Goal: Task Accomplishment & Management: Use online tool/utility

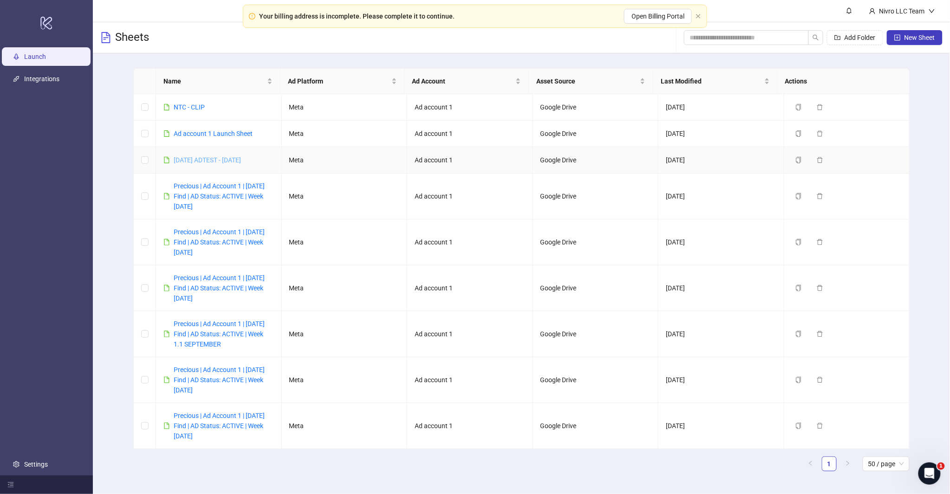
click at [240, 159] on link "[DATE] ADTEST - [DATE]" at bounding box center [207, 159] width 67 height 7
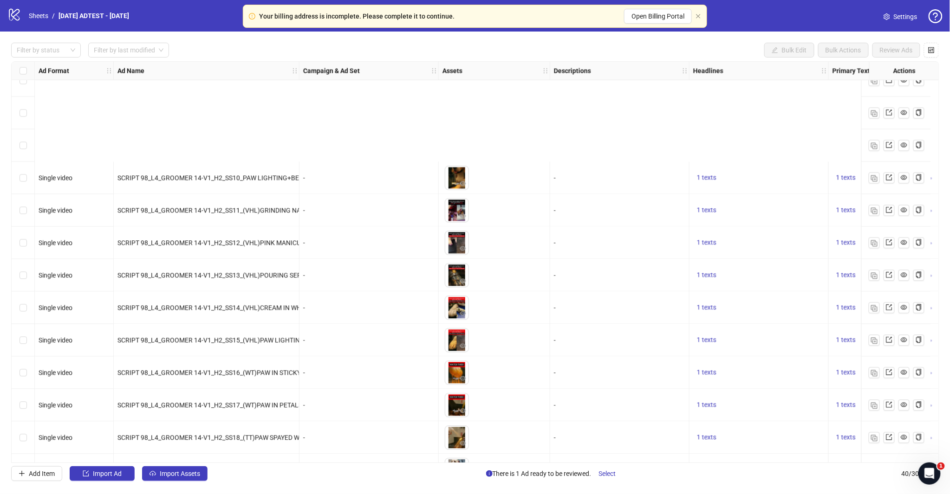
scroll to position [921, 0]
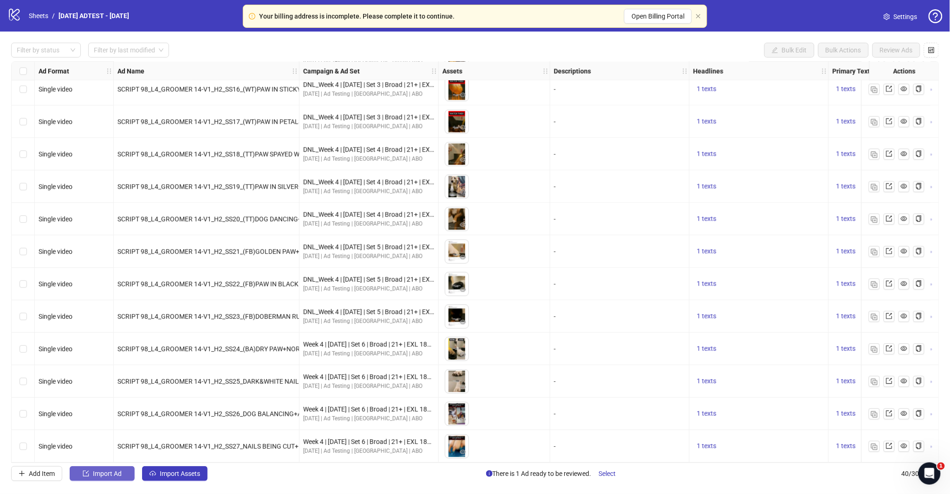
click at [109, 475] on span "Import Ad" at bounding box center [107, 473] width 29 height 7
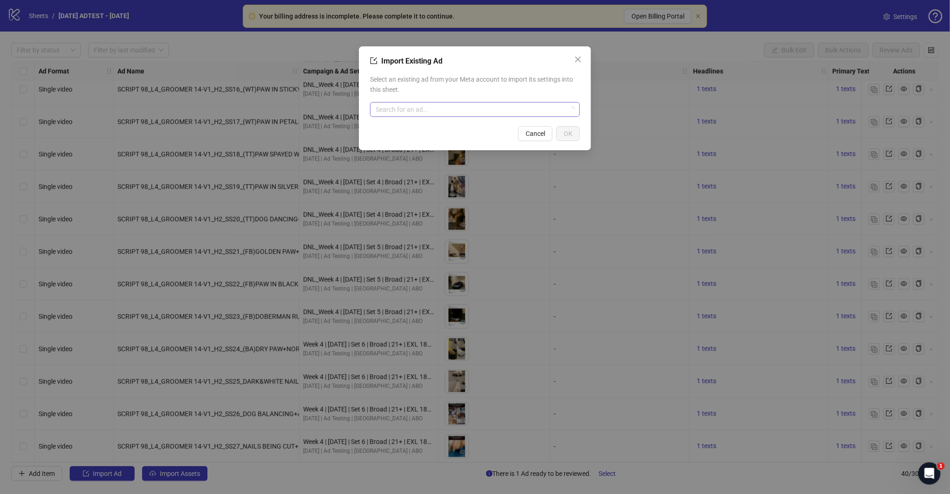
click at [435, 116] on input "search" at bounding box center [470, 110] width 190 height 14
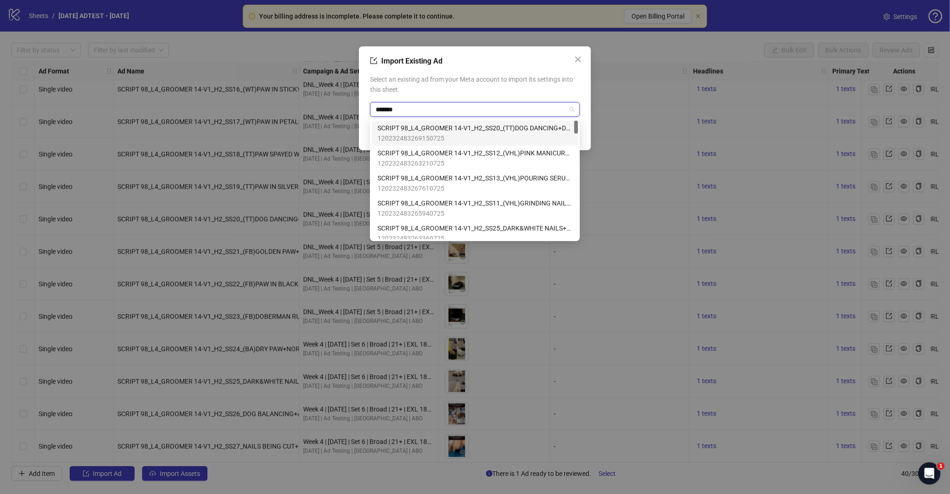
type input "********"
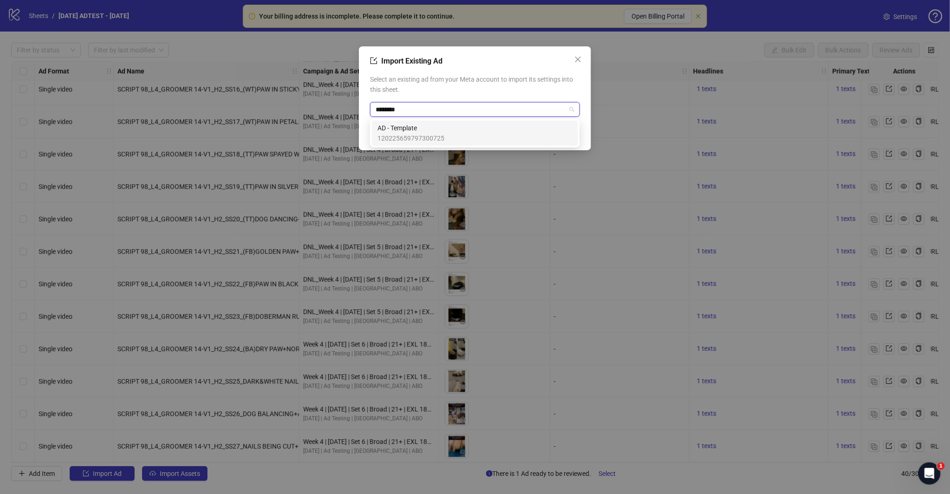
click at [393, 133] on span "120225659797300725" at bounding box center [410, 138] width 67 height 10
click at [577, 133] on button "OK" at bounding box center [568, 133] width 24 height 15
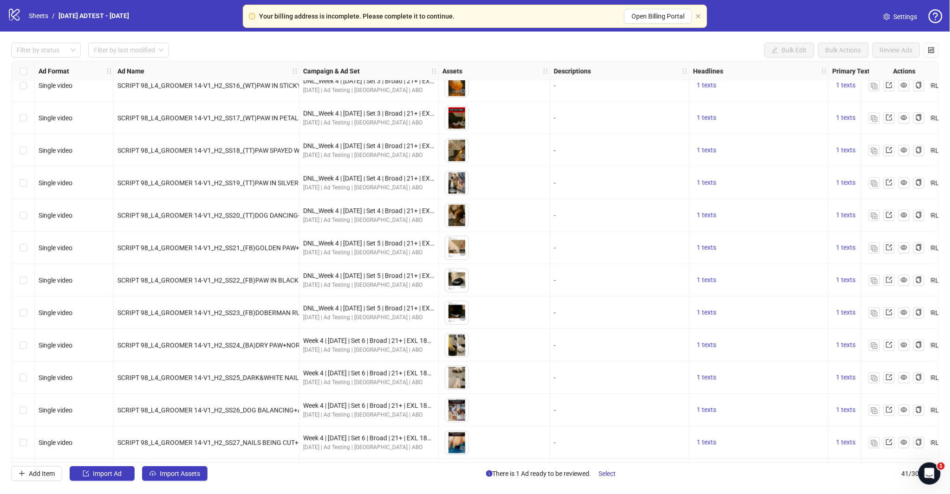
scroll to position [953, 0]
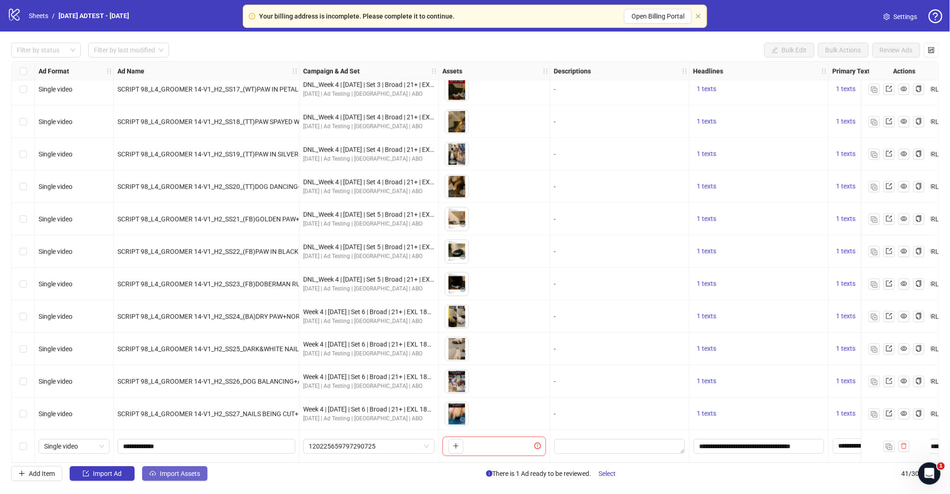
click at [182, 480] on button "Import Assets" at bounding box center [174, 473] width 65 height 15
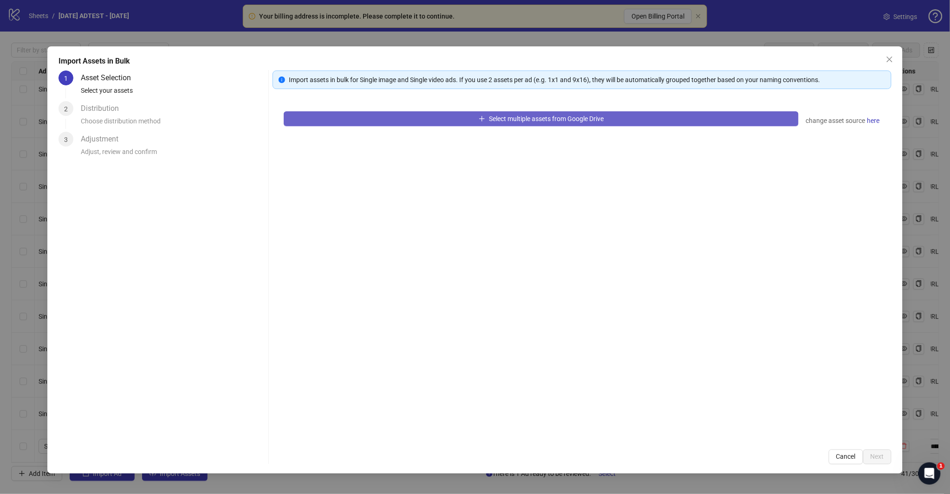
click at [512, 126] on button "Select multiple assets from Google Drive" at bounding box center [541, 118] width 514 height 15
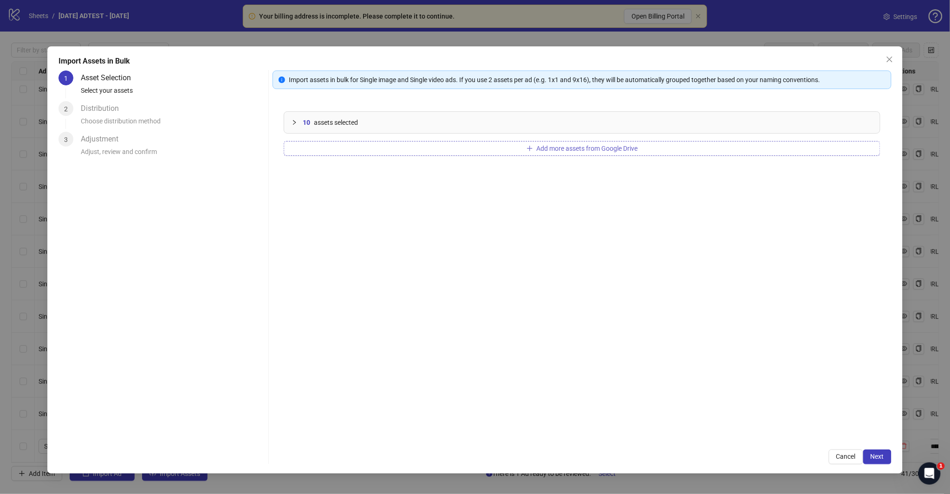
click at [556, 149] on span "Add more assets from Google Drive" at bounding box center [587, 148] width 101 height 7
click at [876, 455] on span "Next" at bounding box center [876, 456] width 13 height 7
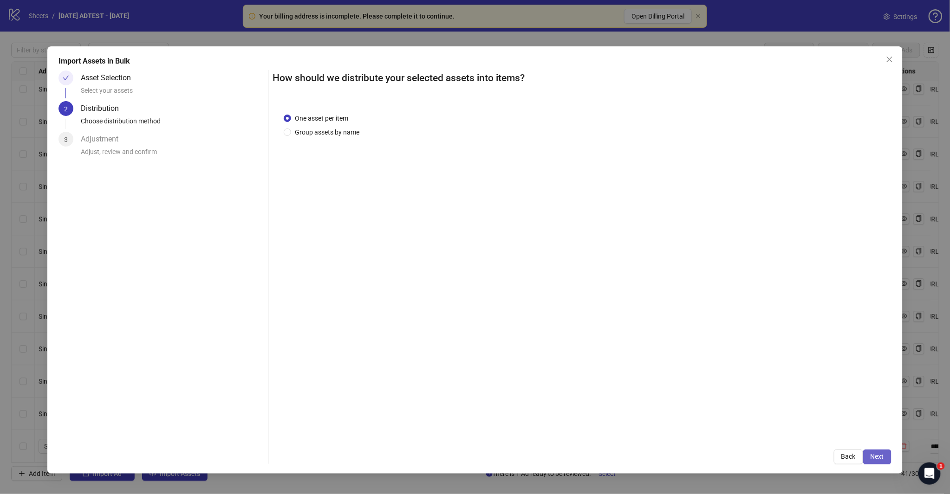
click at [883, 456] on span "Next" at bounding box center [876, 456] width 13 height 7
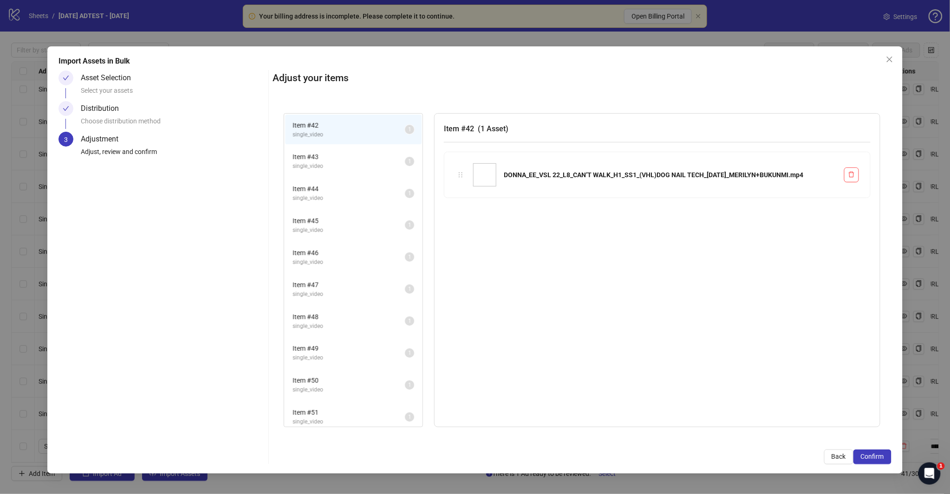
click at [883, 456] on span "Confirm" at bounding box center [871, 456] width 23 height 7
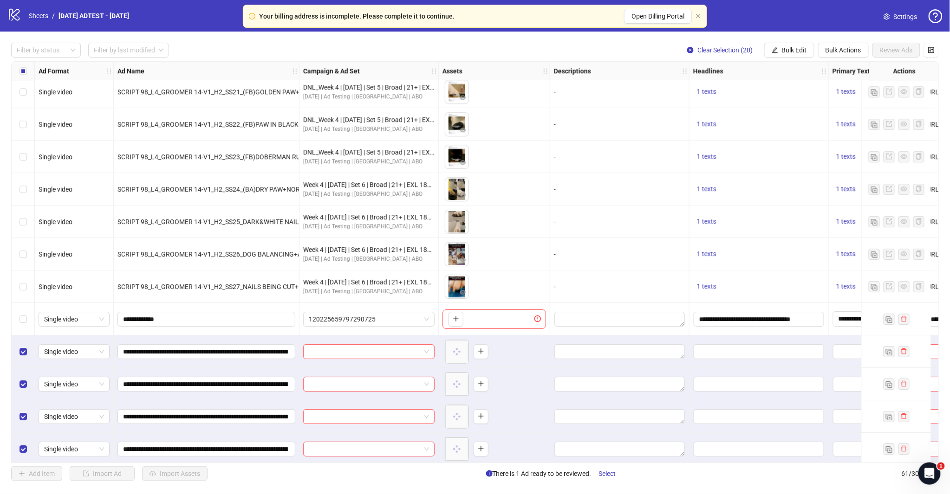
scroll to position [1036, 0]
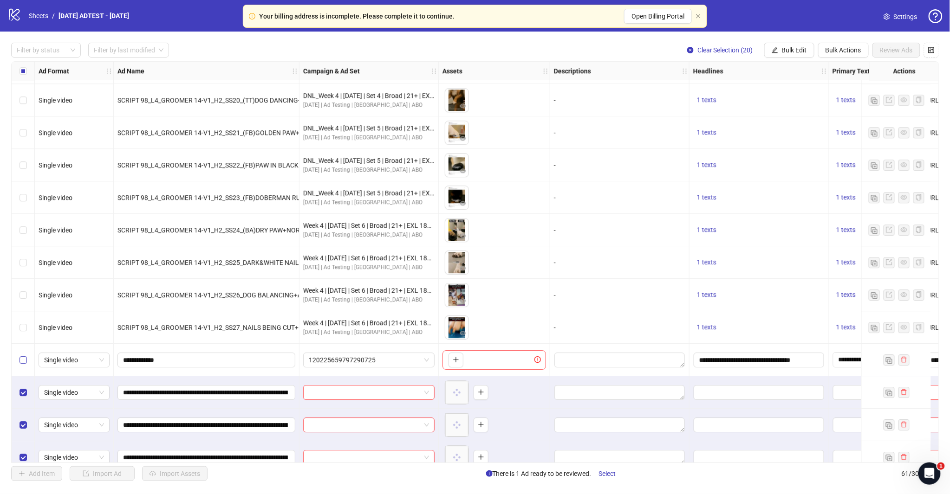
click at [23, 364] on label "Select row 41" at bounding box center [22, 360] width 7 height 10
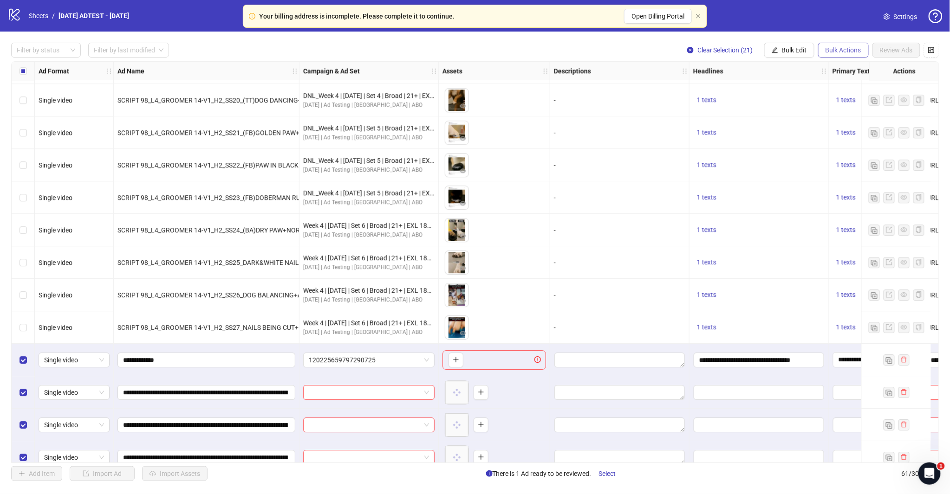
click at [840, 52] on span "Bulk Actions" at bounding box center [843, 49] width 36 height 7
click at [797, 50] on span "Bulk Edit" at bounding box center [794, 49] width 25 height 7
click at [780, 99] on span "Campaign & Ad Set" at bounding box center [797, 98] width 55 height 10
click at [800, 52] on span "Bulk Edit" at bounding box center [794, 49] width 25 height 7
click at [792, 115] on span "Descriptions" at bounding box center [797, 113] width 55 height 10
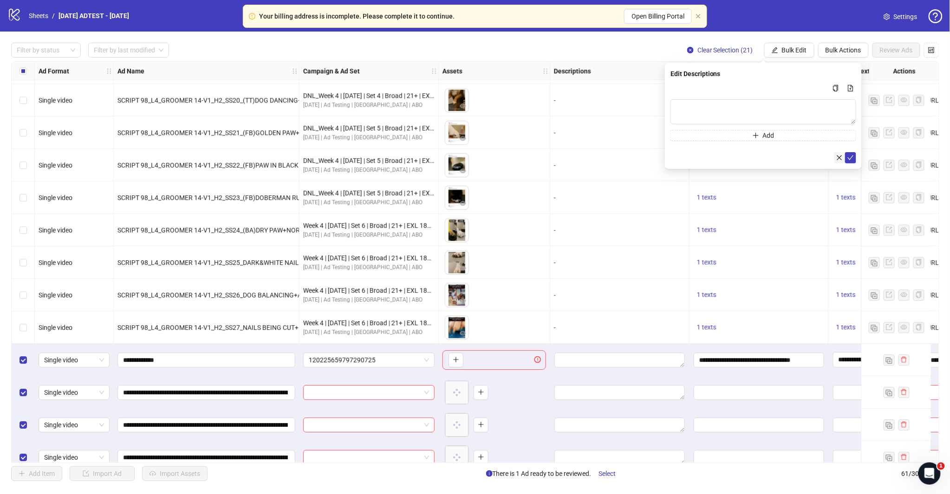
click at [839, 156] on icon "close" at bounding box center [839, 158] width 6 height 6
click at [783, 48] on span "Bulk Edit" at bounding box center [794, 49] width 25 height 7
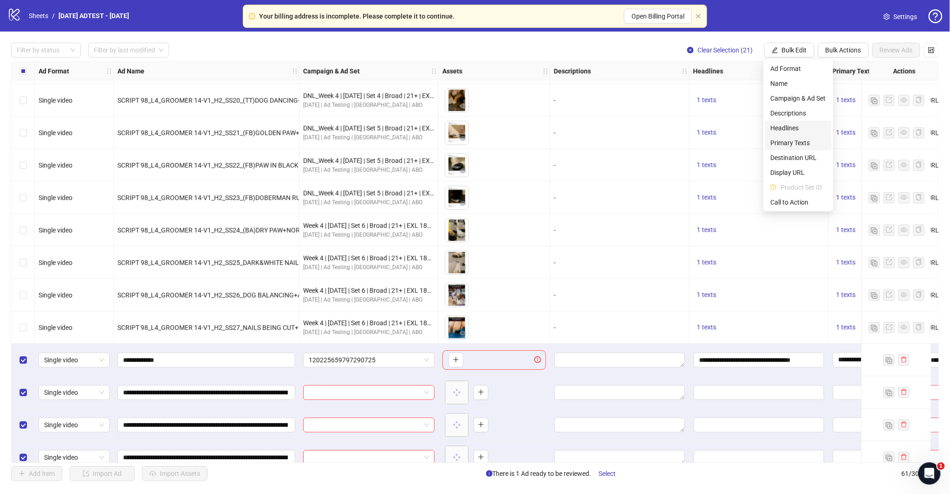
click at [789, 125] on span "Headlines" at bounding box center [797, 128] width 55 height 10
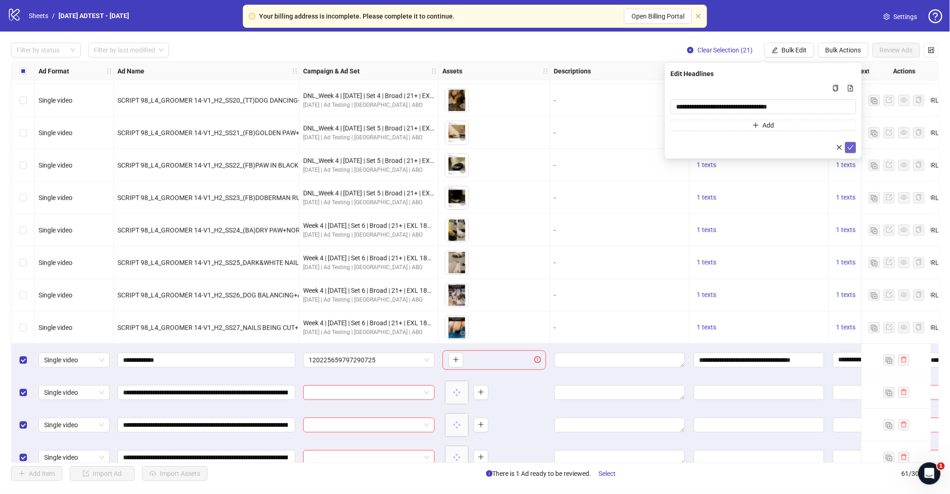
click at [851, 146] on icon "check" at bounding box center [850, 147] width 6 height 5
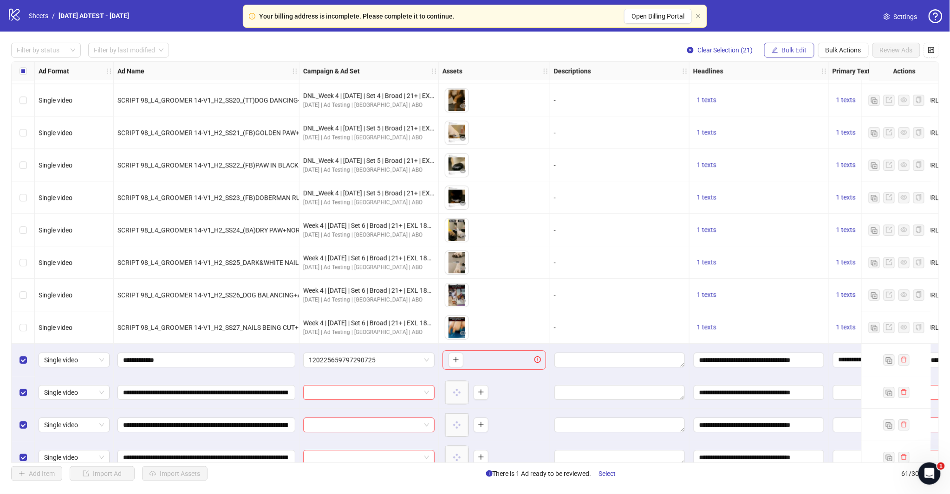
click at [801, 50] on span "Bulk Edit" at bounding box center [794, 49] width 25 height 7
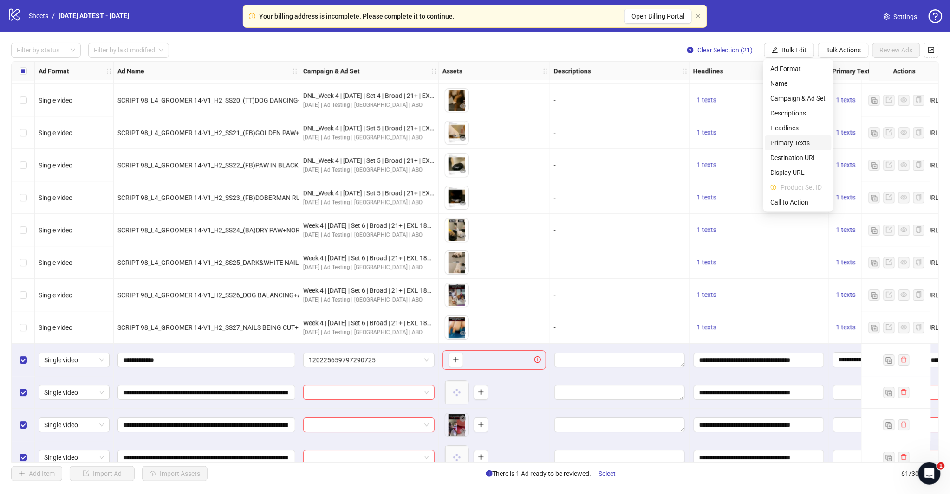
click at [790, 141] on span "Primary Texts" at bounding box center [797, 143] width 55 height 10
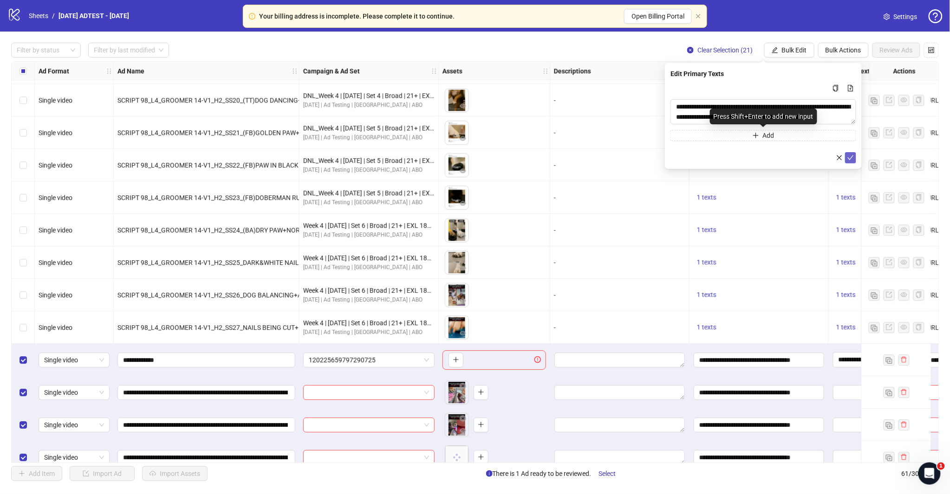
click at [848, 158] on icon "check" at bounding box center [850, 158] width 6 height 6
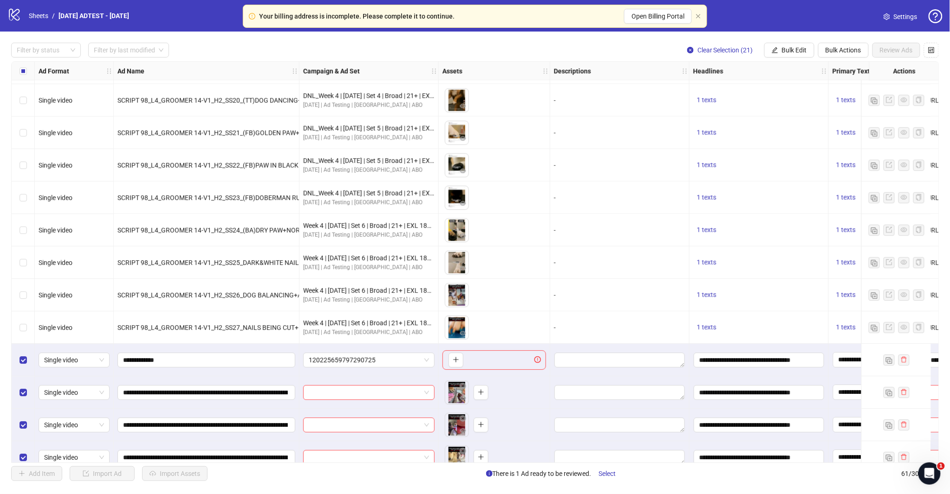
click at [791, 48] on span "Bulk Edit" at bounding box center [794, 49] width 25 height 7
click at [799, 155] on span "Destination URL" at bounding box center [797, 158] width 55 height 10
click at [851, 111] on icon "check" at bounding box center [850, 114] width 6 height 6
click at [785, 54] on button "Bulk Edit" at bounding box center [789, 50] width 50 height 15
click at [798, 175] on span "Display URL" at bounding box center [797, 173] width 55 height 10
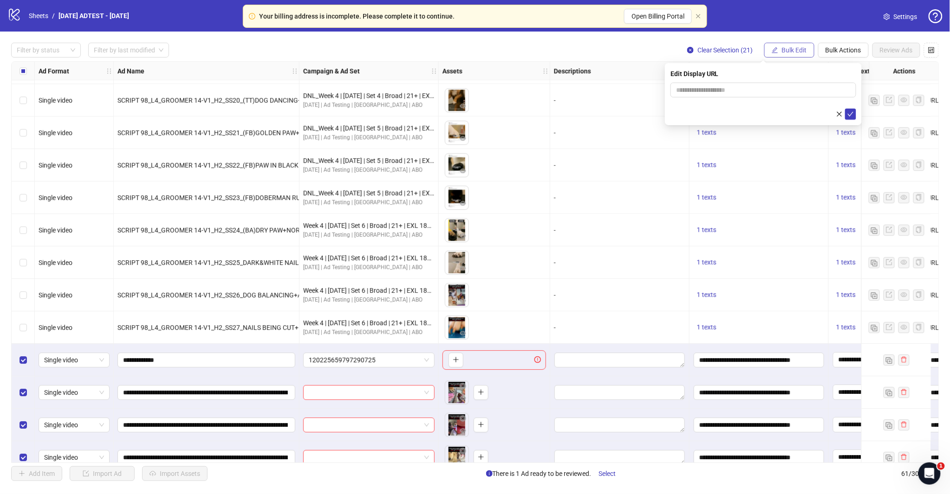
click at [795, 46] on span "Bulk Edit" at bounding box center [794, 49] width 25 height 7
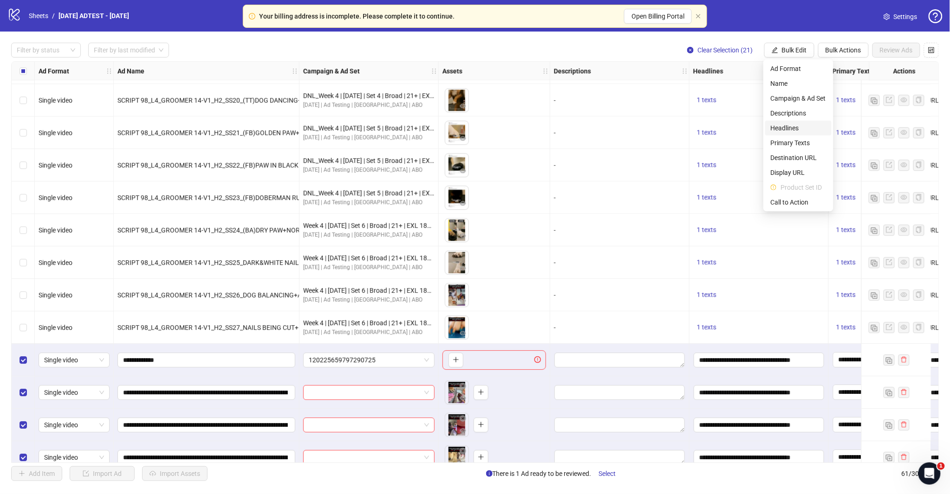
click at [794, 126] on span "Headlines" at bounding box center [797, 128] width 55 height 10
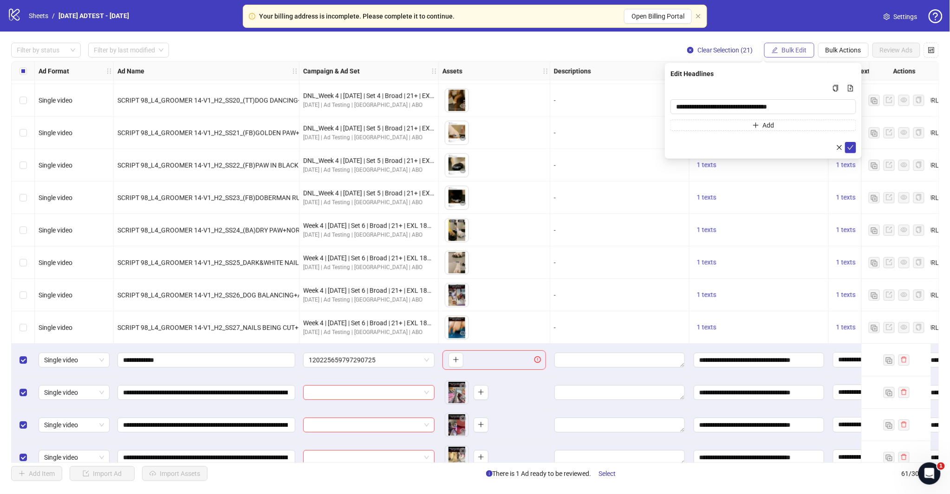
click at [782, 51] on span "Bulk Edit" at bounding box center [794, 49] width 25 height 7
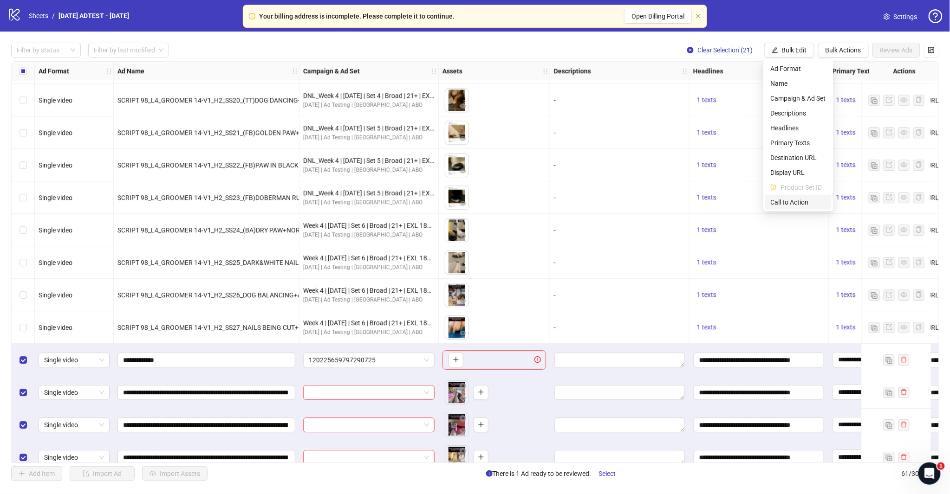
click at [786, 204] on span "Call to Action" at bounding box center [797, 202] width 55 height 10
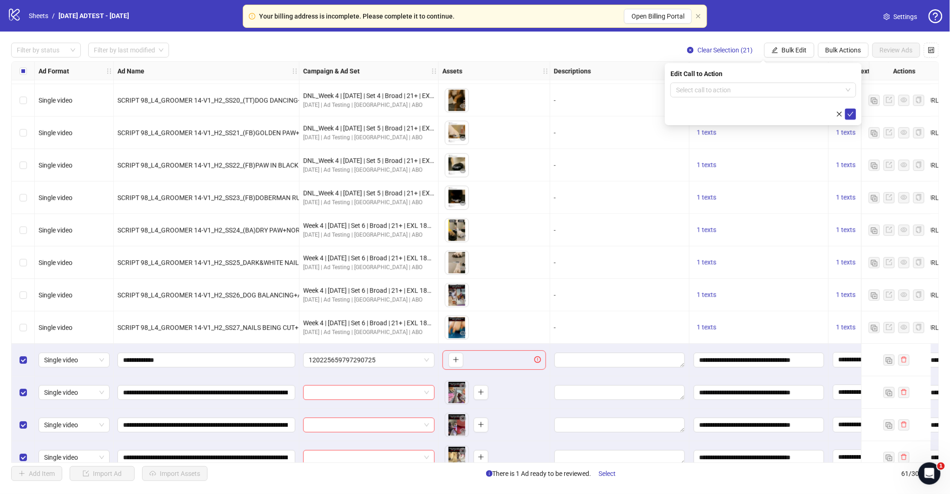
click at [850, 113] on icon "check" at bounding box center [850, 114] width 6 height 6
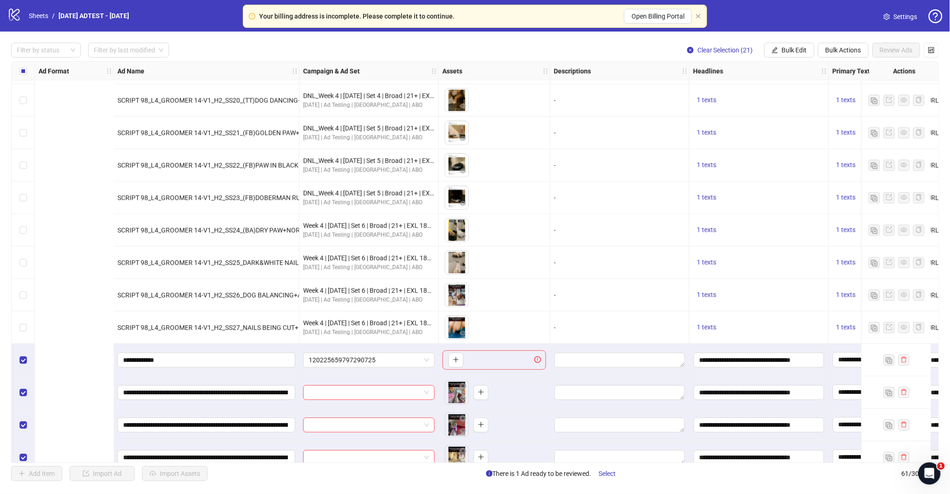
scroll to position [1036, 552]
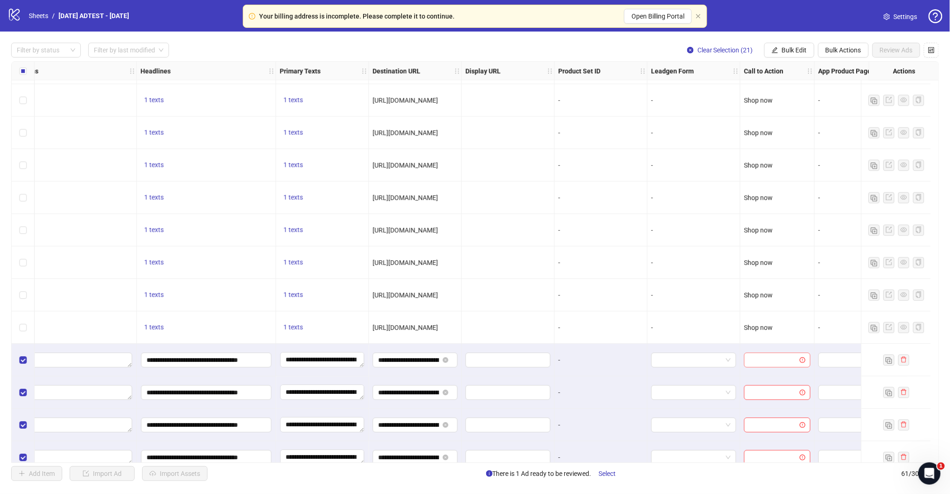
click at [805, 362] on icon "exclamation-circle" at bounding box center [803, 360] width 6 height 6
click at [803, 359] on icon "exclamation-circle" at bounding box center [803, 360] width 6 height 6
click at [783, 359] on input "search" at bounding box center [773, 360] width 47 height 14
click at [768, 401] on div "Shop now" at bounding box center [777, 408] width 63 height 15
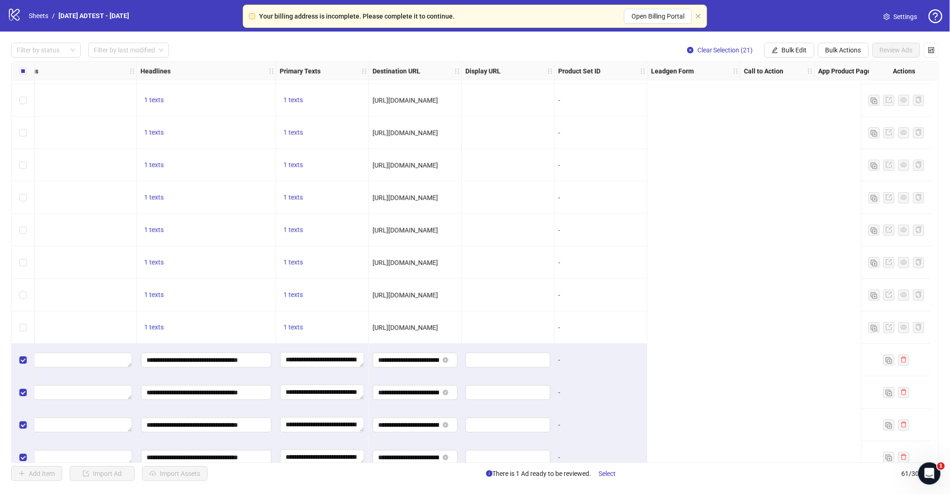
scroll to position [1036, 0]
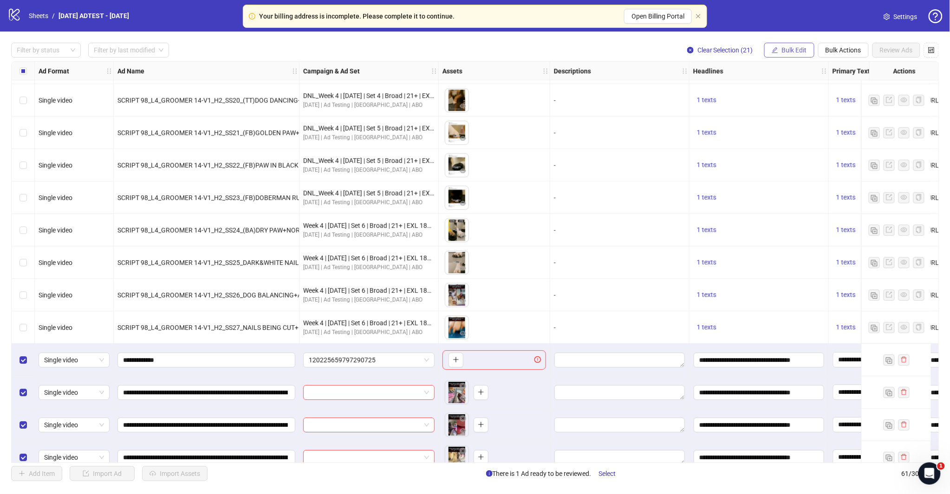
click at [782, 45] on button "Bulk Edit" at bounding box center [789, 50] width 50 height 15
click at [786, 198] on span "Call to Action" at bounding box center [797, 202] width 55 height 10
click at [847, 112] on icon "check" at bounding box center [850, 114] width 6 height 6
click at [698, 15] on icon "close" at bounding box center [698, 16] width 6 height 6
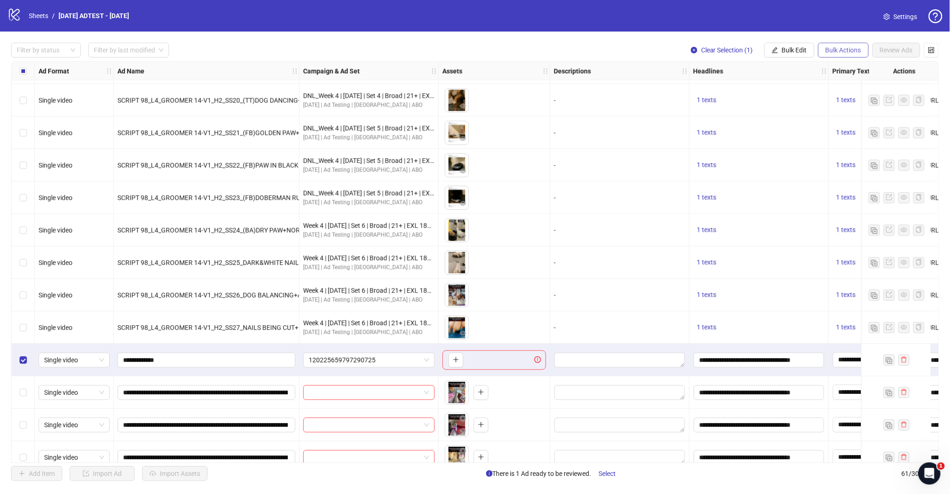
click at [846, 49] on span "Bulk Actions" at bounding box center [843, 49] width 36 height 7
click at [850, 66] on span "Delete" at bounding box center [857, 69] width 64 height 10
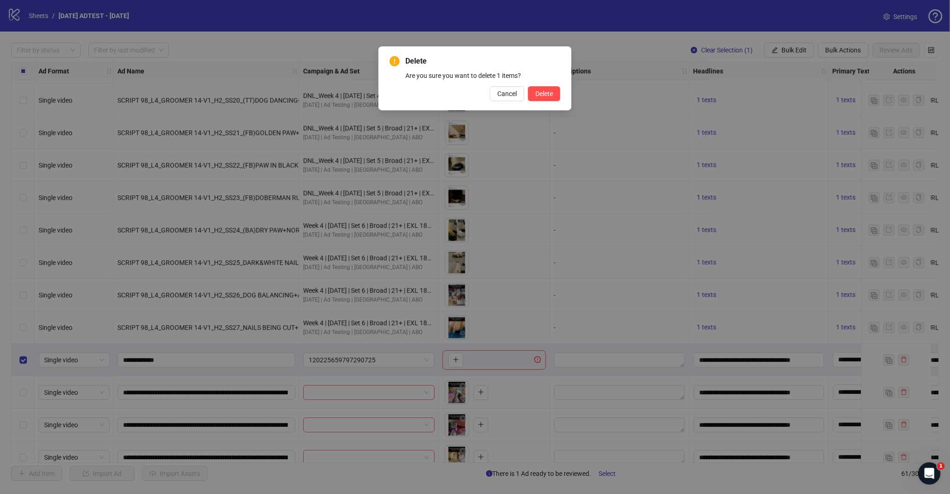
click at [555, 86] on button "Delete" at bounding box center [544, 93] width 32 height 15
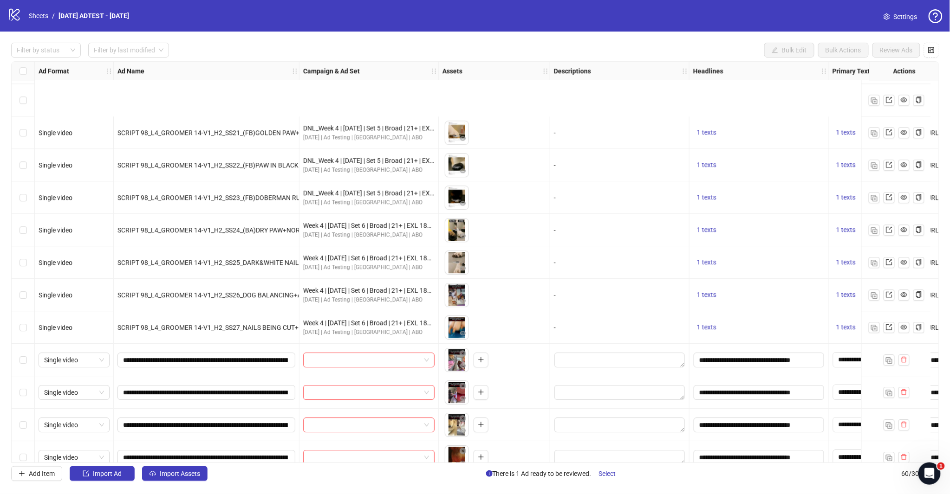
scroll to position [1139, 0]
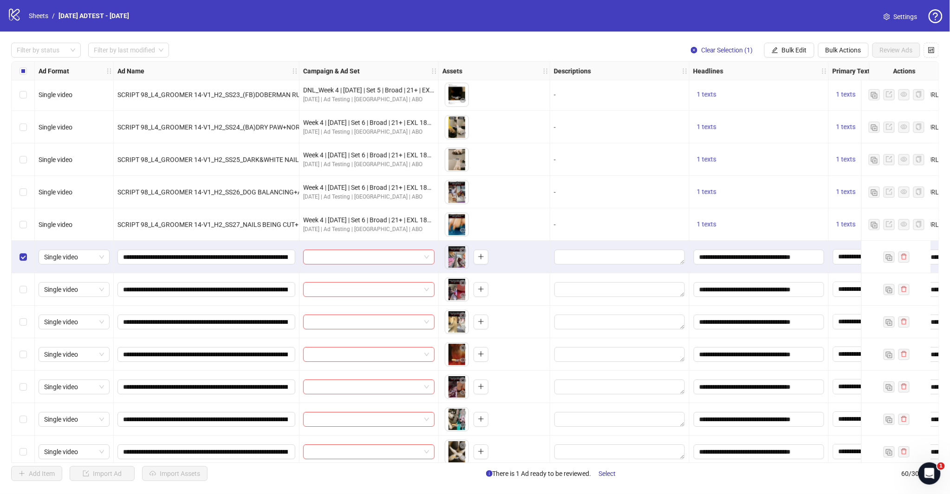
click at [29, 291] on div "Select row 42" at bounding box center [23, 289] width 23 height 32
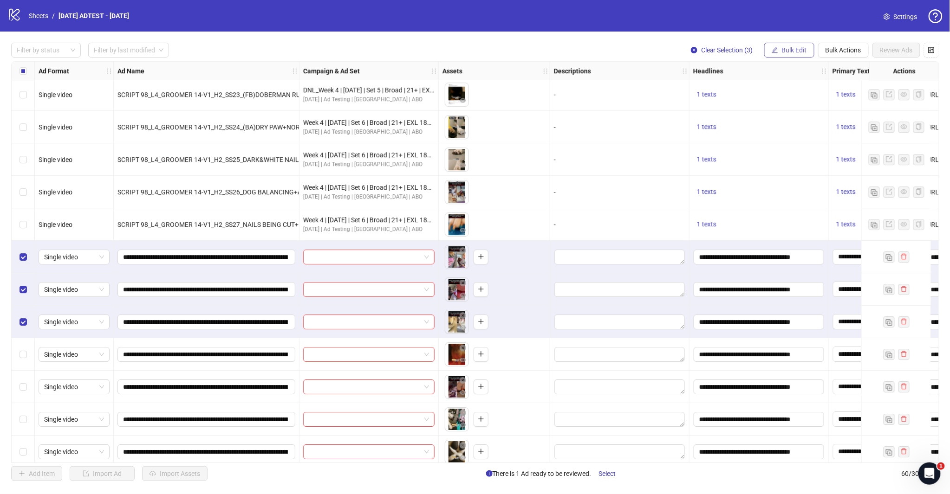
click at [799, 47] on span "Bulk Edit" at bounding box center [794, 49] width 25 height 7
click at [794, 96] on span "Campaign & Ad Set" at bounding box center [797, 98] width 55 height 10
click at [846, 91] on span at bounding box center [763, 90] width 175 height 14
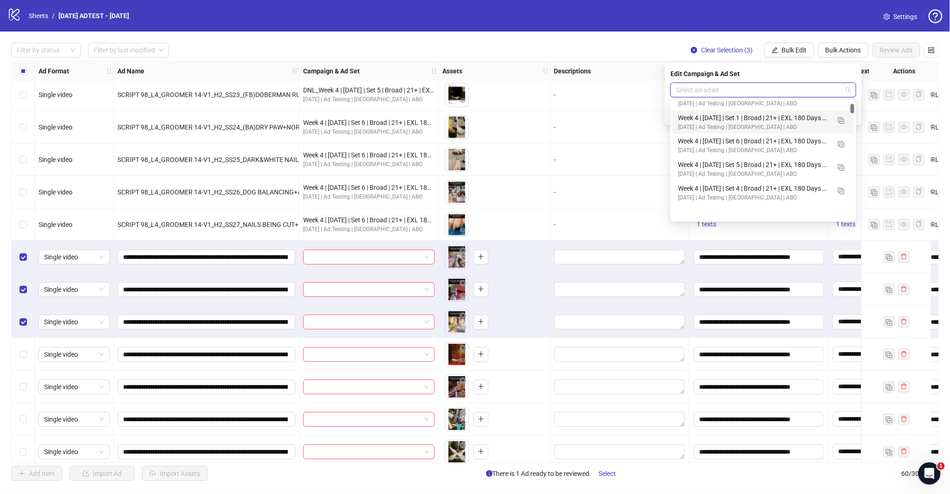
scroll to position [412, 0]
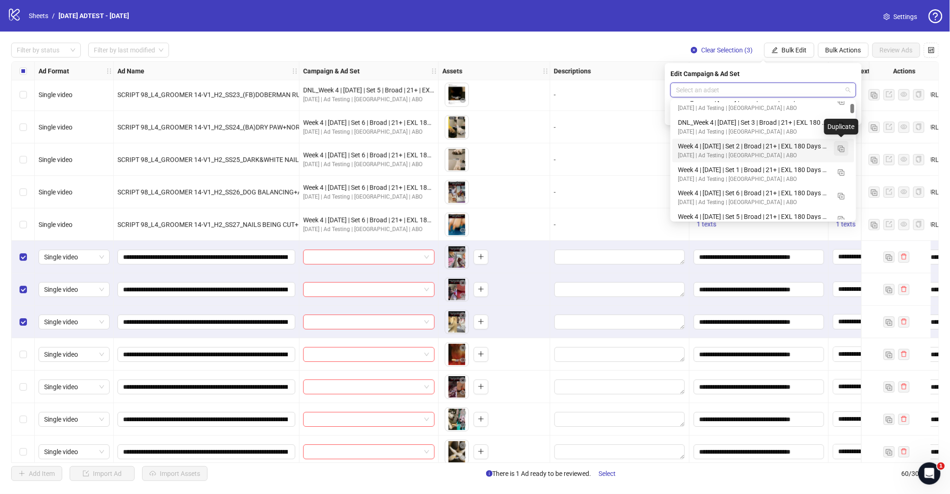
click at [837, 146] on button "button" at bounding box center [841, 148] width 15 height 15
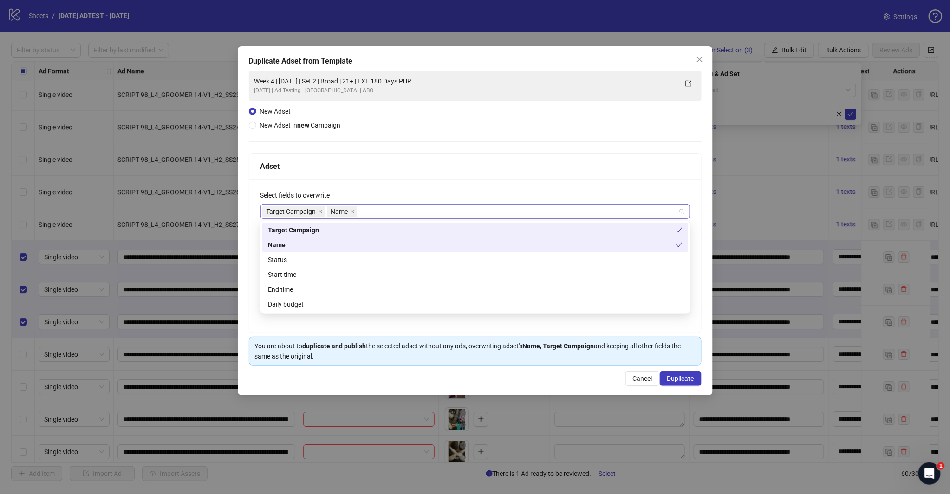
click at [387, 214] on div "Target Campaign Name" at bounding box center [470, 211] width 416 height 13
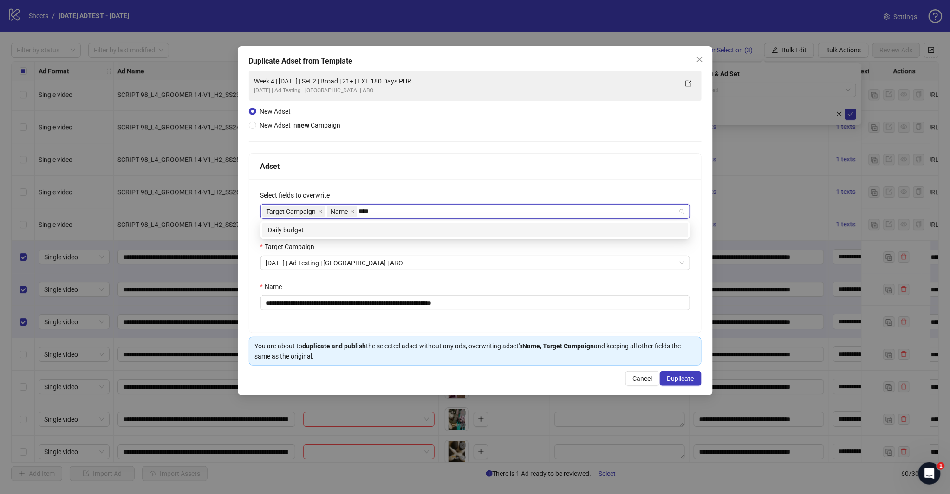
type input "*****"
click at [377, 236] on div "Daily budget" at bounding box center [475, 230] width 426 height 15
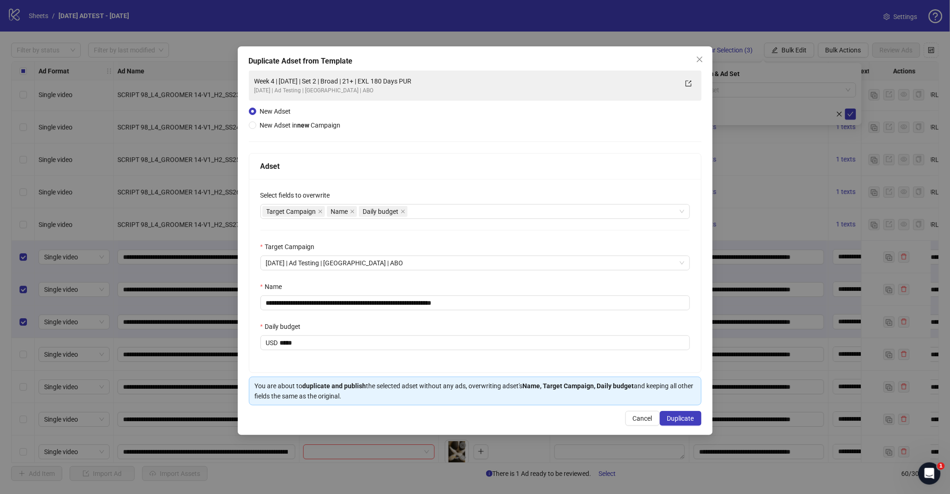
click at [406, 165] on div "Adset" at bounding box center [474, 167] width 429 height 12
click at [440, 211] on div "Target Campaign Name Daily budget" at bounding box center [470, 211] width 416 height 13
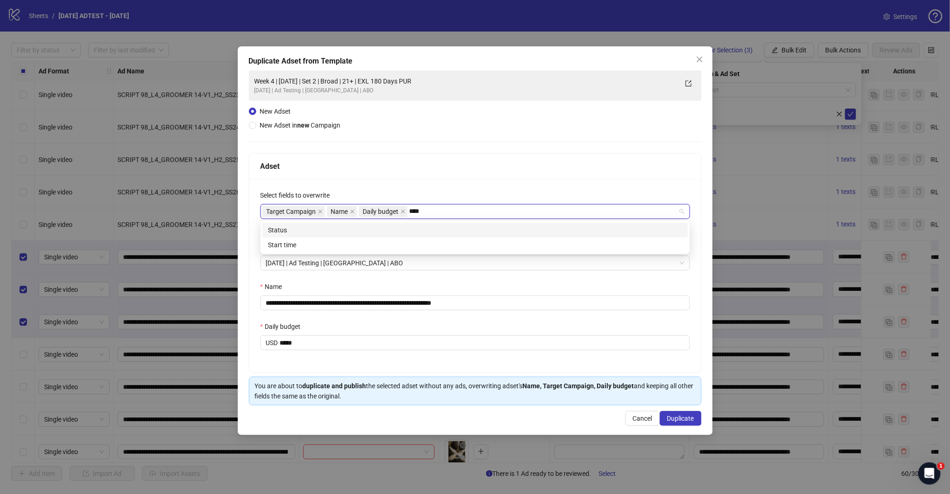
type input "*****"
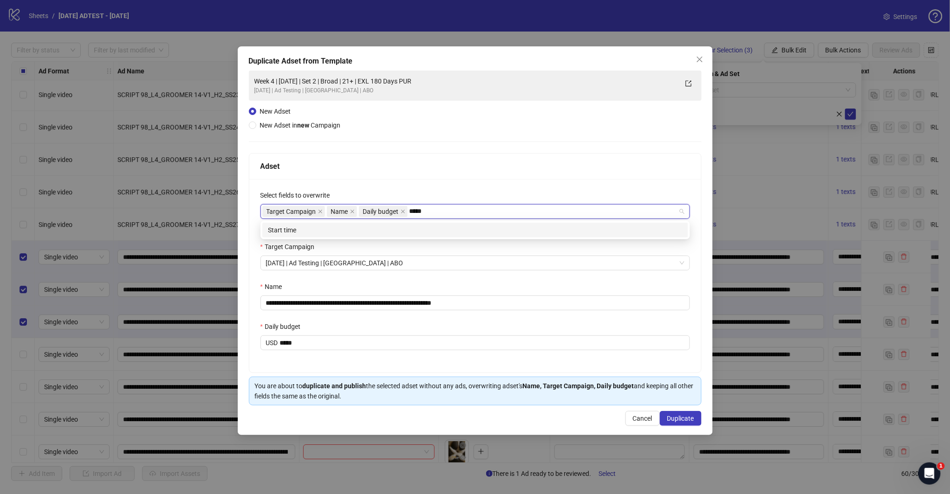
click at [400, 231] on div "Start time" at bounding box center [475, 230] width 414 height 10
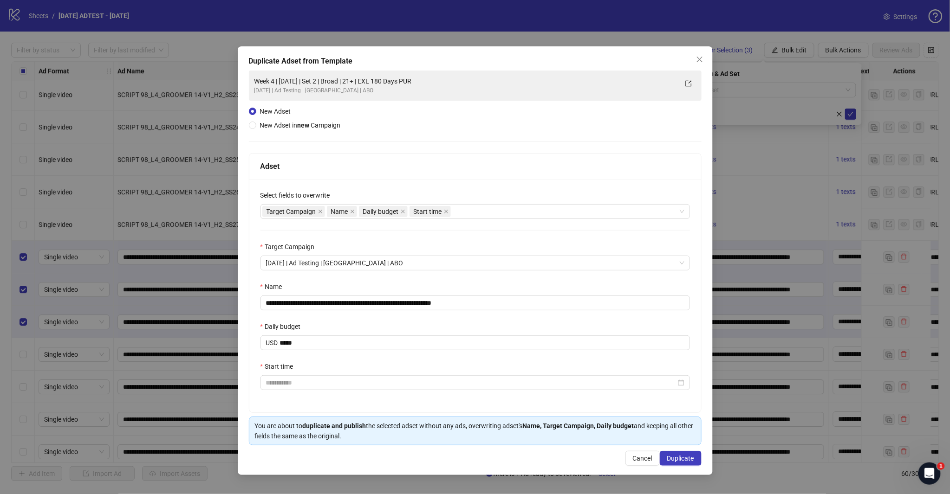
click at [410, 181] on div "**********" at bounding box center [475, 295] width 452 height 233
drag, startPoint x: 452, startPoint y: 304, endPoint x: 513, endPoint y: 310, distance: 61.1
click at [509, 307] on input "**********" at bounding box center [474, 303] width 429 height 15
click at [356, 303] on input "**********" at bounding box center [474, 303] width 429 height 15
click at [299, 304] on input "**********" at bounding box center [474, 303] width 429 height 15
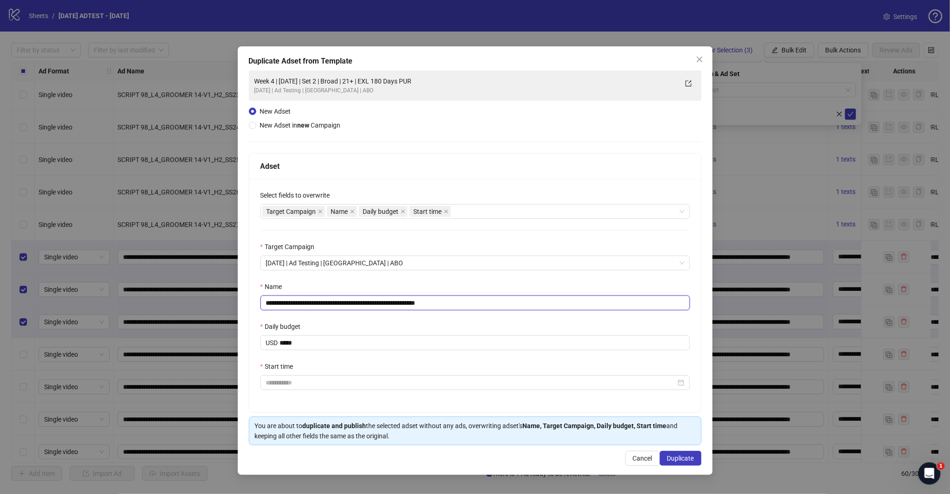
type input "**********"
click at [323, 318] on div "**********" at bounding box center [475, 295] width 452 height 233
click at [294, 387] on input "Start time" at bounding box center [471, 383] width 410 height 10
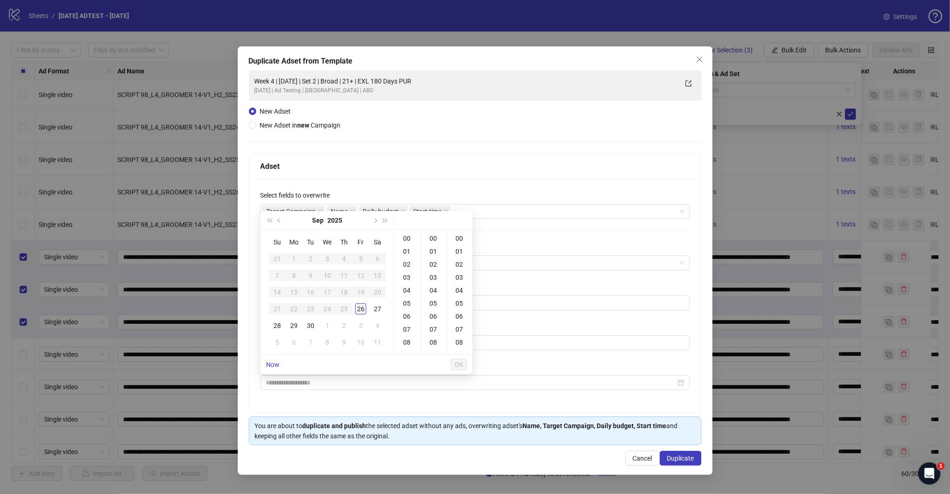
click at [360, 310] on div "26" at bounding box center [360, 309] width 11 height 11
click at [409, 317] on div "18" at bounding box center [407, 317] width 22 height 13
click at [430, 318] on div "30" at bounding box center [434, 319] width 22 height 13
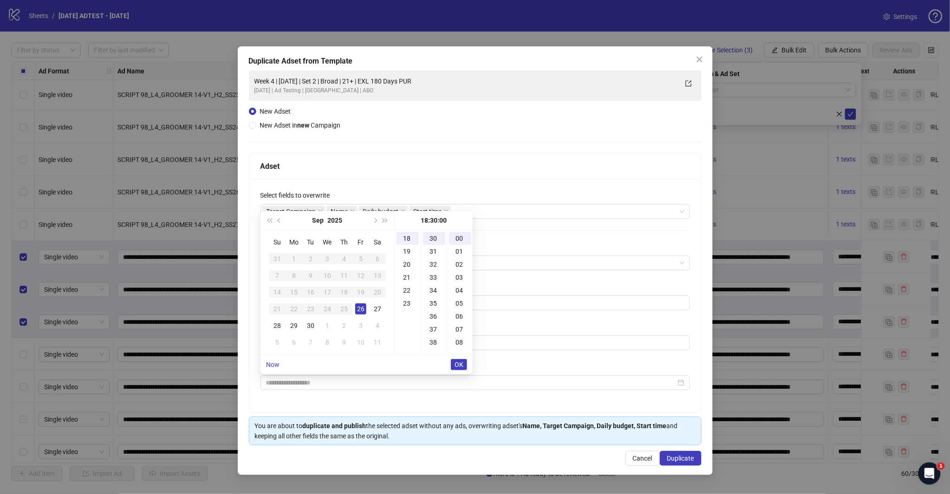
type input "**********"
click at [454, 362] on span "OK" at bounding box center [458, 364] width 9 height 7
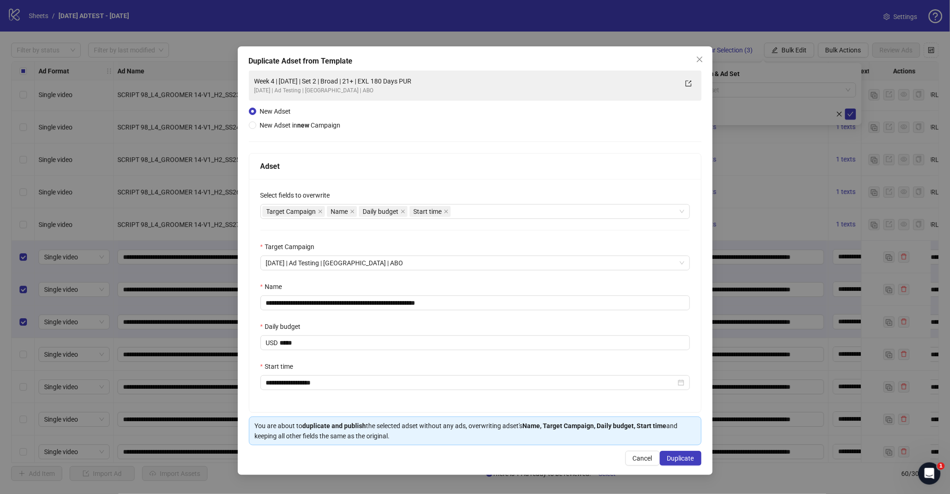
click at [445, 237] on div "**********" at bounding box center [475, 295] width 452 height 233
click at [528, 194] on div "Select fields to overwrite" at bounding box center [474, 197] width 429 height 14
click at [670, 456] on span "Duplicate" at bounding box center [680, 458] width 27 height 7
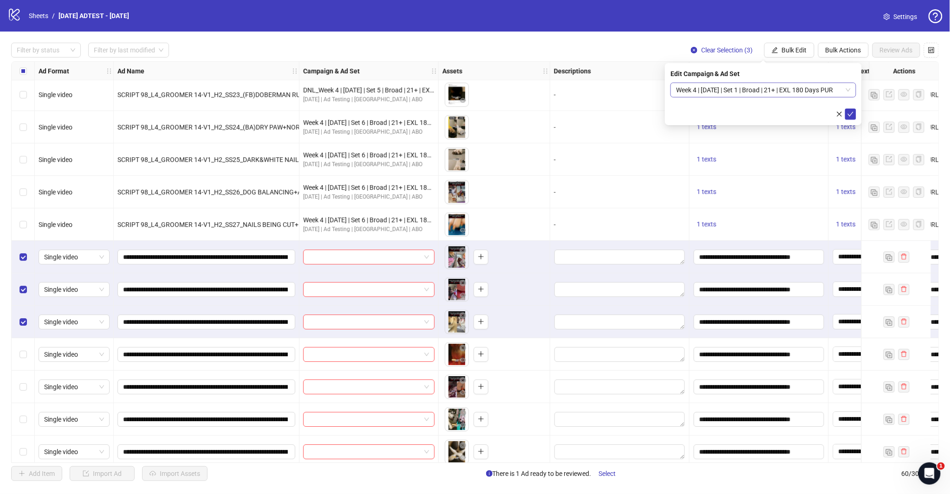
click at [849, 91] on span "Week 4 | [DATE] | Set 1 | Broad | 21+ | EXL 180 Days PUR" at bounding box center [763, 90] width 175 height 14
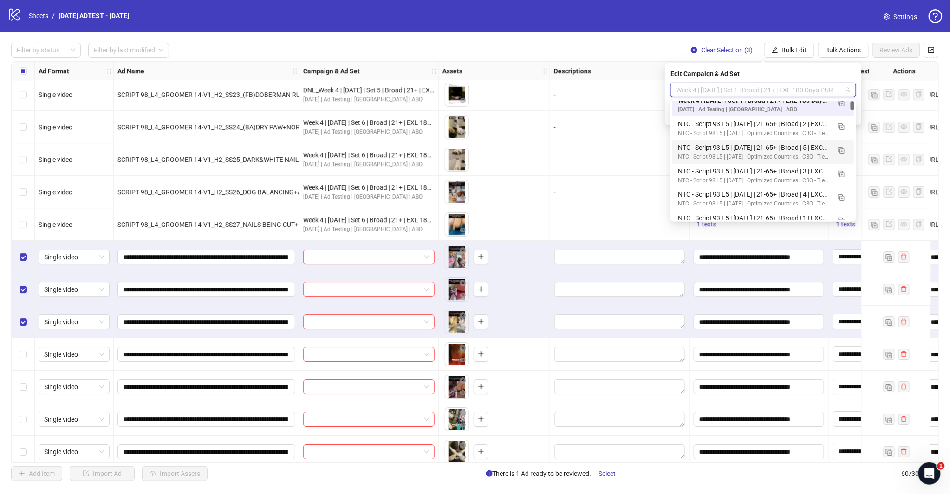
scroll to position [0, 0]
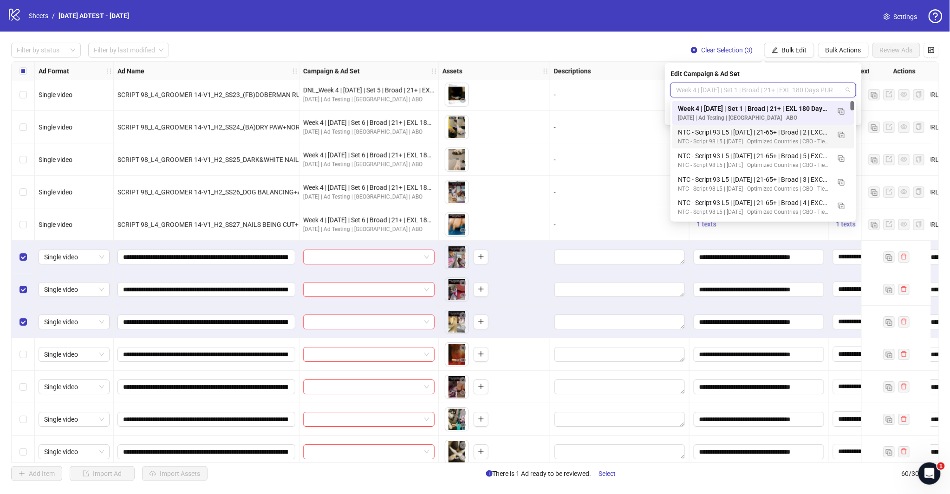
drag, startPoint x: 853, startPoint y: 97, endPoint x: 747, endPoint y: 127, distance: 109.7
click at [854, 76] on body "logo/logo-mobile Sheets / [DATE] ADTEST - [DATE] Settings Filter by status Filt…" at bounding box center [475, 247] width 950 height 494
click at [842, 108] on img "button" at bounding box center [841, 111] width 6 height 6
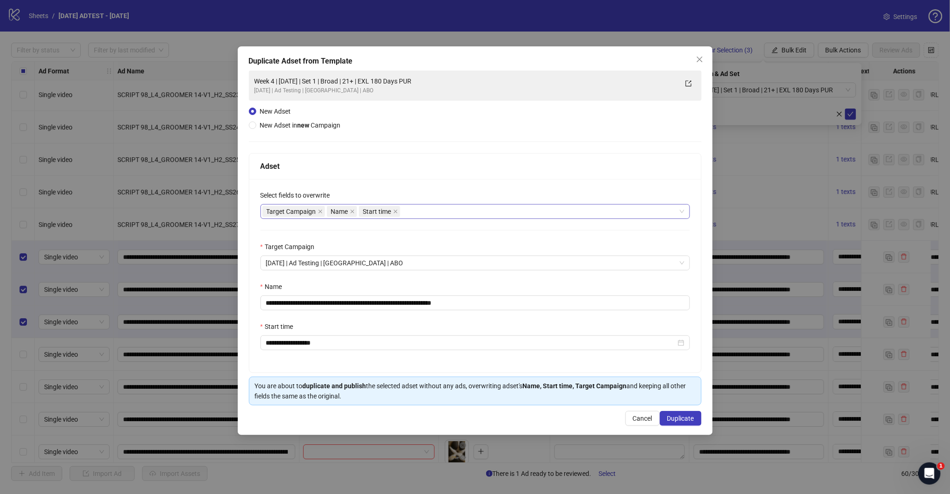
click at [429, 210] on div "Target Campaign Name Start time" at bounding box center [470, 211] width 416 height 13
type input "*****"
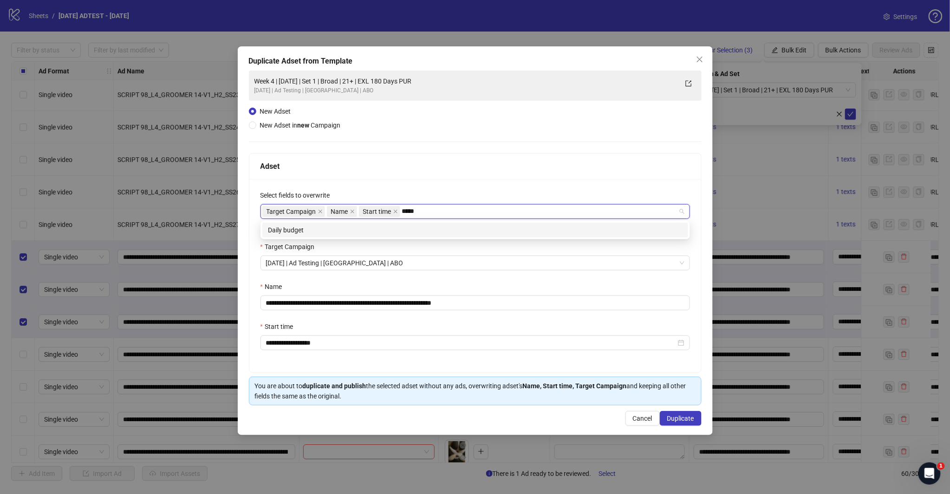
click at [427, 226] on div "Daily budget" at bounding box center [475, 230] width 414 height 10
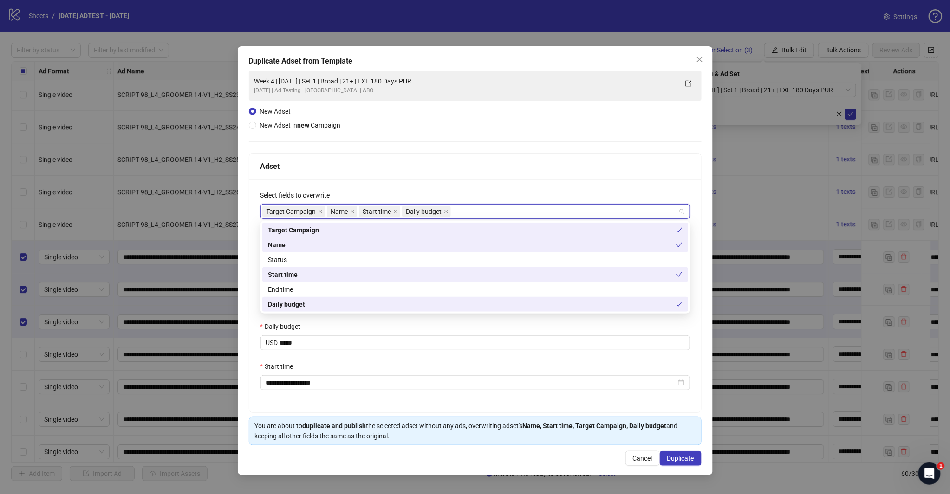
click at [436, 169] on div "Adset" at bounding box center [474, 167] width 429 height 12
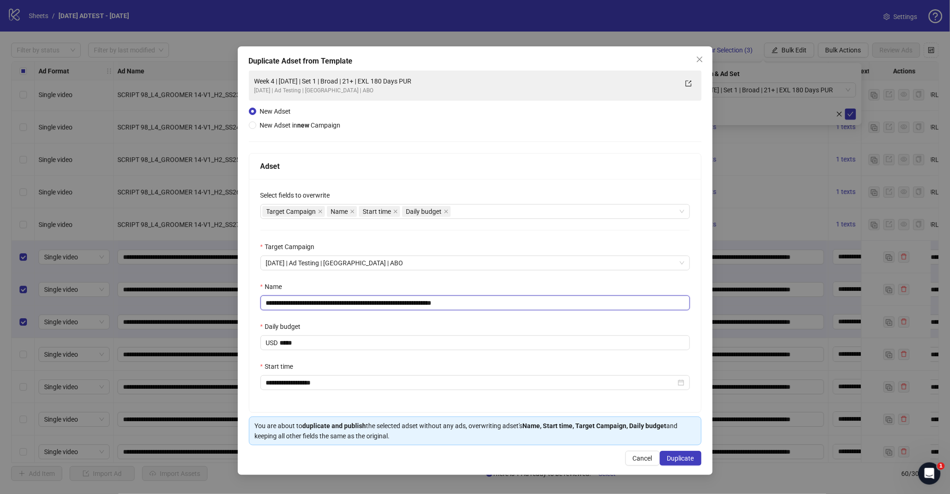
drag, startPoint x: 455, startPoint y: 300, endPoint x: 567, endPoint y: 300, distance: 111.9
click at [568, 307] on input "**********" at bounding box center [474, 303] width 429 height 15
click at [356, 303] on input "**********" at bounding box center [474, 303] width 429 height 15
type input "**********"
click at [681, 461] on span "Duplicate" at bounding box center [680, 458] width 27 height 7
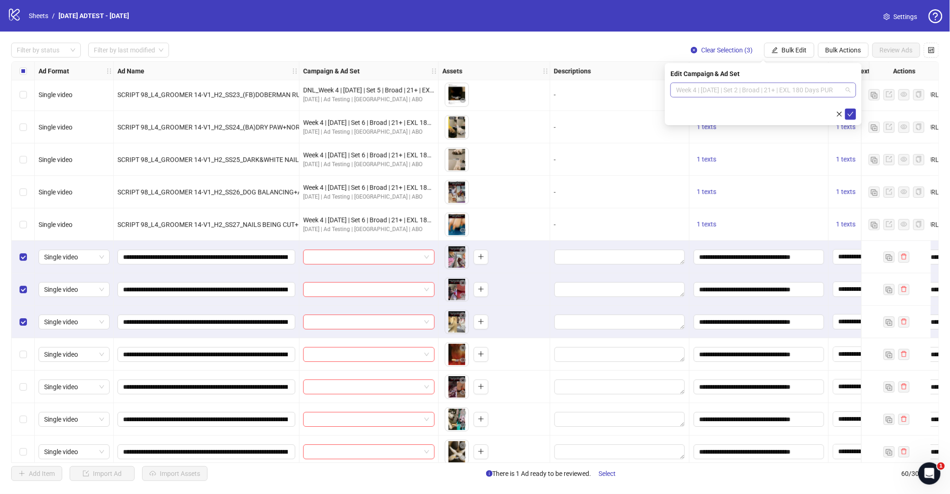
click at [848, 91] on span "Week 4 | [DATE] | Set 2 | Broad | 21+ | EXL 180 Days PUR" at bounding box center [763, 90] width 175 height 14
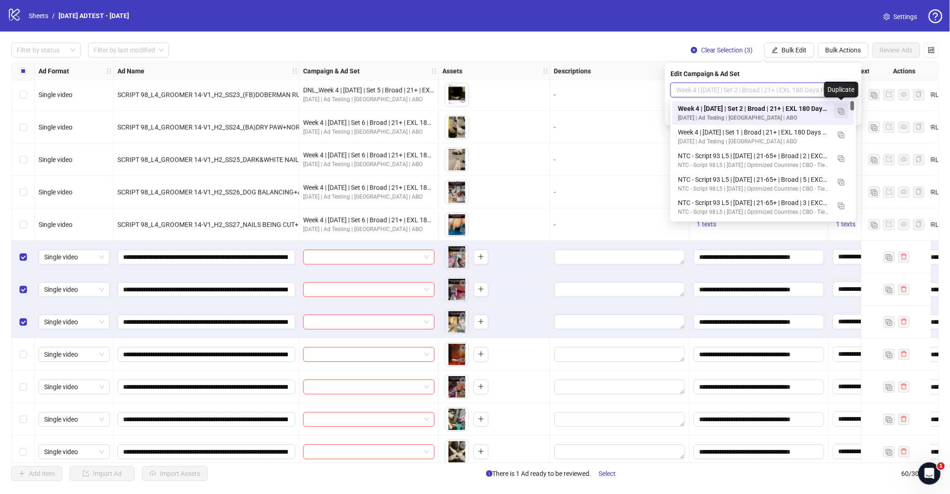
click at [839, 108] on img "button" at bounding box center [841, 111] width 6 height 6
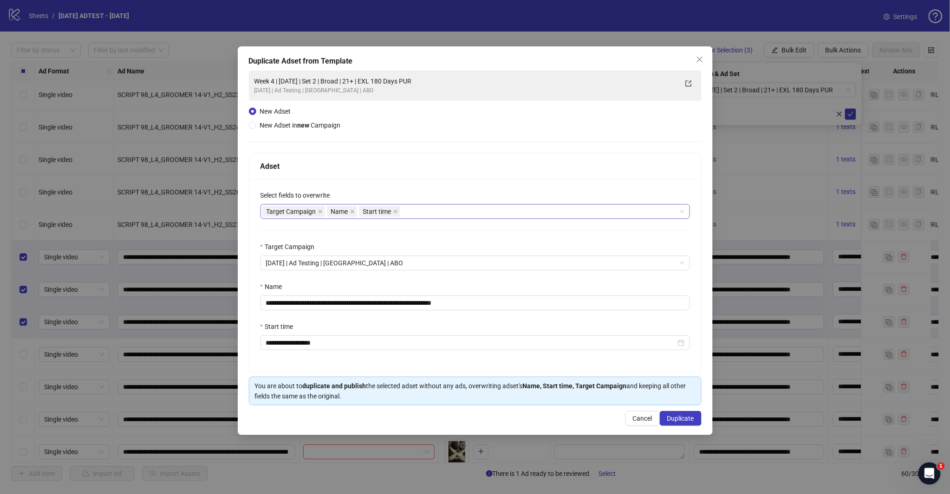
click at [427, 212] on div "Target Campaign Name Start time" at bounding box center [470, 211] width 416 height 13
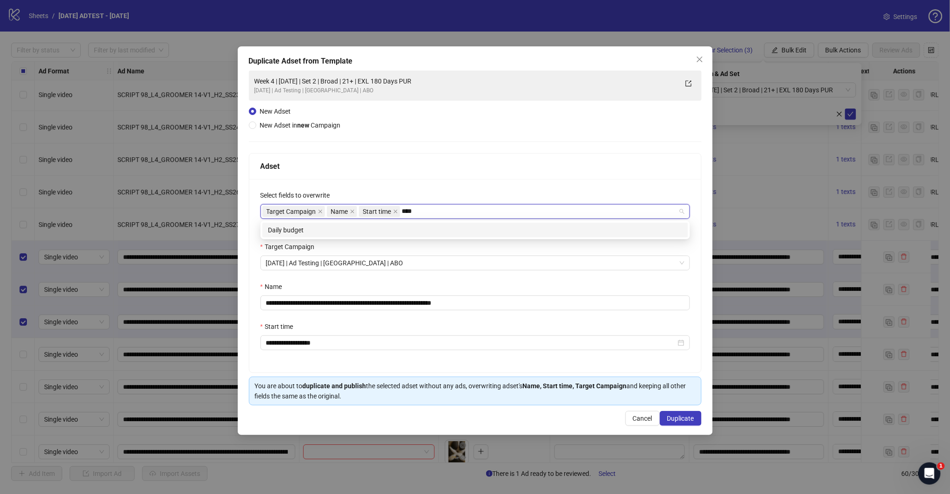
type input "*****"
click at [414, 230] on div "Daily budget" at bounding box center [475, 230] width 414 height 10
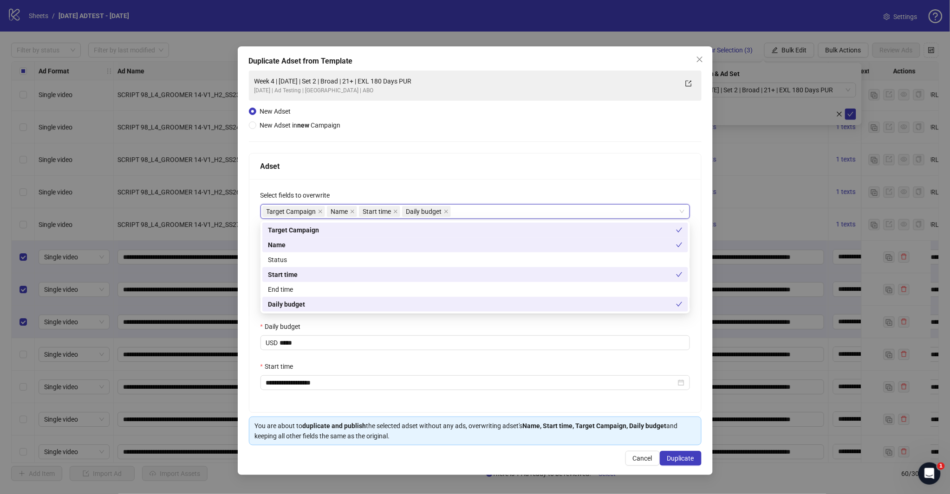
click at [429, 148] on div "**********" at bounding box center [475, 258] width 453 height 375
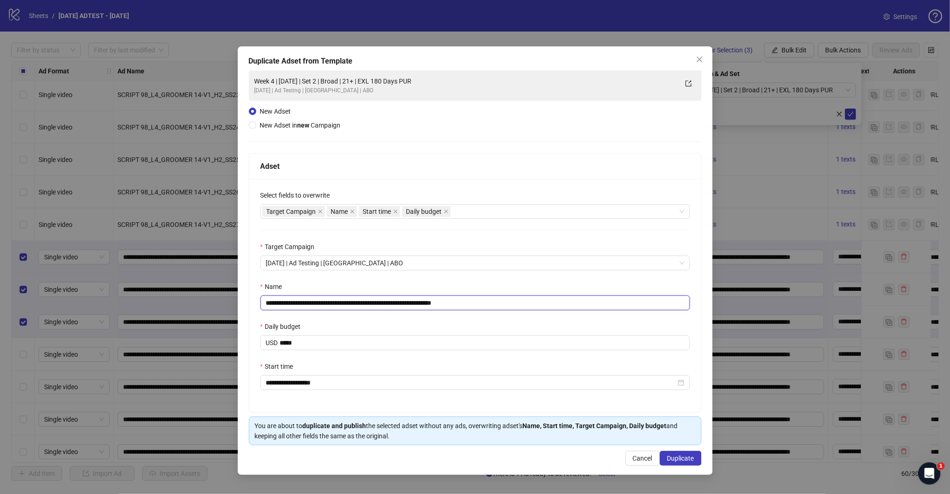
drag, startPoint x: 454, startPoint y: 304, endPoint x: 503, endPoint y: 299, distance: 49.0
click at [501, 299] on input "**********" at bounding box center [474, 303] width 429 height 15
click at [451, 273] on div "**********" at bounding box center [475, 295] width 452 height 233
click at [445, 239] on div "**********" at bounding box center [475, 295] width 452 height 233
click at [353, 285] on div "Name" at bounding box center [474, 289] width 429 height 14
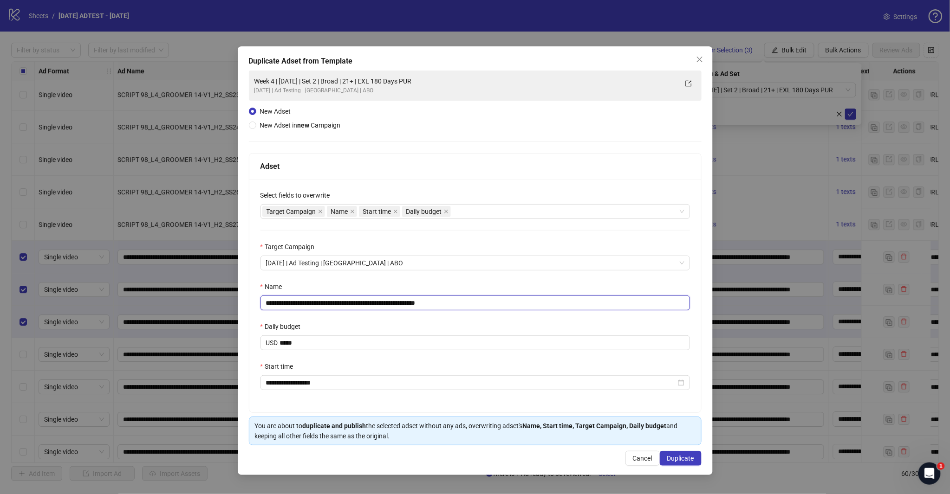
click at [358, 301] on input "**********" at bounding box center [474, 303] width 429 height 15
type input "**********"
click at [400, 285] on div "Name" at bounding box center [474, 289] width 429 height 14
click at [488, 184] on div "**********" at bounding box center [475, 295] width 452 height 233
click at [681, 458] on span "Duplicate" at bounding box center [680, 458] width 27 height 7
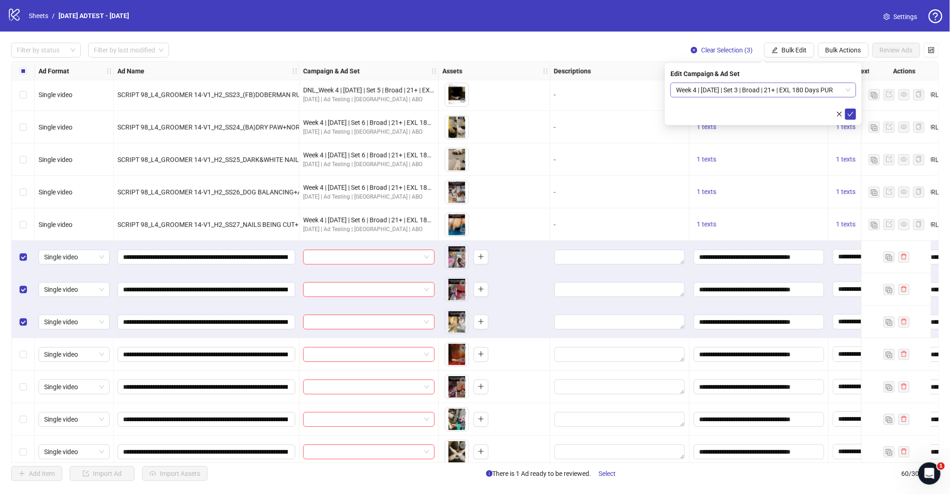
click at [847, 89] on span "Week 4 | [DATE] | Set 3 | Broad | 21+ | EXL 180 Days PUR" at bounding box center [763, 90] width 175 height 14
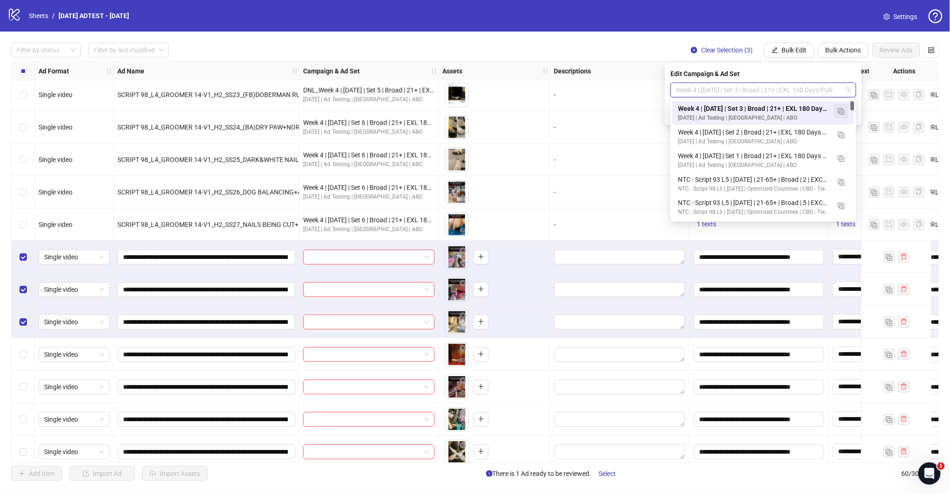
click at [843, 105] on button "button" at bounding box center [841, 110] width 15 height 15
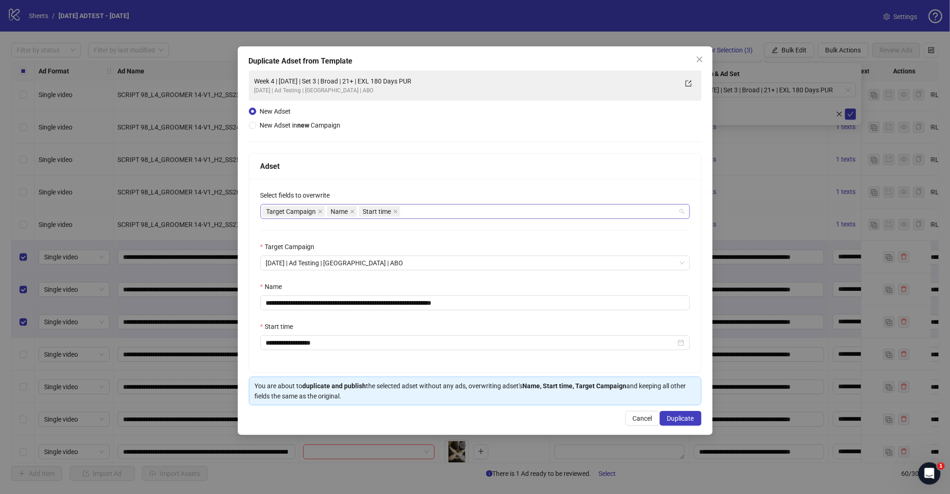
click at [434, 215] on div "Target Campaign Name Start time" at bounding box center [470, 211] width 416 height 13
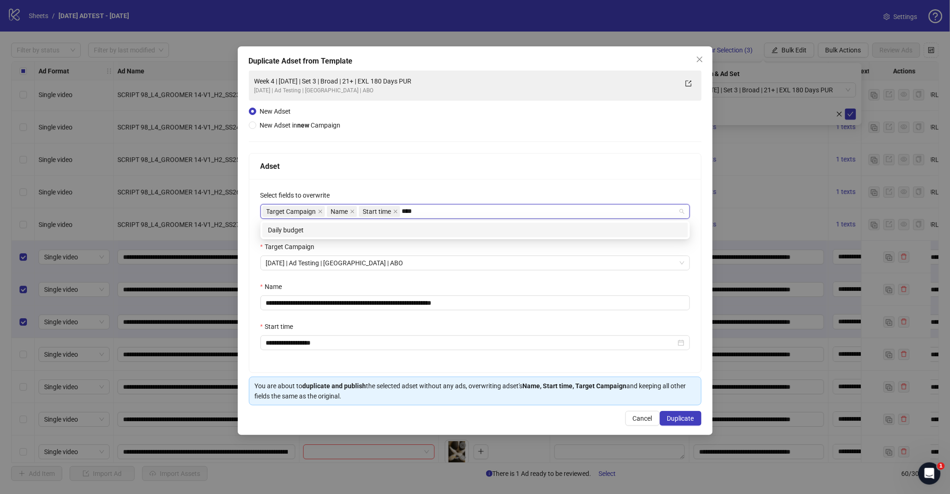
type input "*****"
click at [394, 235] on div "Daily budget" at bounding box center [475, 230] width 414 height 10
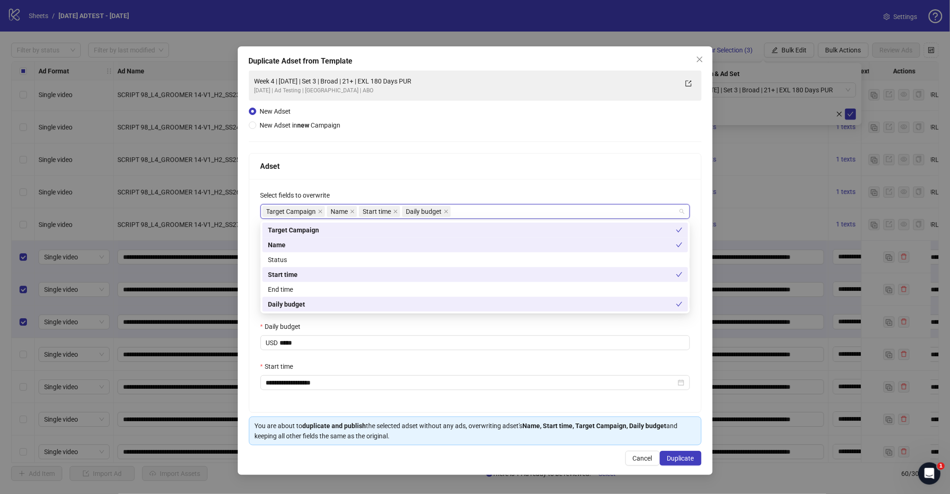
click at [426, 155] on div "Adset" at bounding box center [475, 167] width 452 height 26
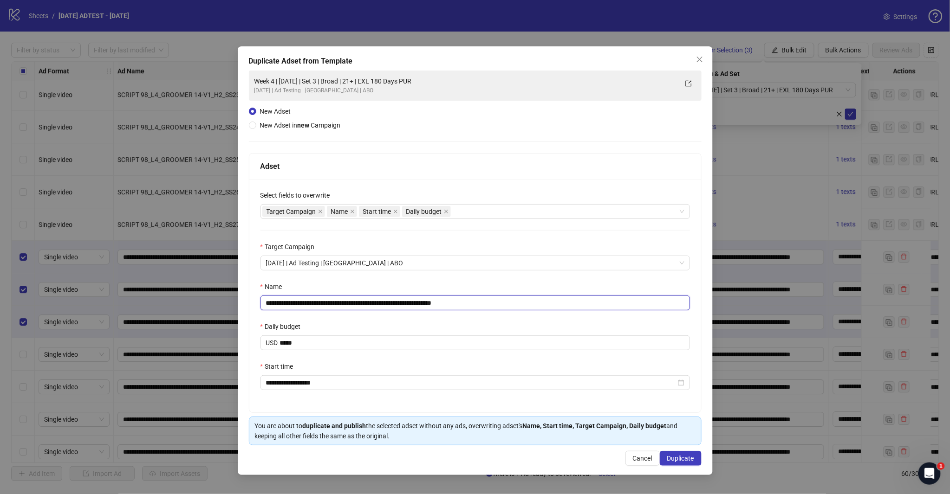
drag, startPoint x: 452, startPoint y: 306, endPoint x: 553, endPoint y: 308, distance: 101.2
click at [553, 308] on input "**********" at bounding box center [474, 303] width 429 height 15
click at [356, 305] on input "**********" at bounding box center [474, 303] width 429 height 15
click at [443, 270] on span "[DATE] | Ad Testing | [GEOGRAPHIC_DATA] | ABO" at bounding box center [475, 263] width 418 height 14
type input "**********"
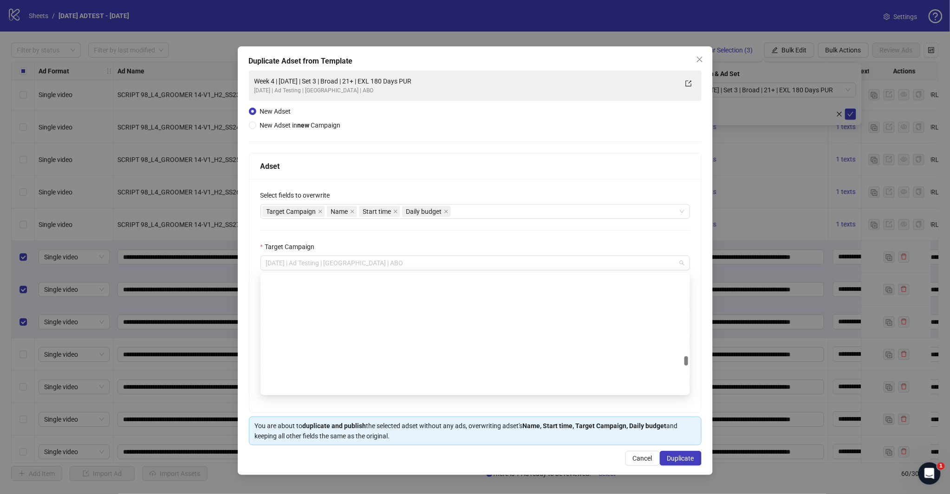
scroll to position [4367, 0]
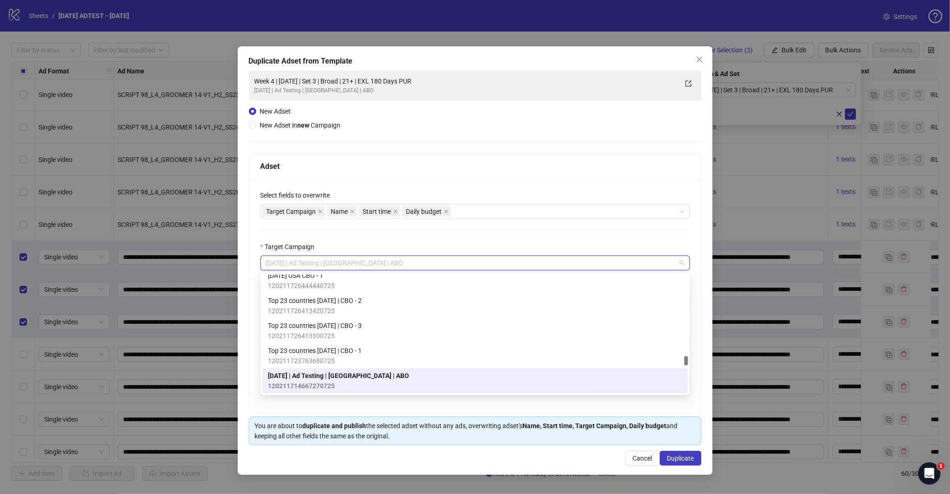
click at [476, 161] on div "Adset" at bounding box center [474, 167] width 429 height 12
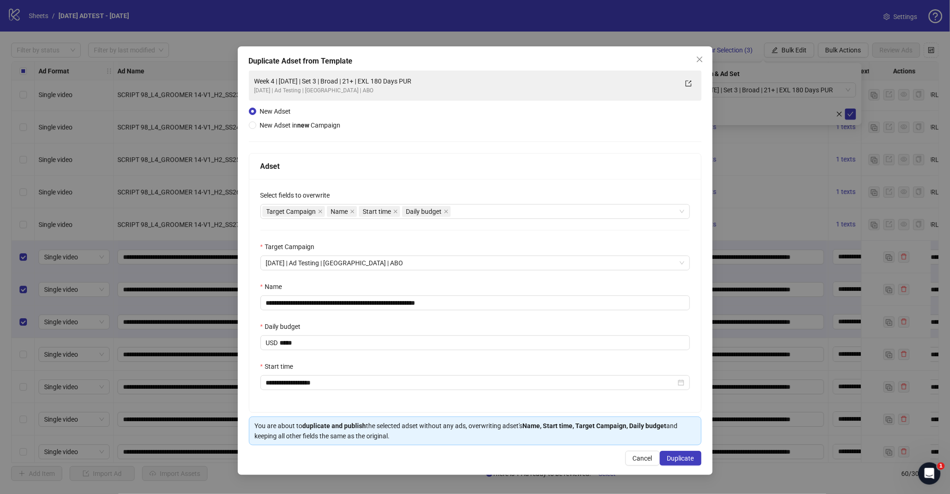
click at [437, 286] on div "Name" at bounding box center [474, 289] width 429 height 14
click at [434, 282] on div "Name" at bounding box center [474, 289] width 429 height 14
click at [501, 188] on div "**********" at bounding box center [475, 295] width 452 height 233
click at [683, 461] on span "Duplicate" at bounding box center [680, 458] width 27 height 7
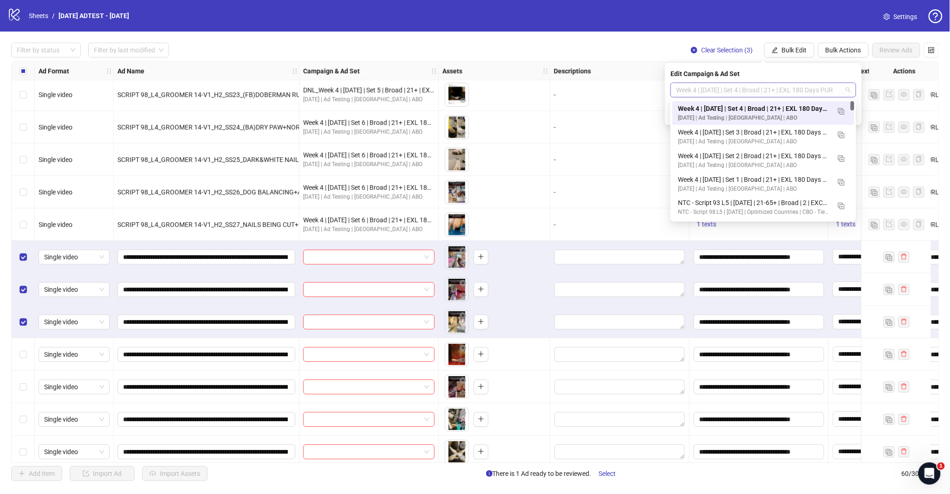
click at [846, 91] on span "Week 4 | [DATE] | Set 4 | Broad | 21+ | EXL 180 Days PUR" at bounding box center [763, 90] width 175 height 14
click at [843, 112] on img "button" at bounding box center [841, 111] width 6 height 6
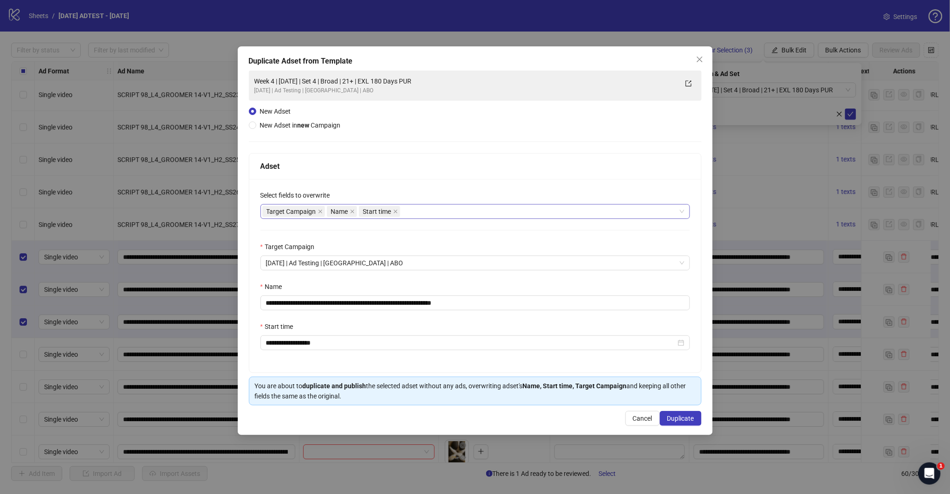
click at [460, 213] on div "Target Campaign Name Start time" at bounding box center [470, 211] width 416 height 13
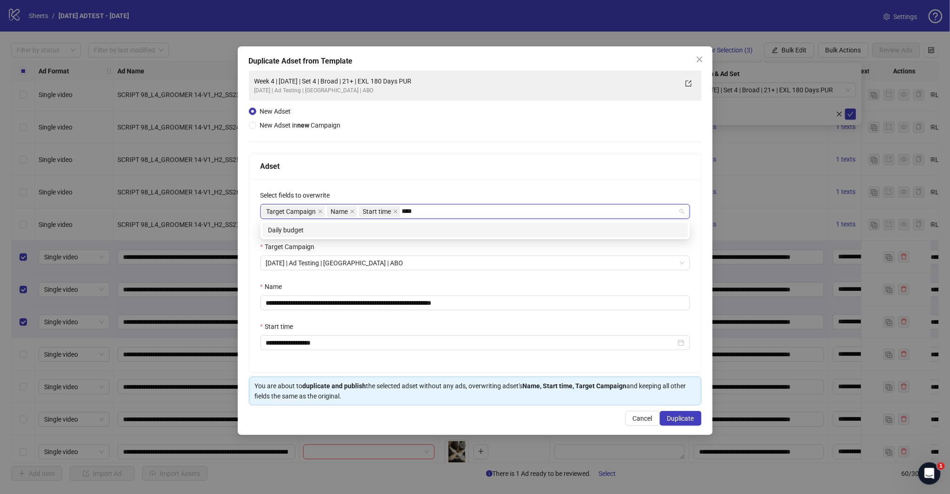
type input "*****"
click at [452, 223] on div "Daily budget" at bounding box center [475, 230] width 426 height 15
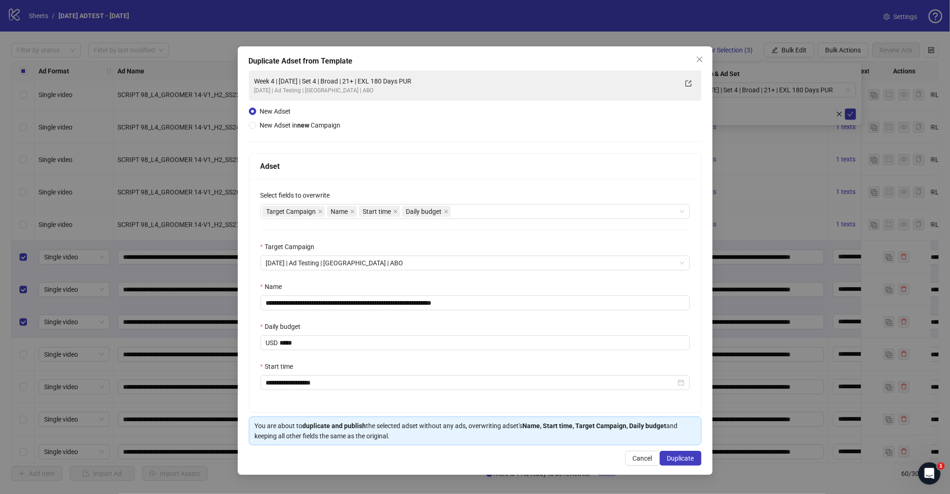
click at [452, 173] on div "Adset" at bounding box center [475, 167] width 452 height 26
click at [356, 300] on input "**********" at bounding box center [474, 303] width 429 height 15
drag, startPoint x: 453, startPoint y: 303, endPoint x: 542, endPoint y: 307, distance: 89.7
click at [537, 303] on input "**********" at bounding box center [474, 303] width 429 height 15
type input "**********"
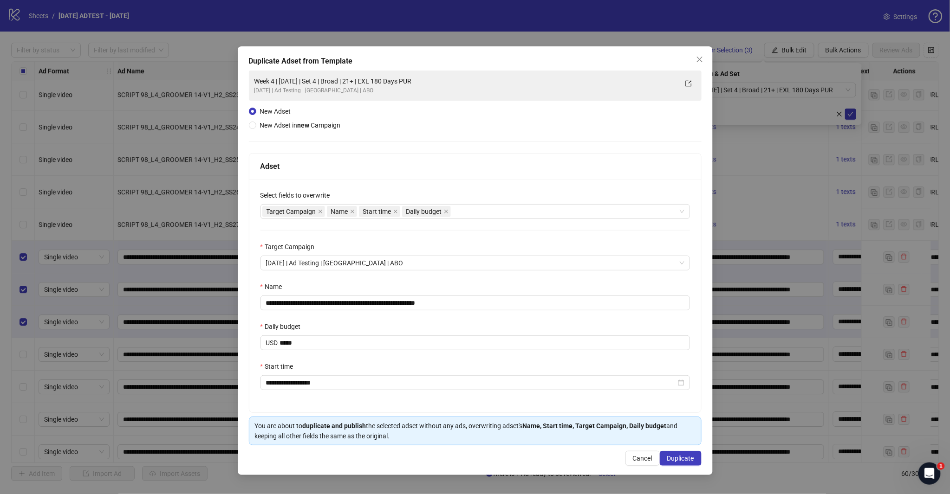
click at [446, 251] on div "Target Campaign" at bounding box center [474, 249] width 429 height 14
click at [443, 280] on div "**********" at bounding box center [475, 295] width 452 height 233
click at [475, 331] on div "Daily budget" at bounding box center [474, 329] width 429 height 14
click at [678, 458] on span "Duplicate" at bounding box center [680, 458] width 27 height 7
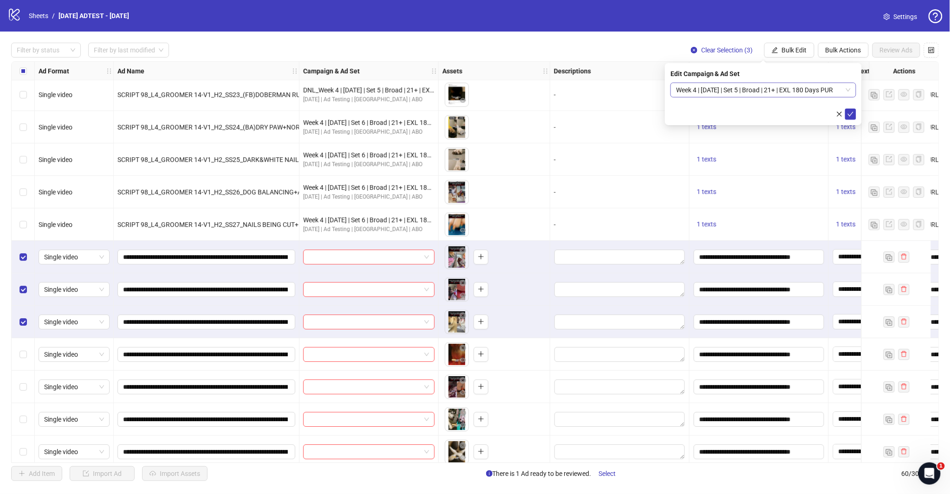
click at [842, 85] on span "Week 4 | [DATE] | Set 5 | Broad | 21+ | EXL 180 Days PUR" at bounding box center [763, 90] width 175 height 14
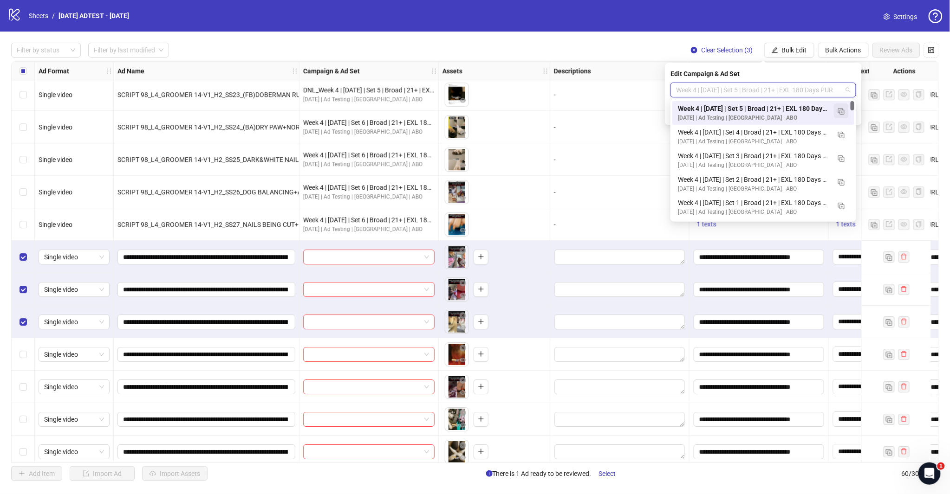
click at [844, 110] on img "button" at bounding box center [841, 111] width 6 height 6
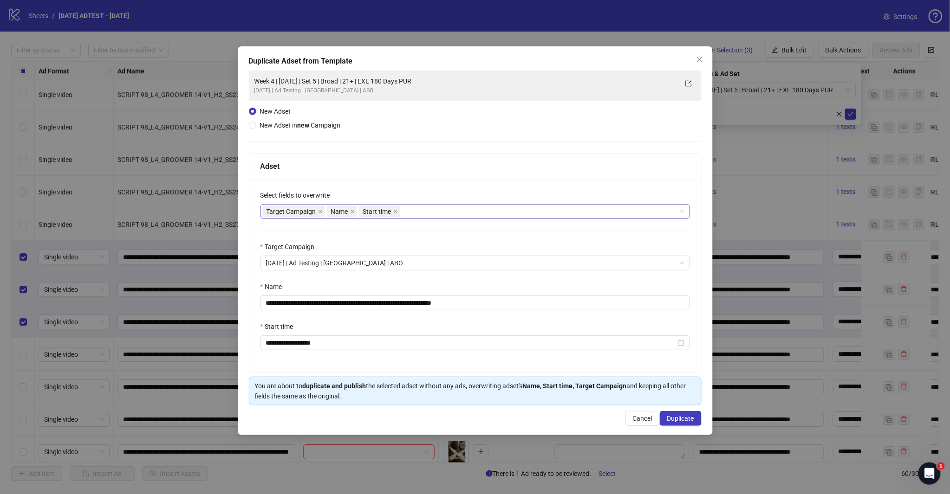
click at [425, 213] on div "Target Campaign Name Start time" at bounding box center [470, 211] width 416 height 13
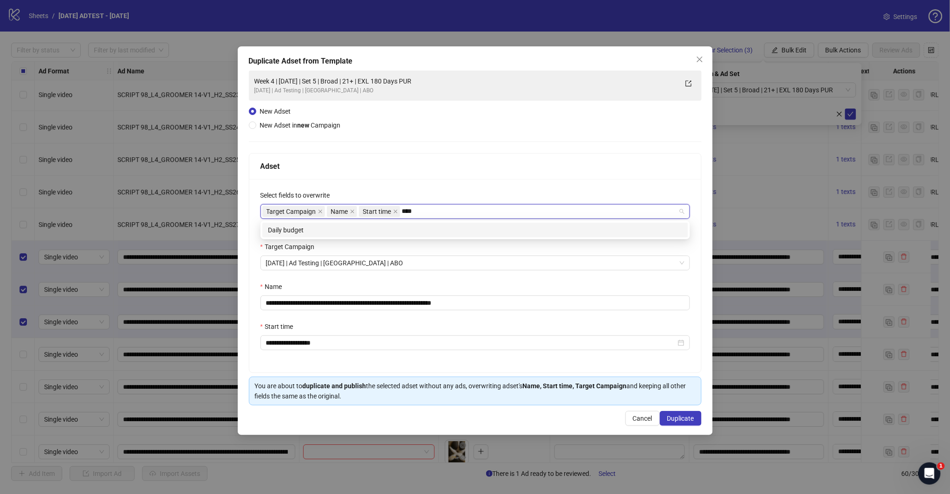
type input "*****"
click at [409, 228] on div "Daily budget" at bounding box center [475, 230] width 414 height 10
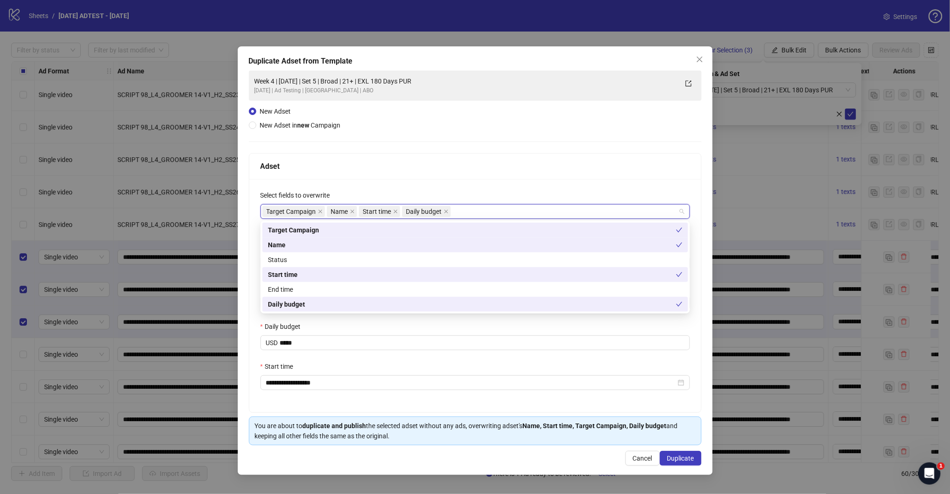
click at [448, 166] on div "Adset" at bounding box center [474, 167] width 429 height 12
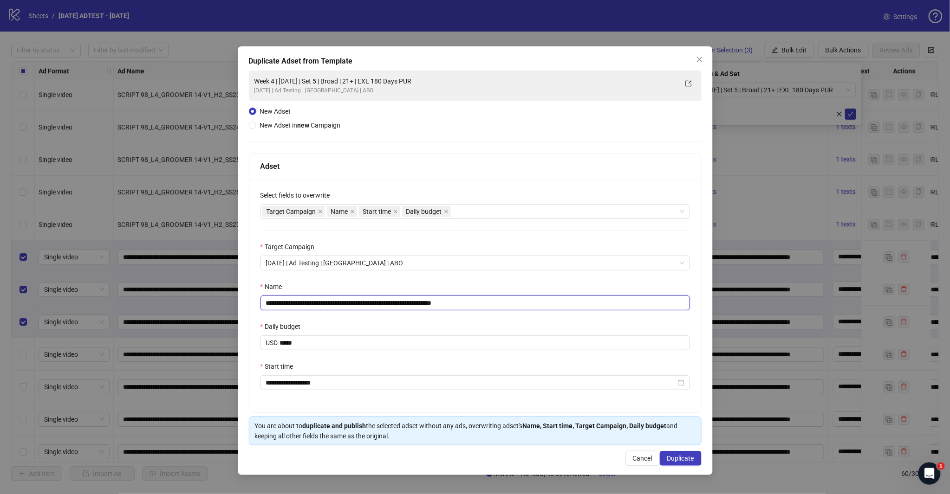
drag, startPoint x: 454, startPoint y: 303, endPoint x: 511, endPoint y: 305, distance: 56.7
click at [511, 305] on input "**********" at bounding box center [474, 303] width 429 height 15
click at [356, 304] on input "**********" at bounding box center [474, 303] width 429 height 15
type input "**********"
click at [453, 313] on div "**********" at bounding box center [475, 295] width 452 height 233
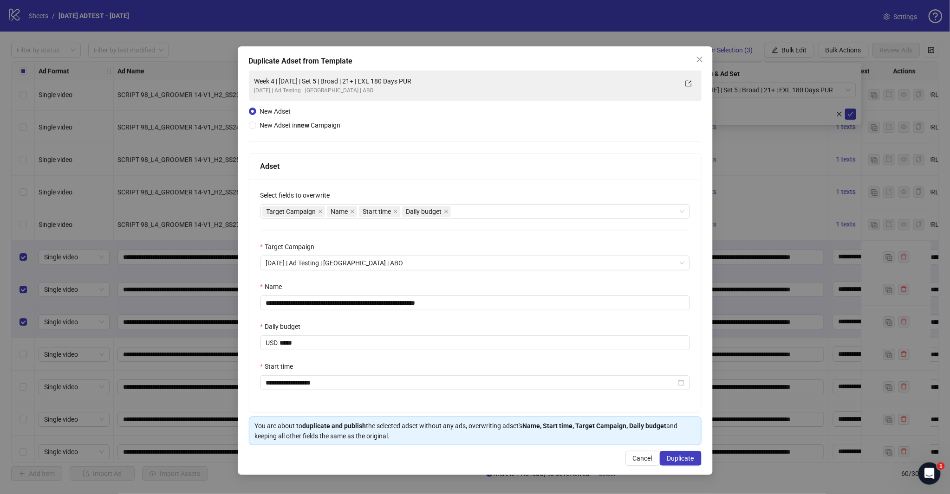
click at [502, 175] on div "Adset" at bounding box center [475, 167] width 452 height 26
click at [678, 457] on span "Duplicate" at bounding box center [680, 458] width 27 height 7
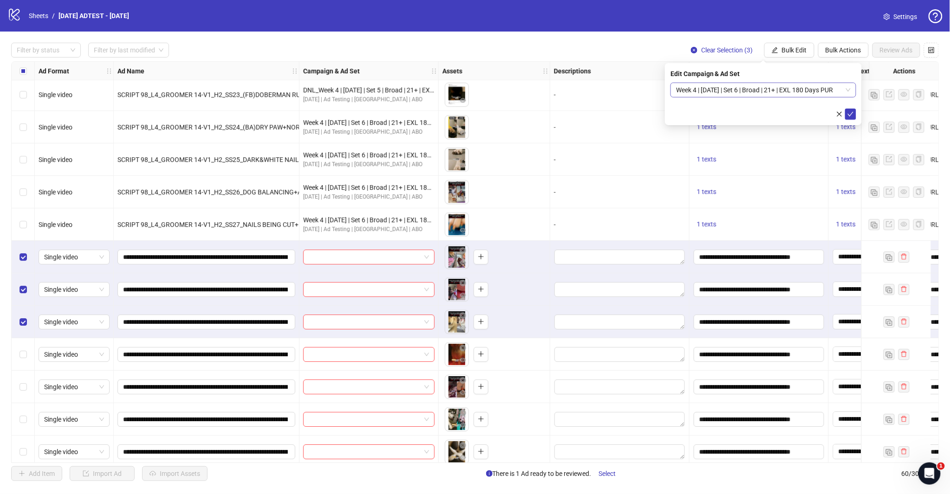
click at [777, 94] on span "Week 4 | [DATE] | Set 6 | Broad | 21+ | EXL 180 Days PUR" at bounding box center [763, 90] width 175 height 14
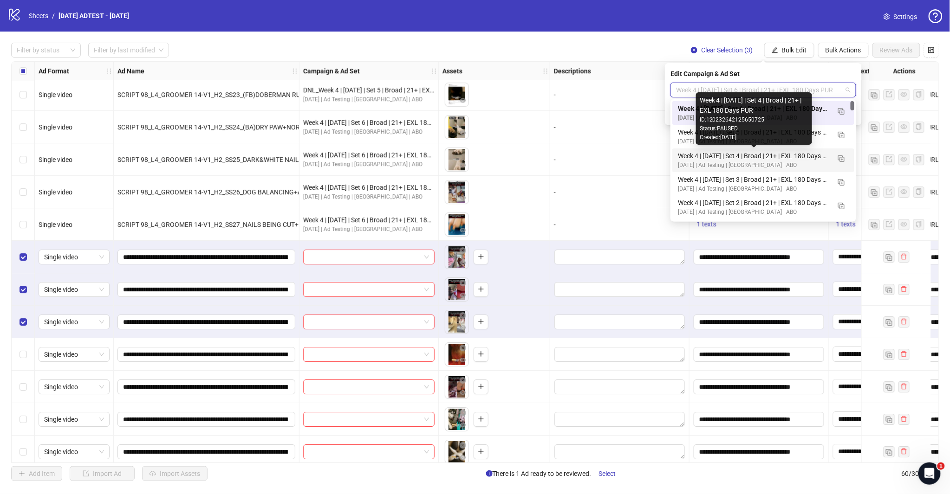
scroll to position [52, 0]
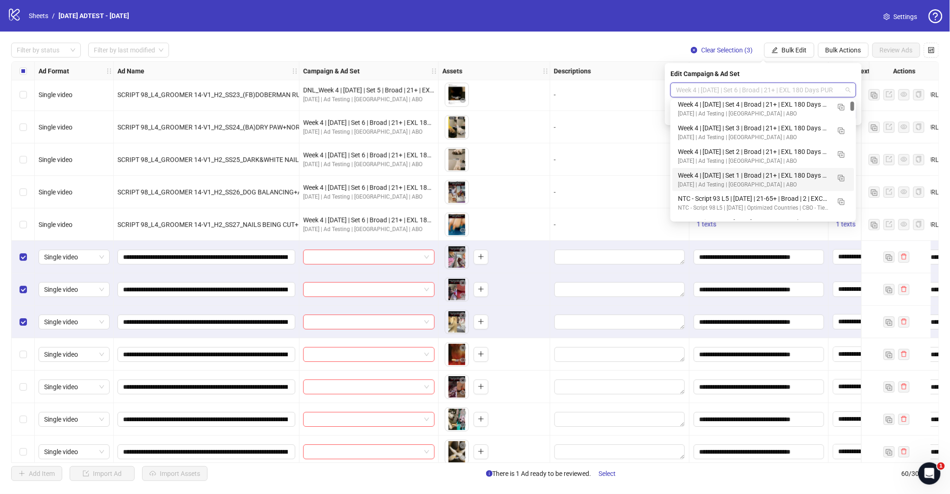
click at [773, 174] on div "Week 4 | [DATE] | Set 1 | Broad | 21+ | EXL 180 Days PUR" at bounding box center [754, 175] width 152 height 10
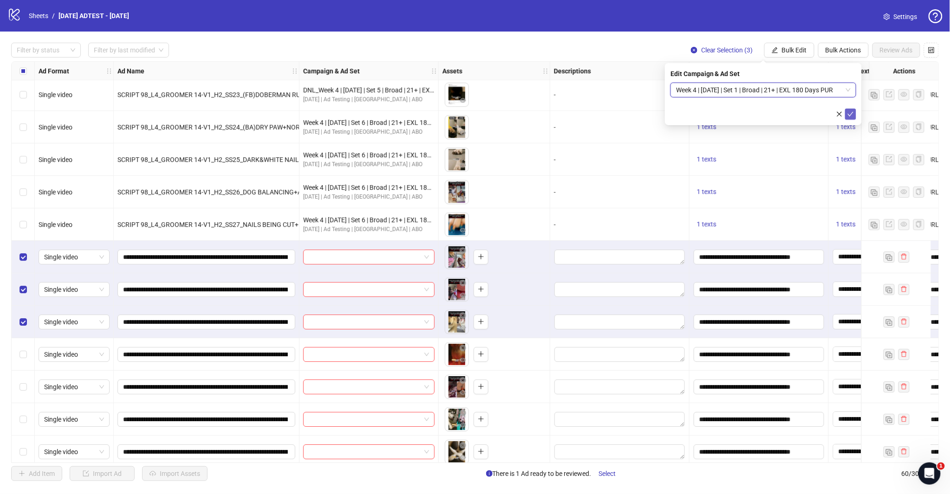
click at [848, 111] on icon "check" at bounding box center [850, 114] width 6 height 6
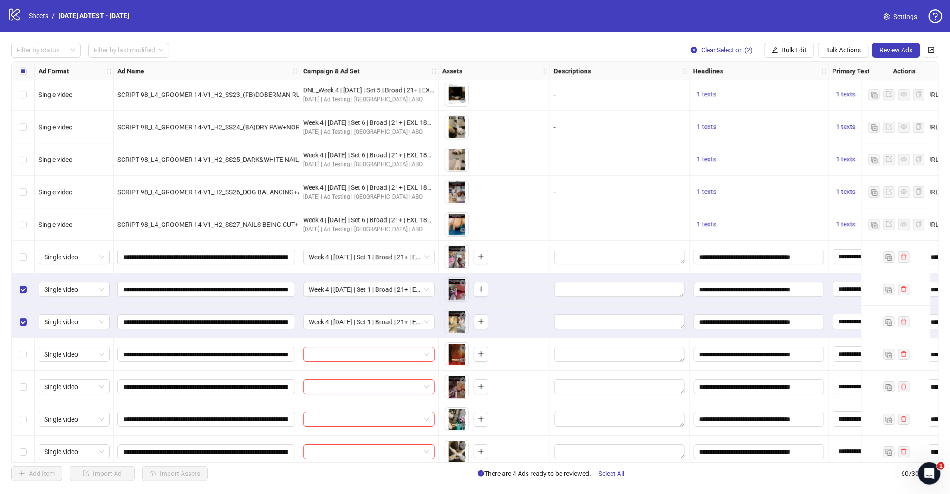
click at [24, 300] on div "Select row 42" at bounding box center [23, 289] width 23 height 32
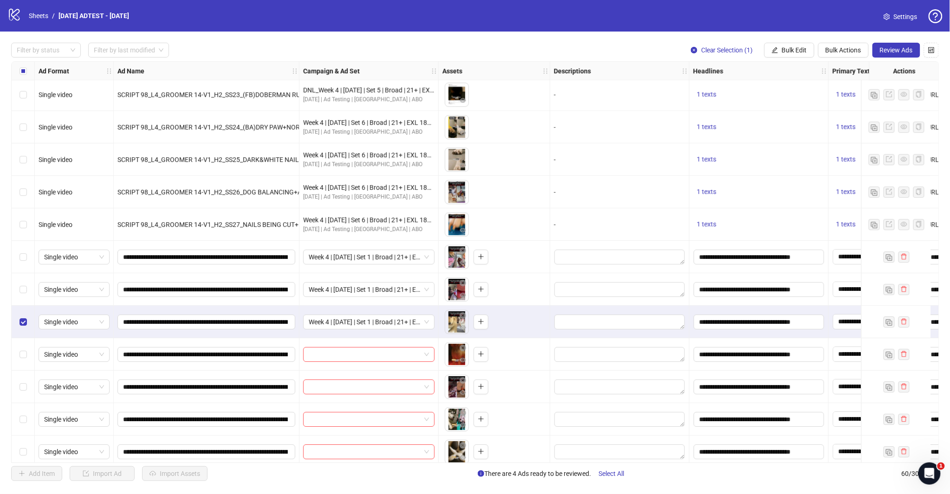
click at [24, 316] on div "Select row 43" at bounding box center [23, 322] width 23 height 32
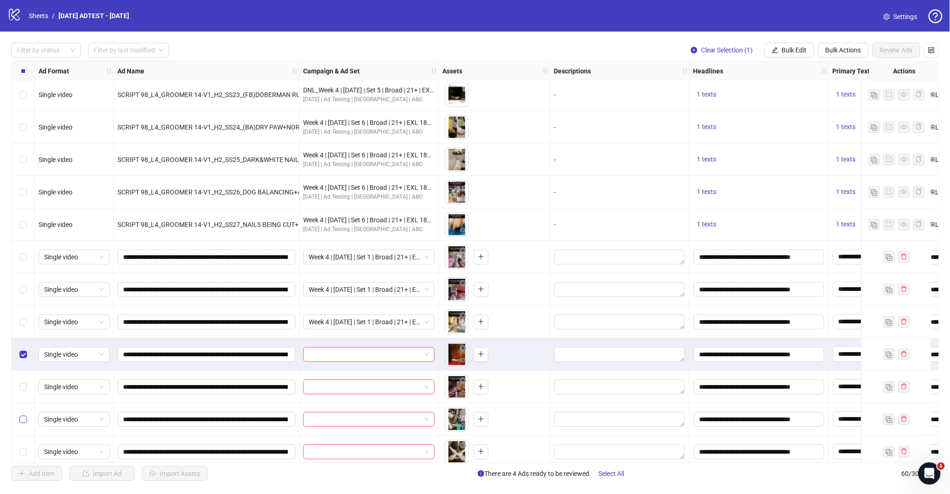
click at [28, 390] on div "Select row 45" at bounding box center [23, 387] width 23 height 32
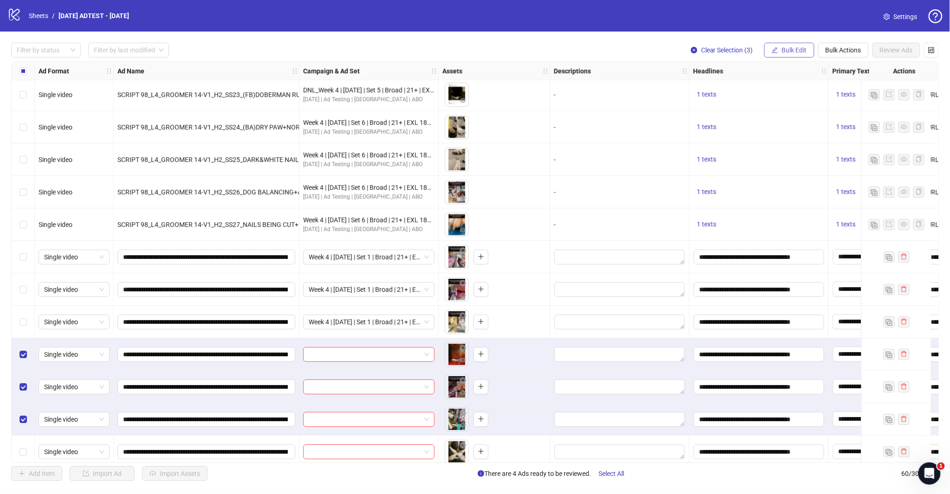
click at [781, 57] on button "Bulk Edit" at bounding box center [789, 50] width 50 height 15
click at [805, 97] on span "Campaign & Ad Set" at bounding box center [797, 98] width 55 height 10
click at [828, 85] on input "search" at bounding box center [759, 90] width 166 height 14
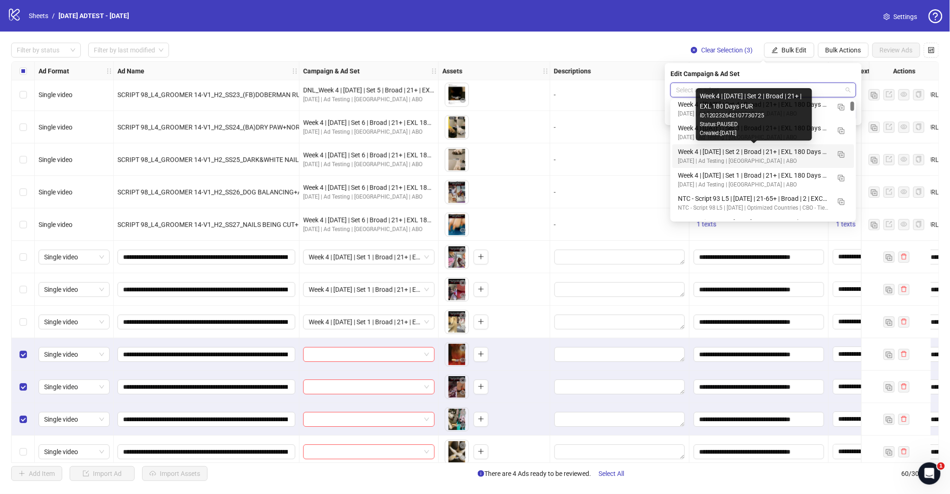
click at [767, 154] on div "Week 4 | [DATE] | Set 2 | Broad | 21+ | EXL 180 Days PUR" at bounding box center [754, 152] width 152 height 10
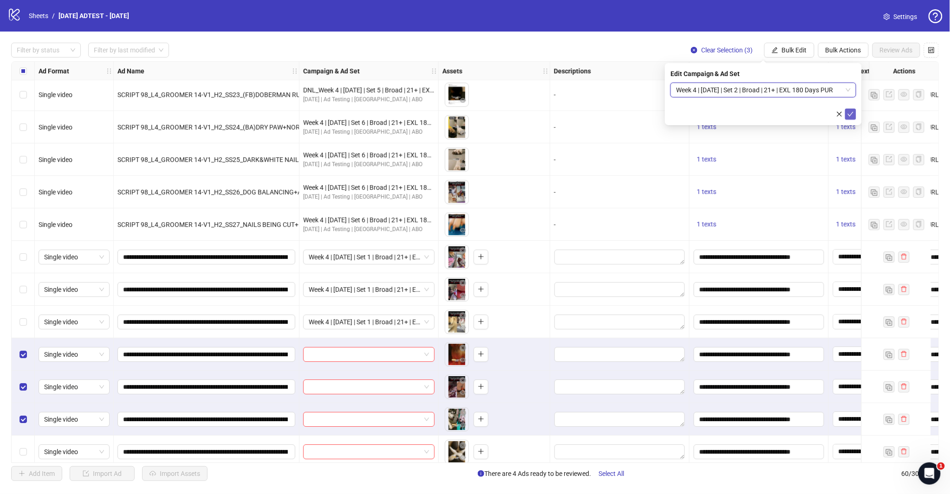
click at [847, 113] on icon "check" at bounding box center [850, 114] width 6 height 6
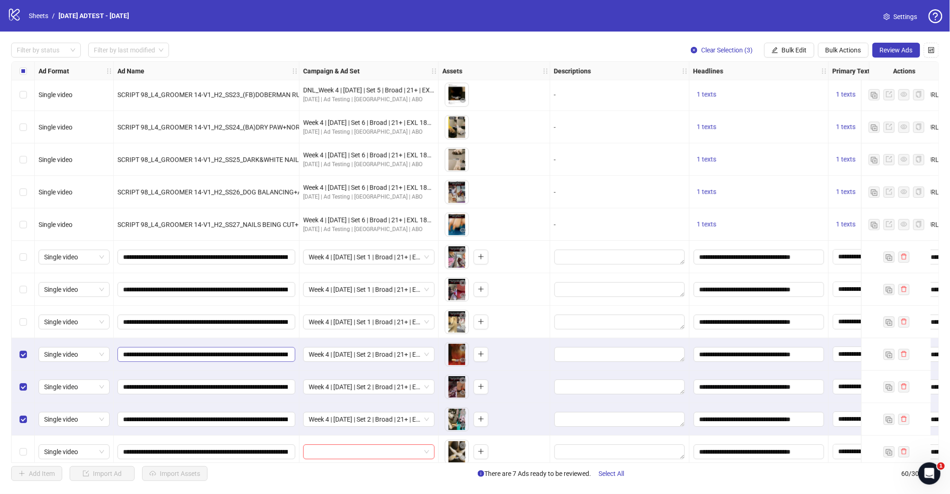
scroll to position [1190, 0]
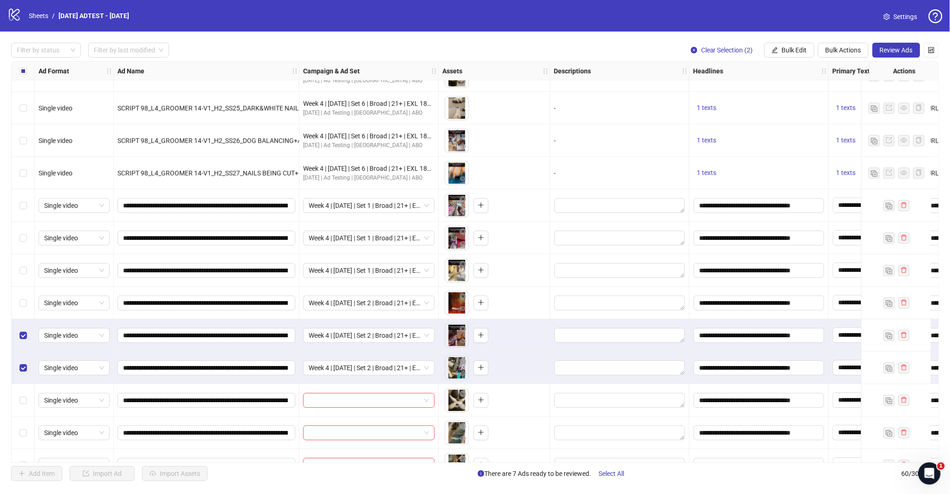
click at [23, 330] on div "Select row 45" at bounding box center [23, 335] width 23 height 32
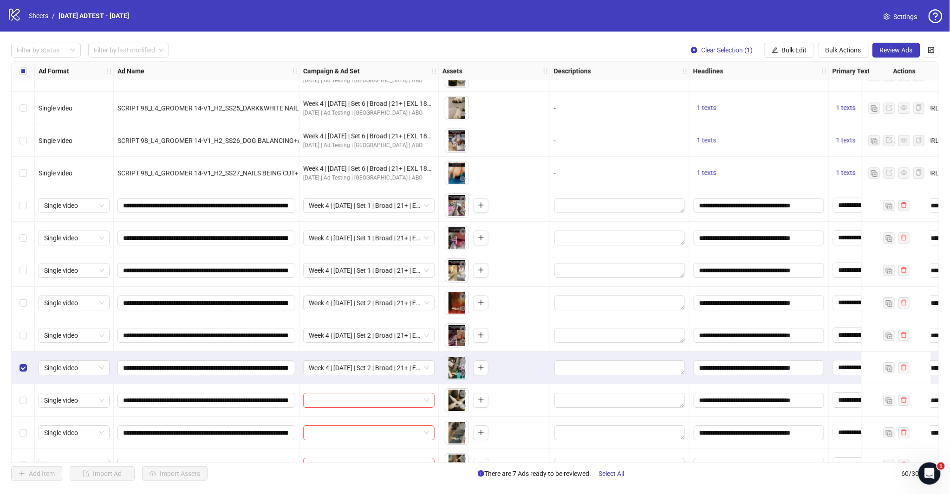
click at [23, 355] on div "Select row 46" at bounding box center [23, 368] width 23 height 32
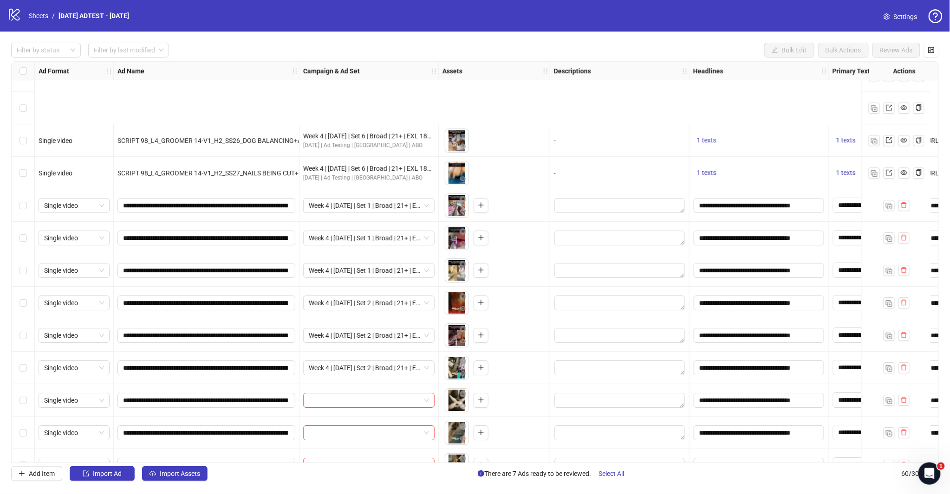
scroll to position [1294, 0]
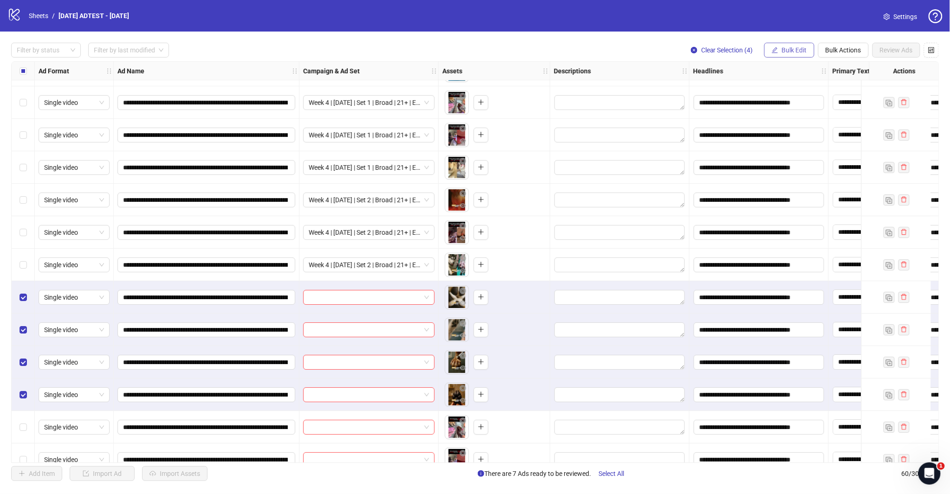
click at [794, 50] on span "Bulk Edit" at bounding box center [794, 49] width 25 height 7
click at [800, 98] on span "Campaign & Ad Set" at bounding box center [797, 98] width 55 height 10
click at [845, 89] on span at bounding box center [763, 90] width 175 height 14
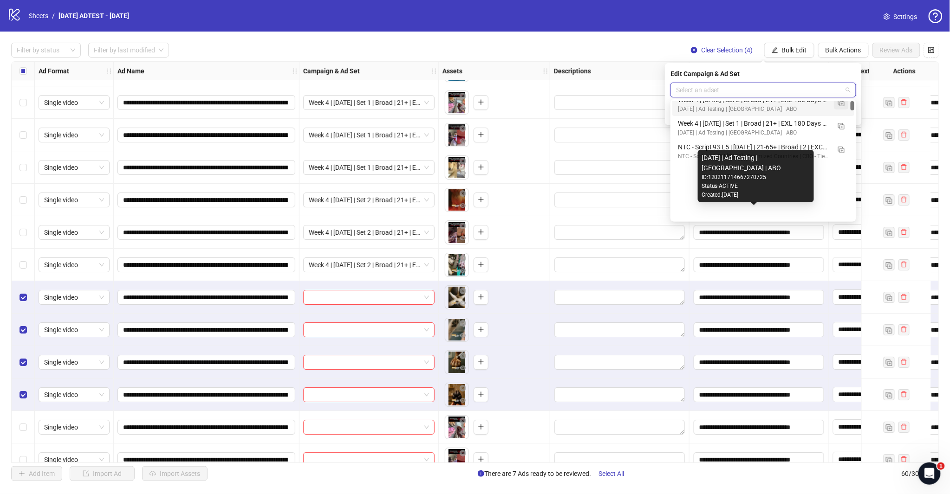
scroll to position [0, 0]
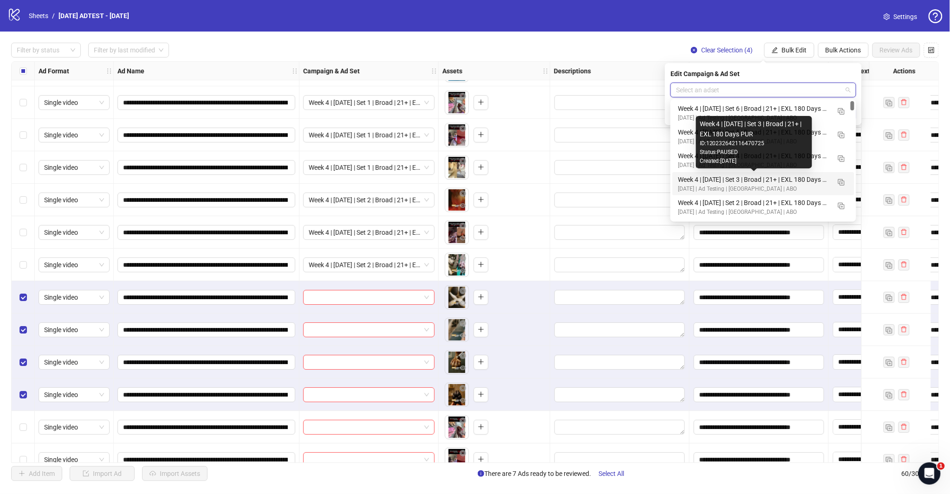
click at [768, 181] on div "Week 4 | [DATE] | Set 3 | Broad | 21+ | EXL 180 Days PUR" at bounding box center [754, 180] width 152 height 10
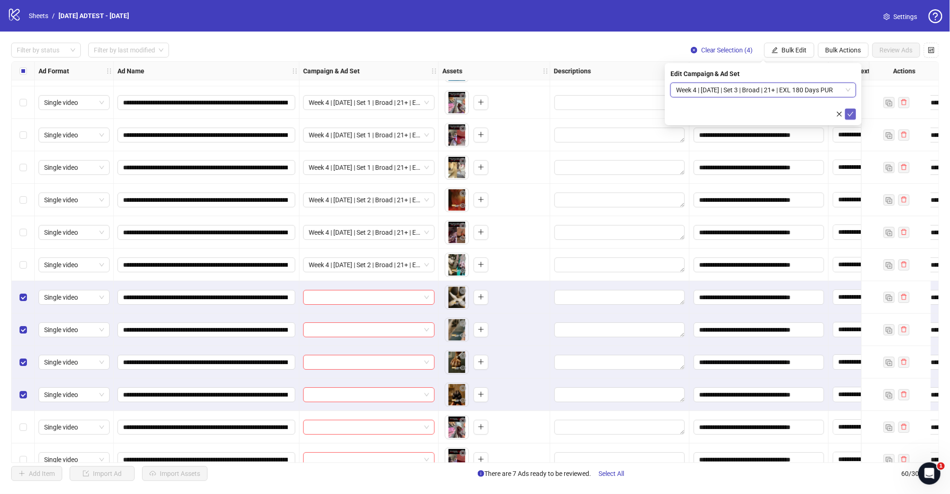
click at [852, 111] on icon "check" at bounding box center [850, 114] width 6 height 6
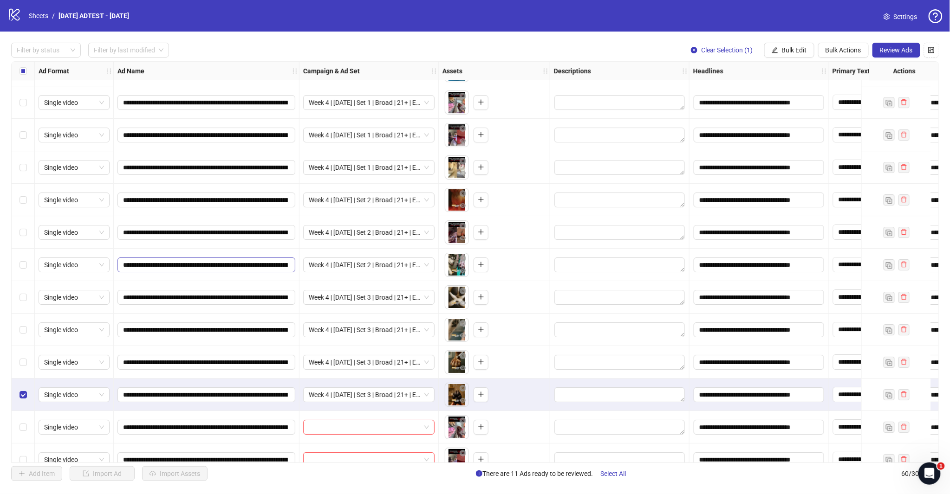
click at [19, 390] on div "Select row 50" at bounding box center [23, 395] width 23 height 32
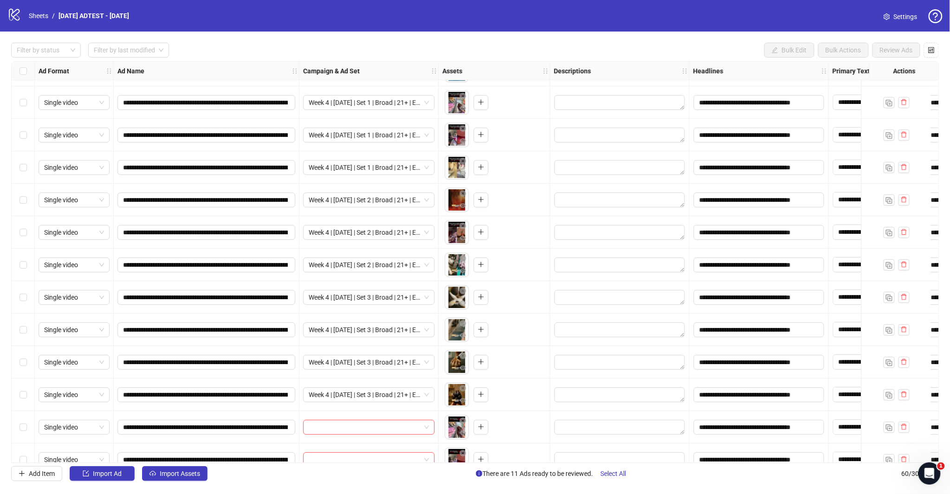
scroll to position [1449, 0]
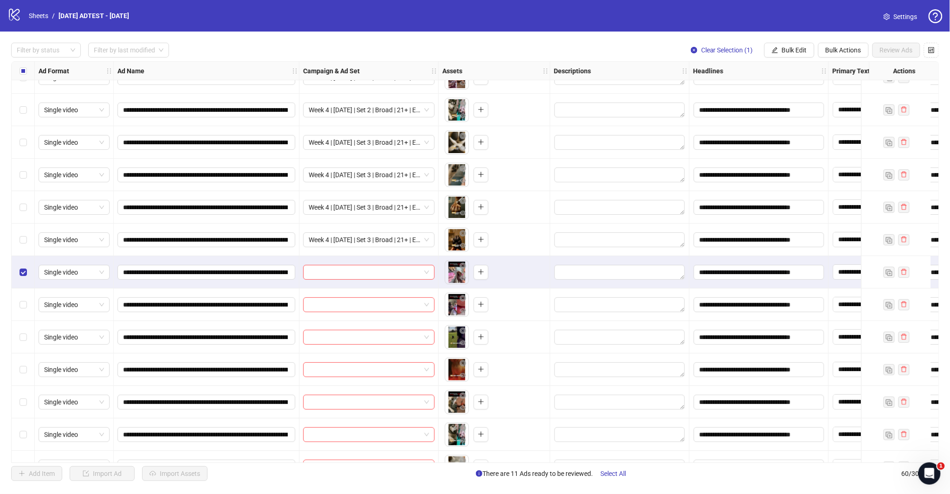
click at [26, 312] on div "Select row 52" at bounding box center [23, 305] width 23 height 32
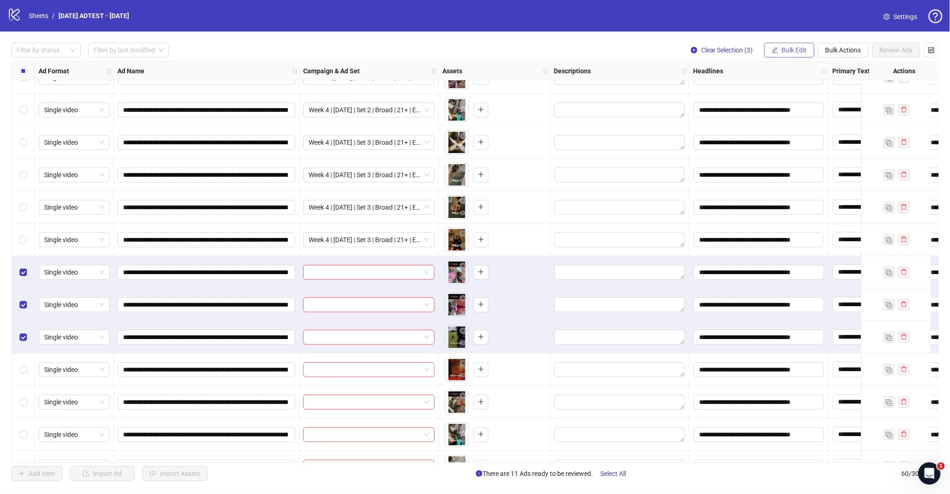
click at [793, 53] on span "Bulk Edit" at bounding box center [794, 49] width 25 height 7
click at [801, 98] on span "Campaign & Ad Set" at bounding box center [797, 98] width 55 height 10
click at [848, 91] on span at bounding box center [763, 90] width 175 height 14
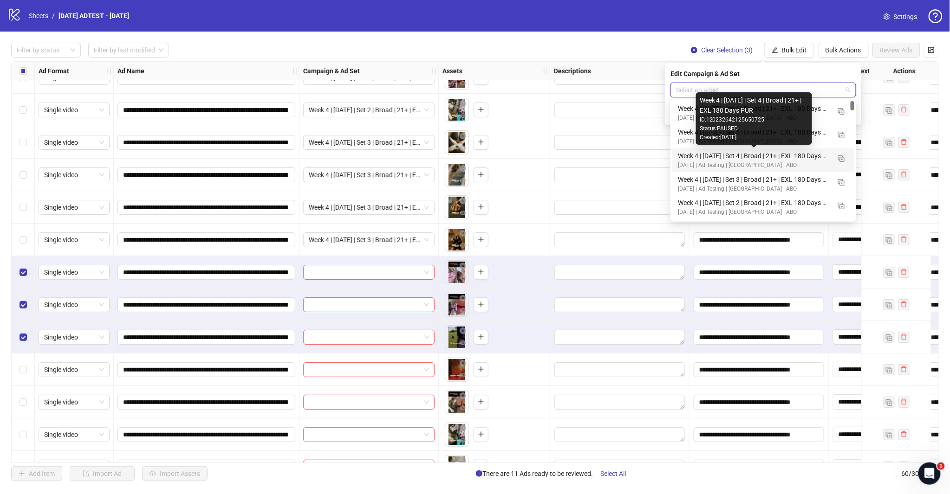
click at [779, 151] on div "Week 4 | [DATE] | Set 4 | Broad | 21+ | EXL 180 Days PUR" at bounding box center [754, 156] width 152 height 10
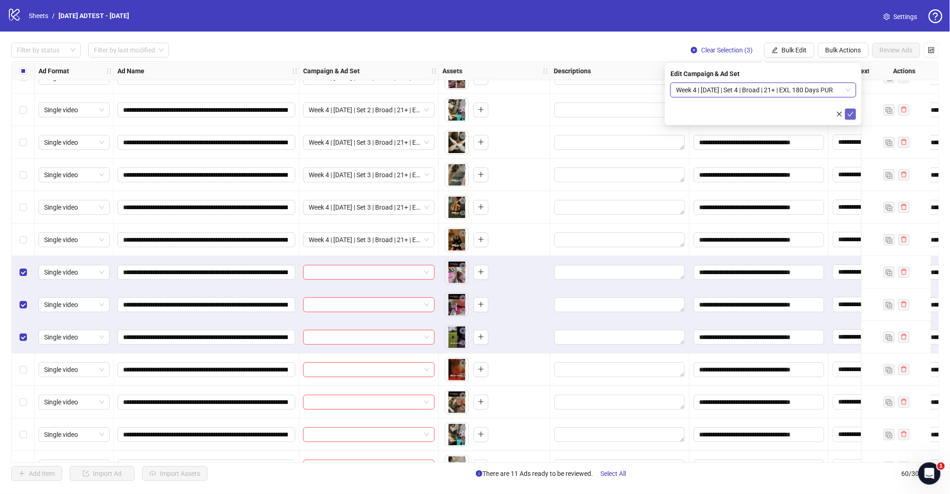
click at [851, 113] on icon "check" at bounding box center [850, 114] width 6 height 5
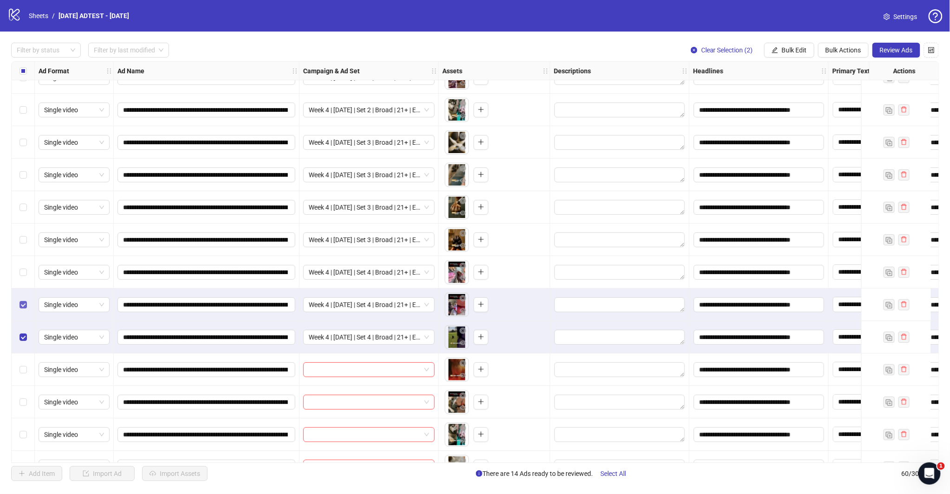
click at [22, 300] on label "Select row 52" at bounding box center [22, 305] width 7 height 10
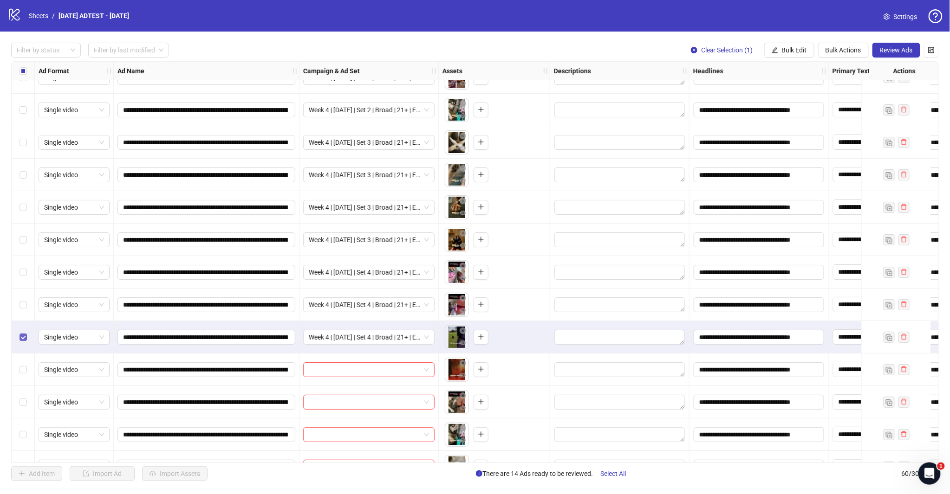
click at [19, 341] on label "Select row 53" at bounding box center [22, 337] width 7 height 10
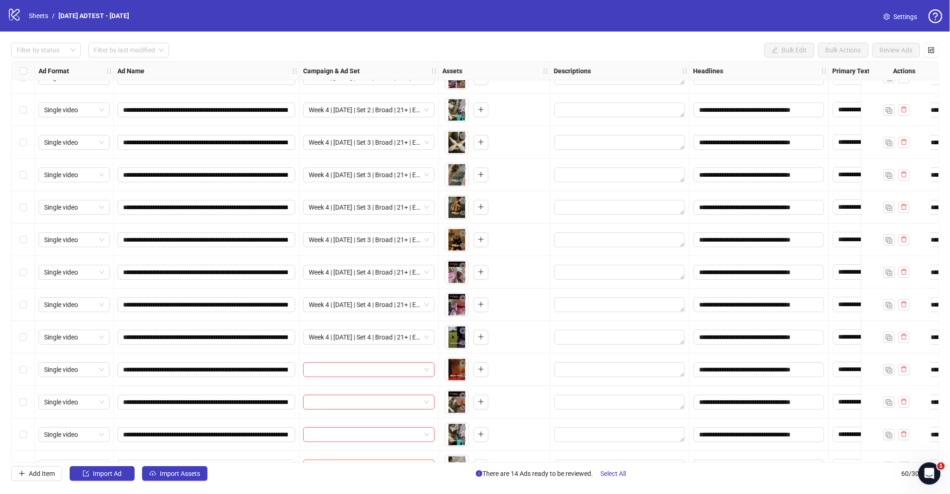
click at [20, 374] on label "Select row 54" at bounding box center [22, 370] width 7 height 10
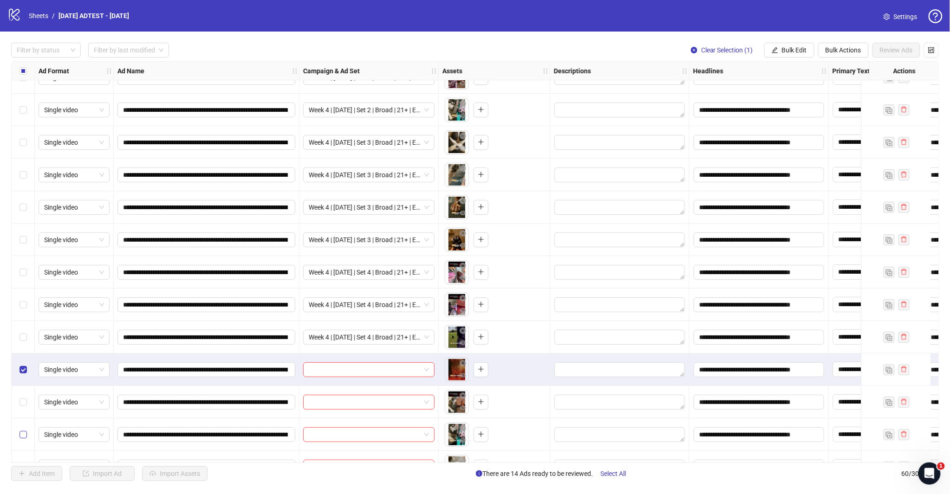
click at [24, 397] on label "Select row 55" at bounding box center [22, 402] width 7 height 10
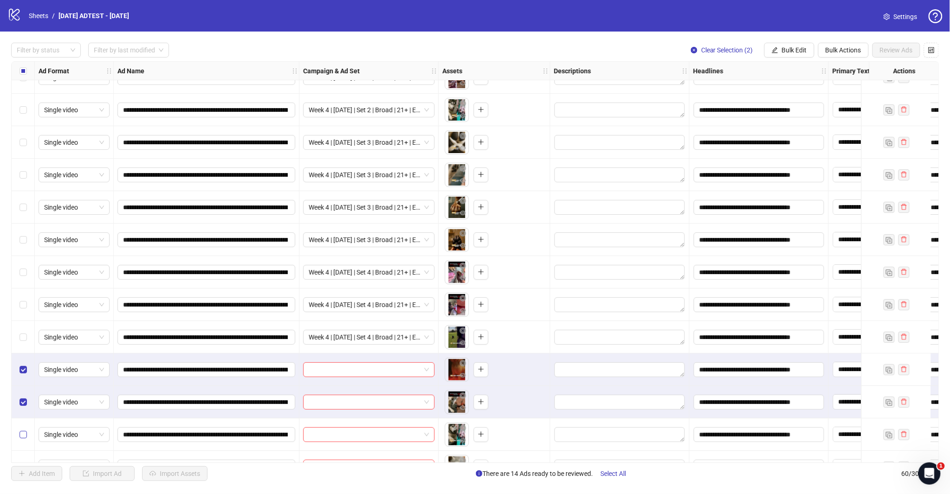
click at [25, 430] on label "Select row 56" at bounding box center [22, 435] width 7 height 10
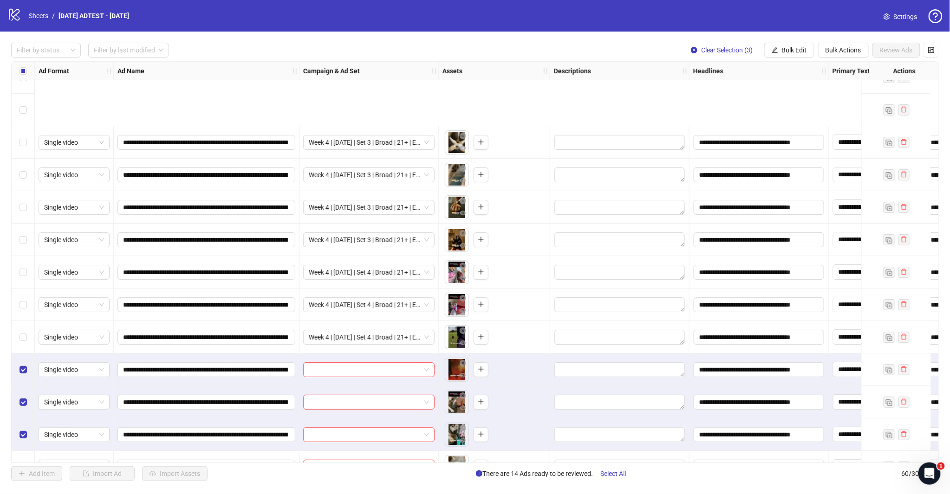
scroll to position [1552, 0]
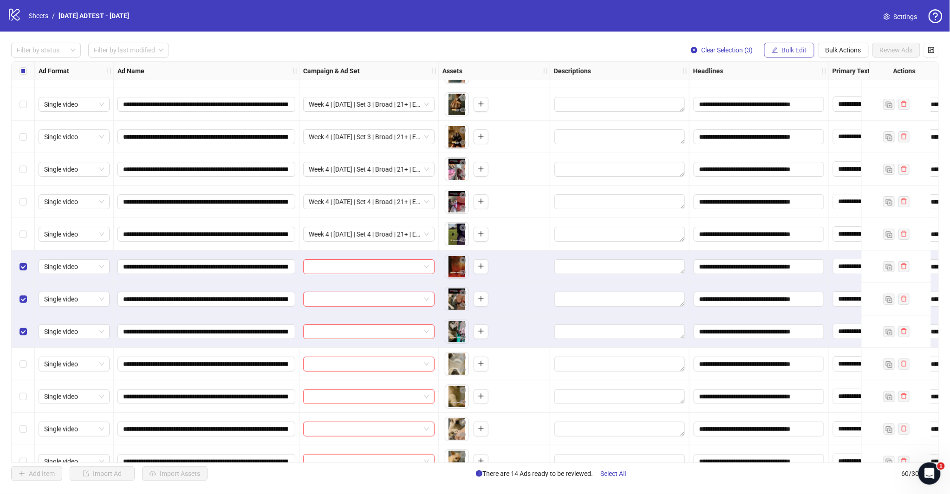
click at [793, 53] on span "Bulk Edit" at bounding box center [794, 49] width 25 height 7
click at [805, 96] on span "Campaign & Ad Set" at bounding box center [797, 98] width 55 height 10
click at [833, 91] on input "search" at bounding box center [759, 90] width 166 height 14
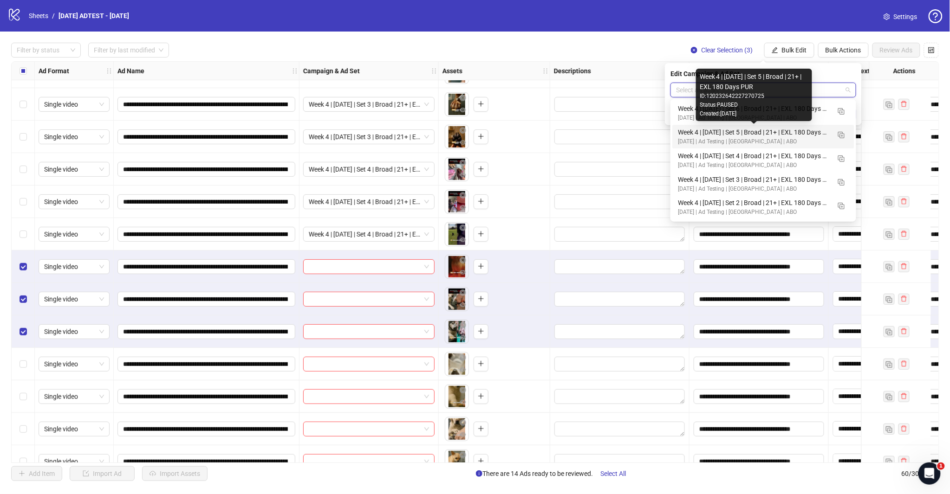
click at [690, 133] on div "Week 4 | [DATE] | Set 5 | Broad | 21+ | EXL 180 Days PUR" at bounding box center [754, 132] width 152 height 10
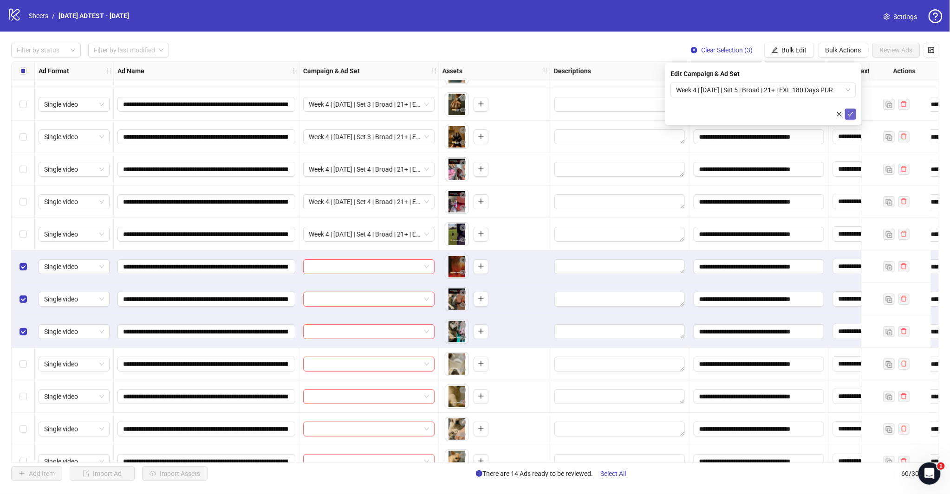
click at [853, 115] on icon "check" at bounding box center [850, 114] width 6 height 6
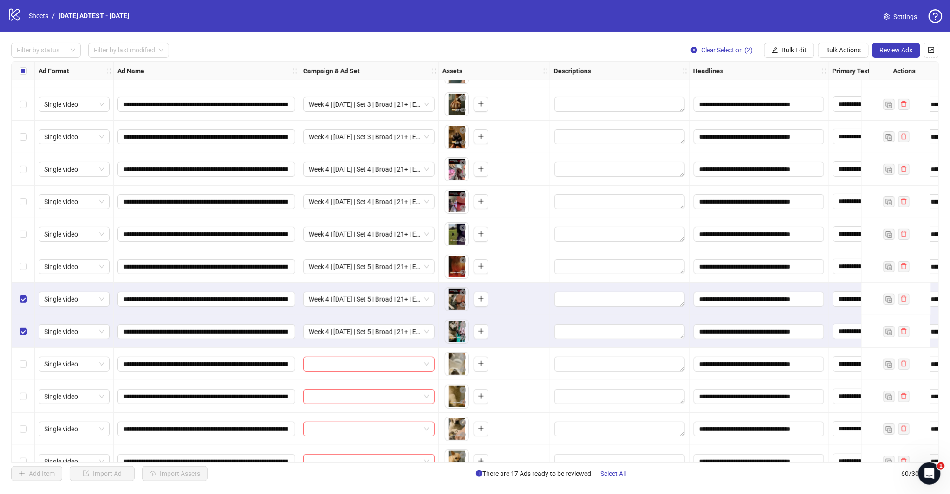
click at [21, 304] on div "Select row 55" at bounding box center [23, 299] width 23 height 32
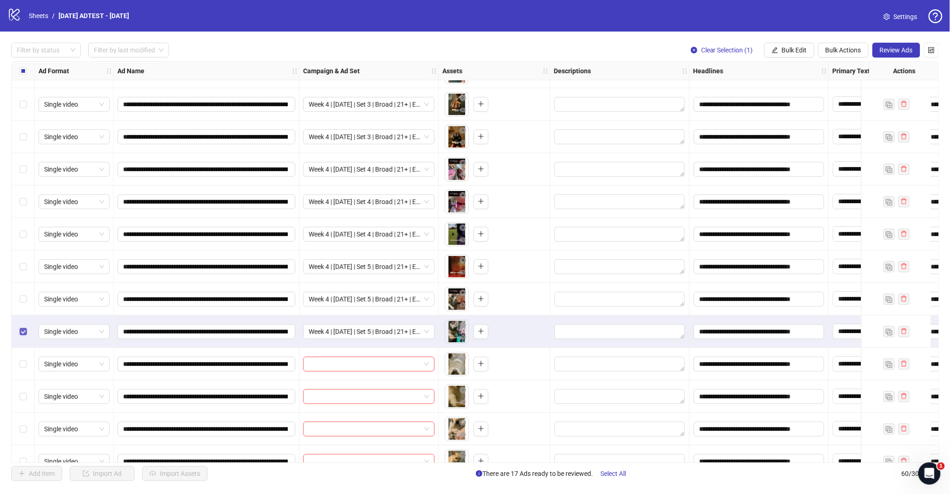
click at [21, 322] on div "Select row 56" at bounding box center [23, 332] width 23 height 32
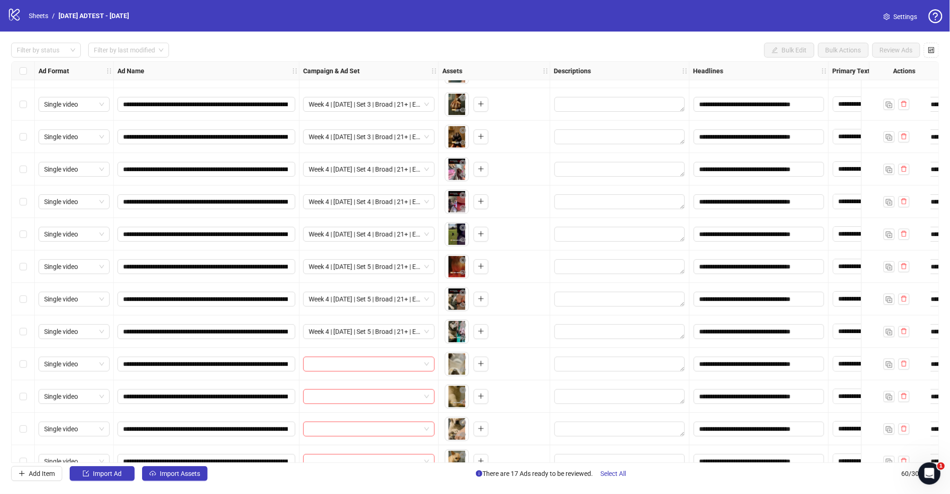
scroll to position [1571, 0]
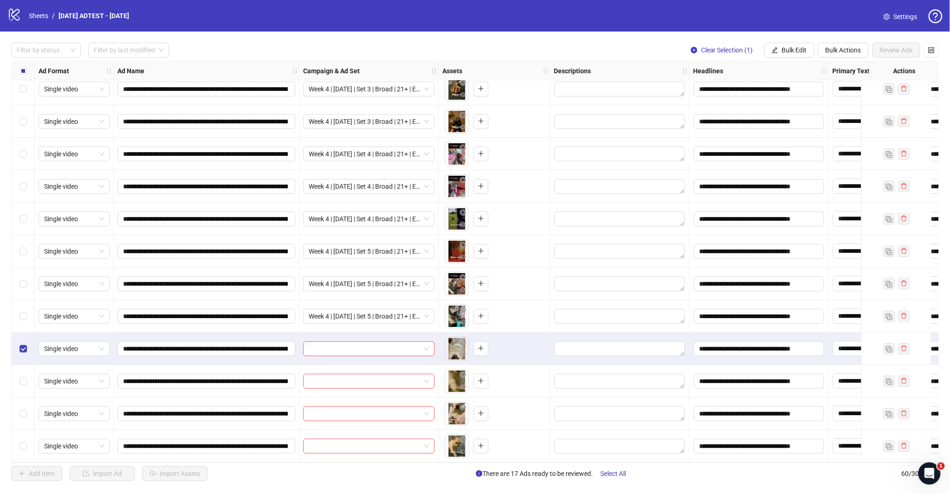
click at [24, 366] on div "Select row 58" at bounding box center [23, 381] width 23 height 32
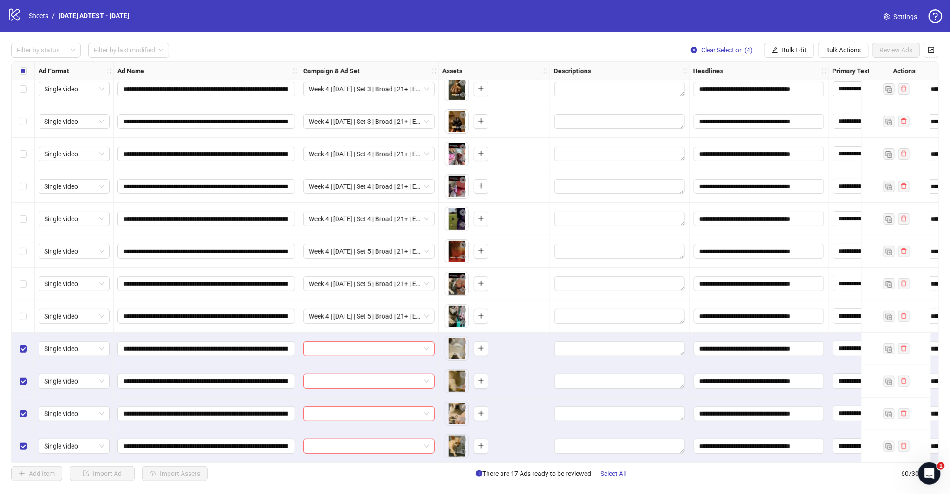
click at [783, 40] on div "**********" at bounding box center [475, 262] width 950 height 461
click at [784, 42] on div "**********" at bounding box center [475, 262] width 950 height 461
drag, startPoint x: 790, startPoint y: 51, endPoint x: 790, endPoint y: 56, distance: 4.7
click at [790, 56] on button "Bulk Edit" at bounding box center [789, 50] width 50 height 15
click at [801, 96] on span "Campaign & Ad Set" at bounding box center [797, 98] width 55 height 10
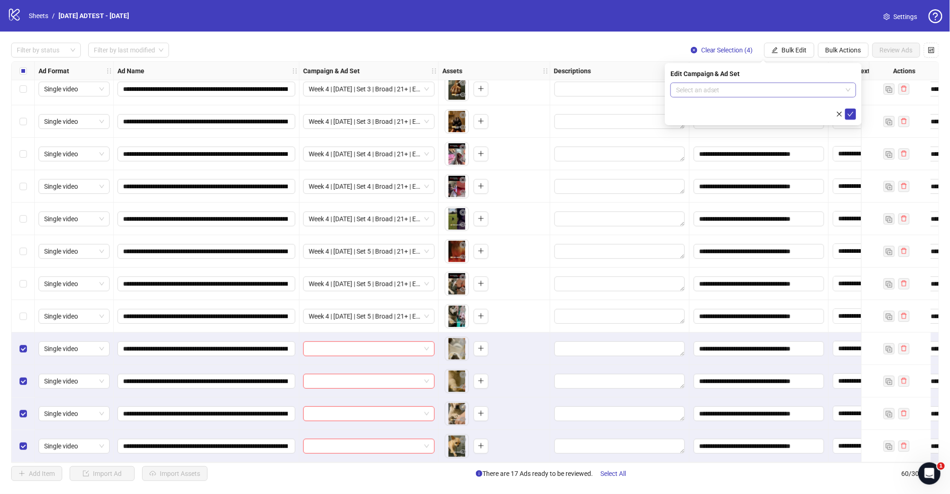
click at [828, 94] on input "search" at bounding box center [759, 90] width 166 height 14
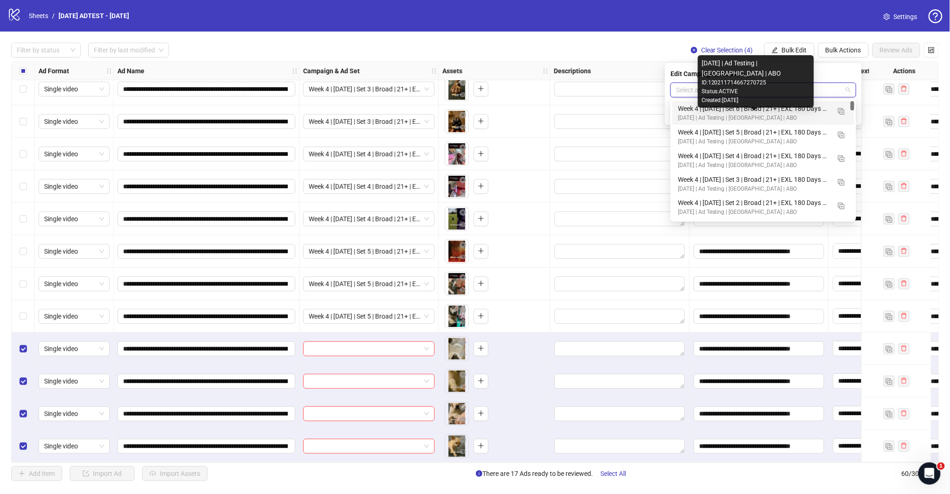
click at [772, 116] on div "[DATE] | Ad Testing | [GEOGRAPHIC_DATA] | ABO" at bounding box center [754, 118] width 152 height 9
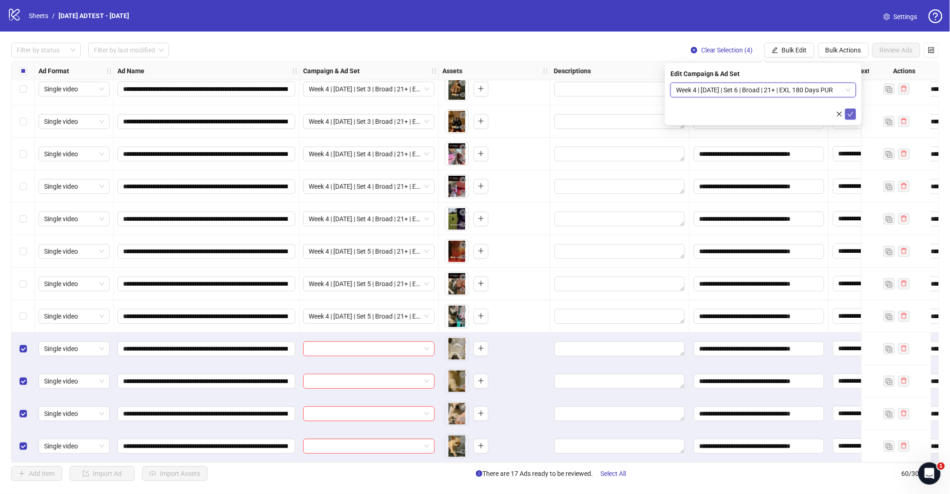
click at [851, 114] on icon "check" at bounding box center [850, 114] width 6 height 5
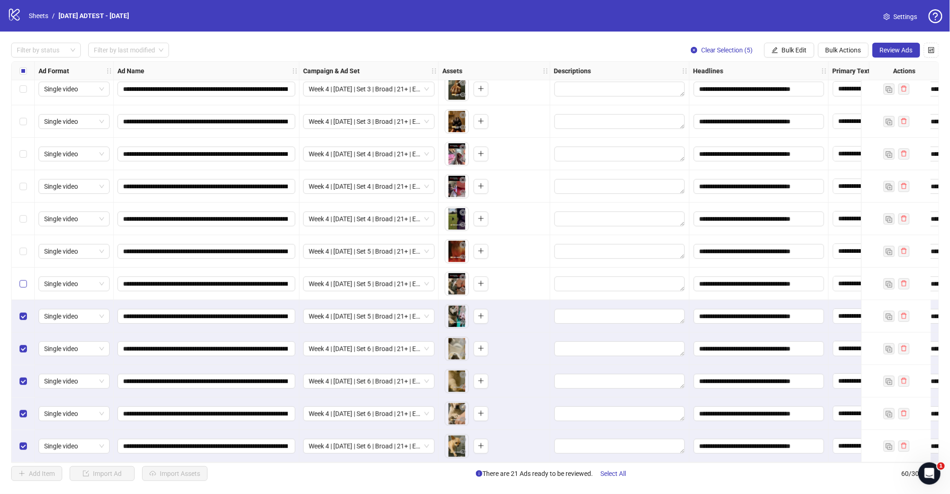
click at [25, 284] on label "Select row 55" at bounding box center [22, 284] width 7 height 10
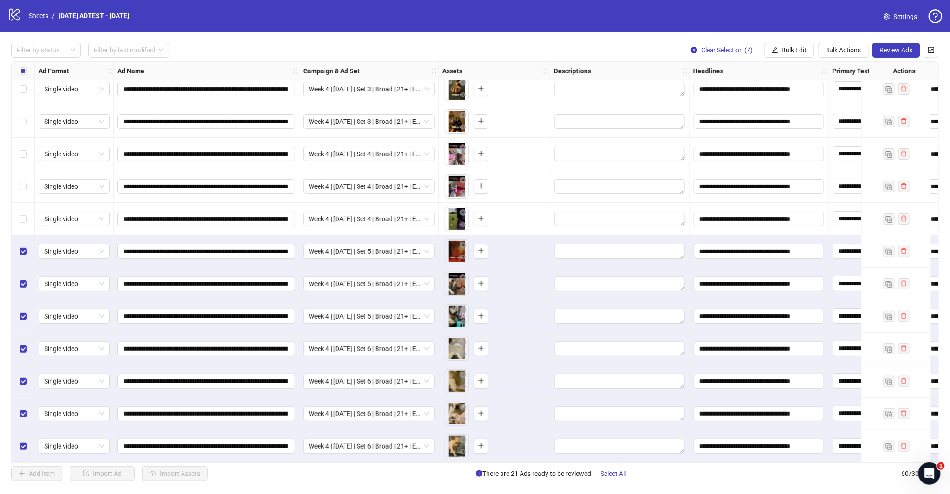
click at [22, 220] on div "Select row 53" at bounding box center [23, 219] width 23 height 32
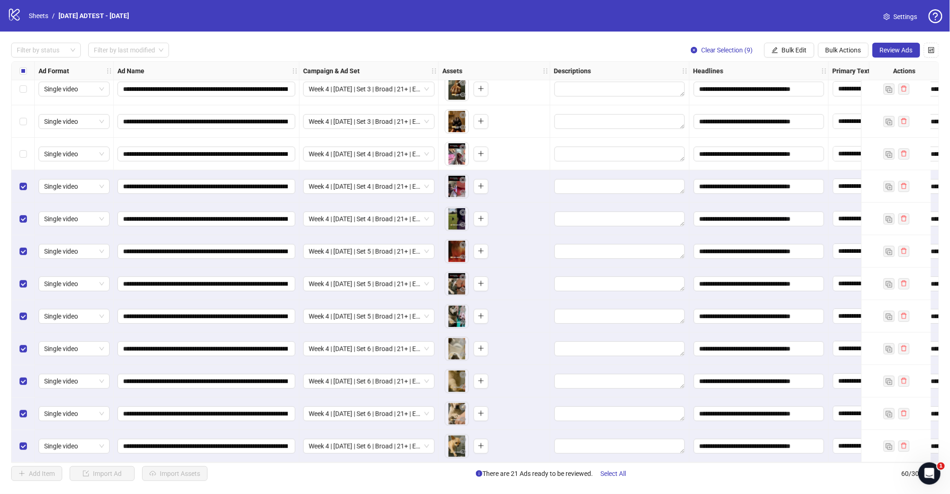
click at [28, 152] on div "Select row 51" at bounding box center [23, 154] width 23 height 32
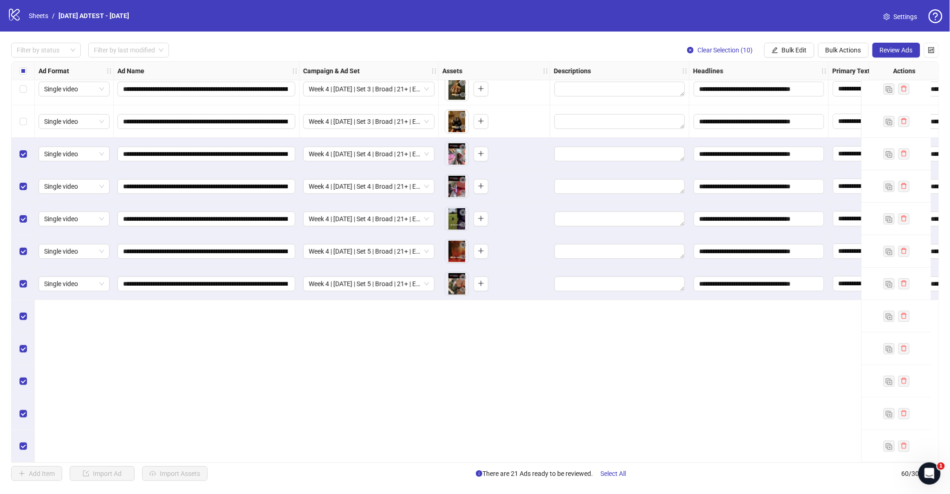
scroll to position [1365, 0]
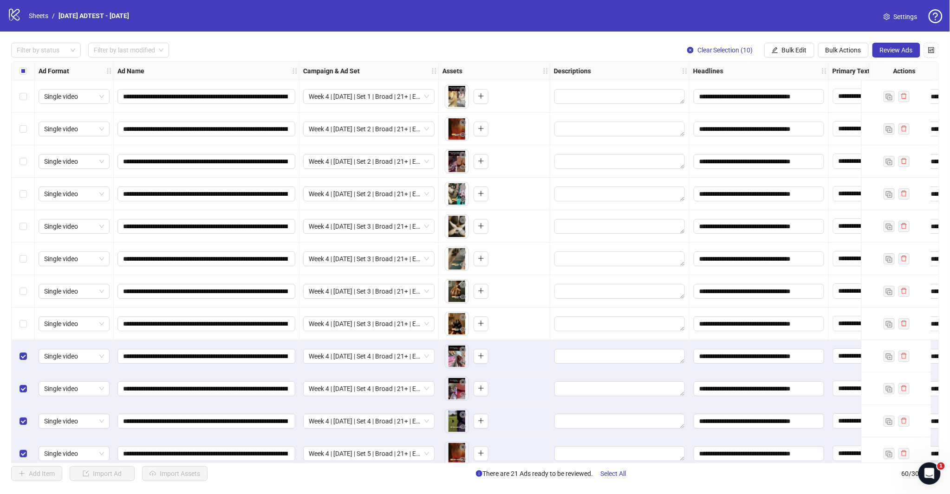
click at [25, 329] on div "Select row 50" at bounding box center [23, 324] width 23 height 32
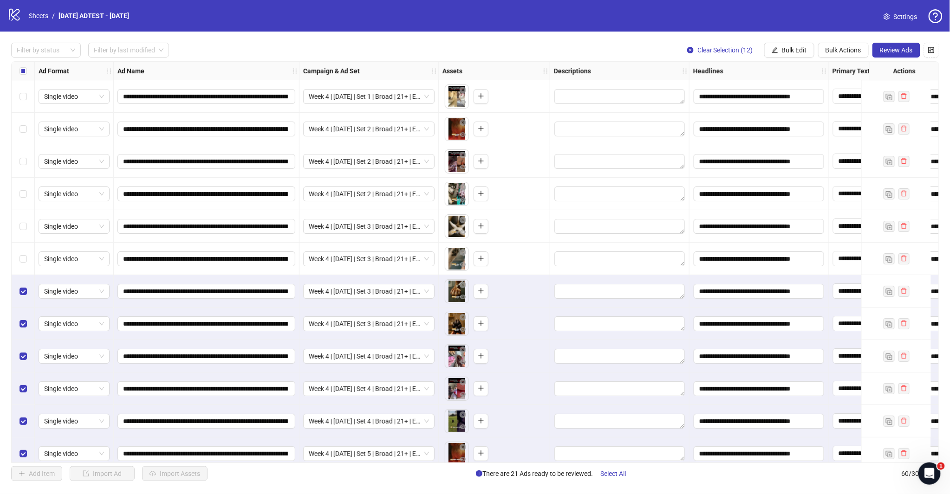
click at [28, 244] on div "Select row 48" at bounding box center [23, 259] width 23 height 32
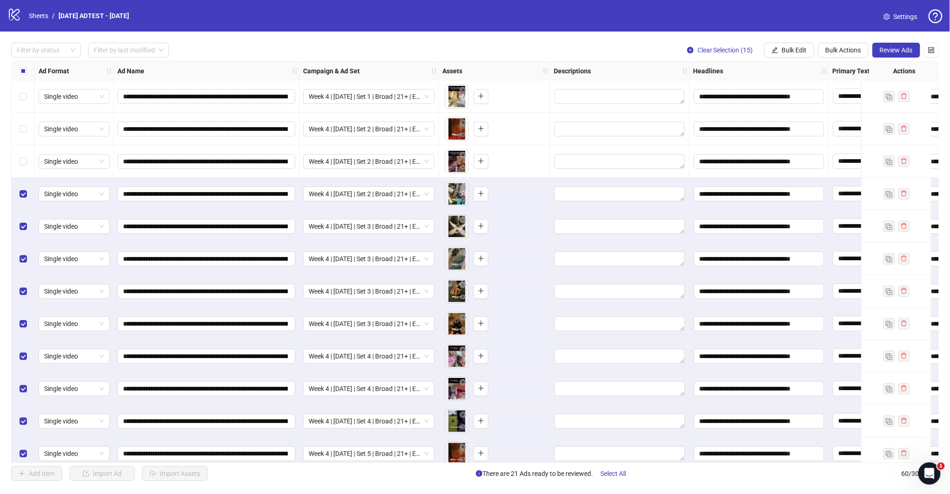
scroll to position [1313, 0]
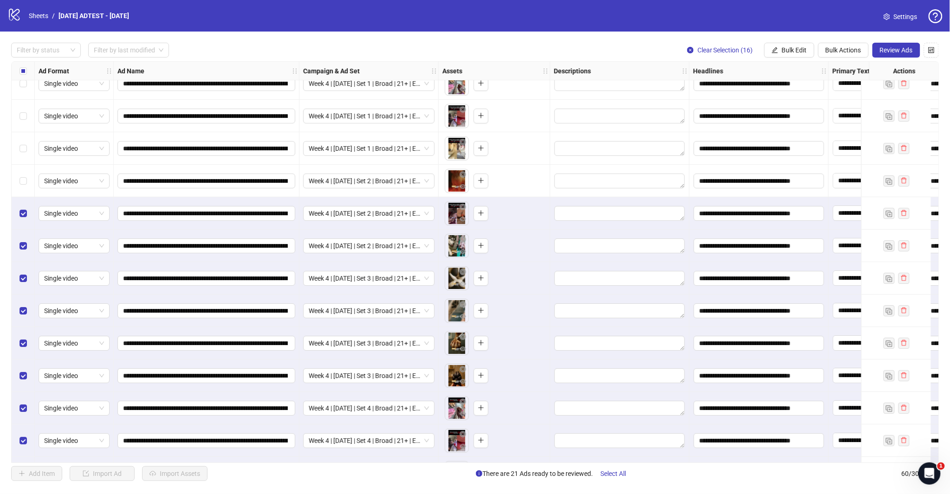
click at [24, 185] on label "Select row 44" at bounding box center [22, 181] width 7 height 10
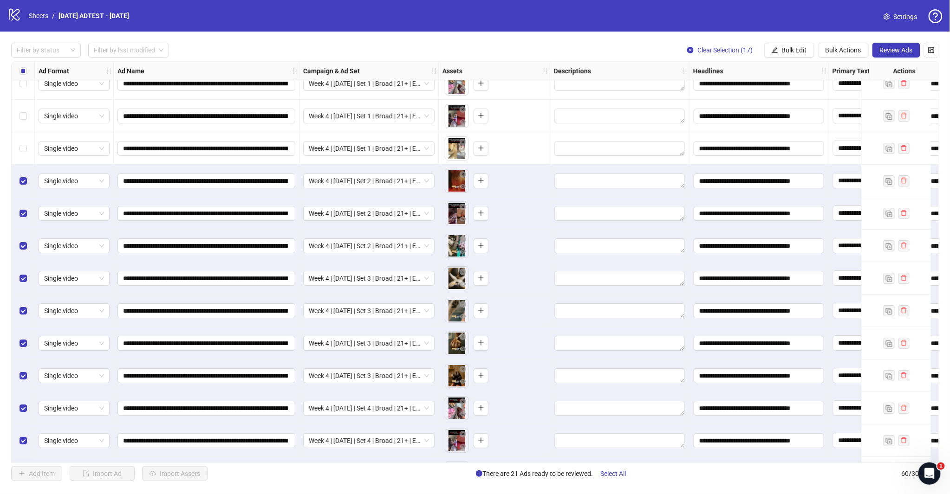
click at [23, 154] on div "Select row 43" at bounding box center [23, 148] width 23 height 32
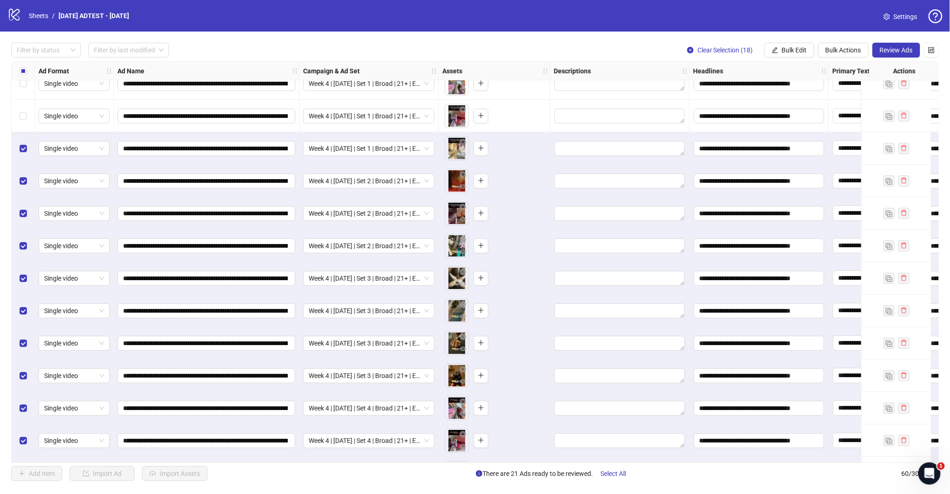
click at [20, 121] on div "Select row 42" at bounding box center [23, 116] width 23 height 32
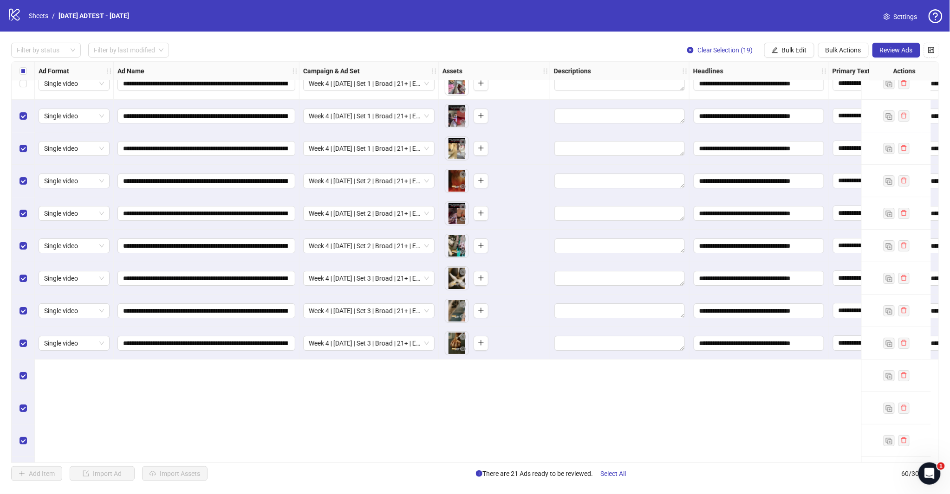
scroll to position [1158, 0]
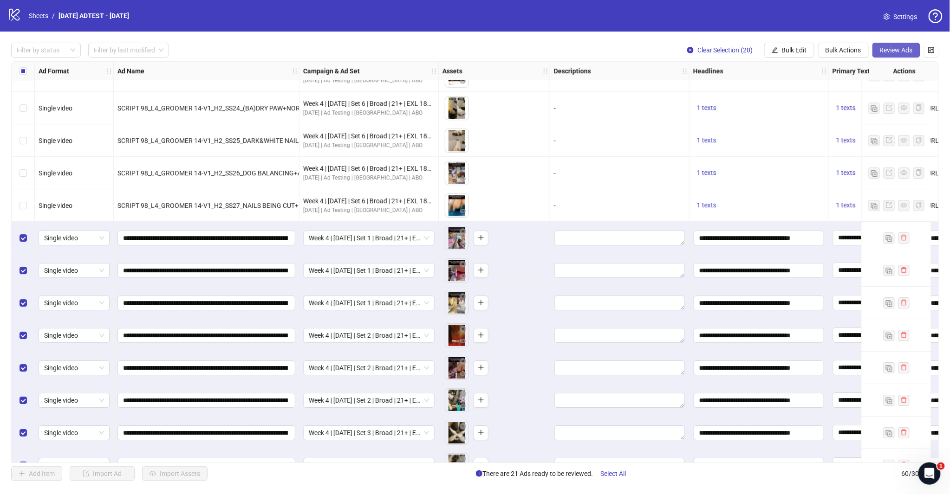
click at [886, 50] on span "Review Ads" at bounding box center [896, 49] width 33 height 7
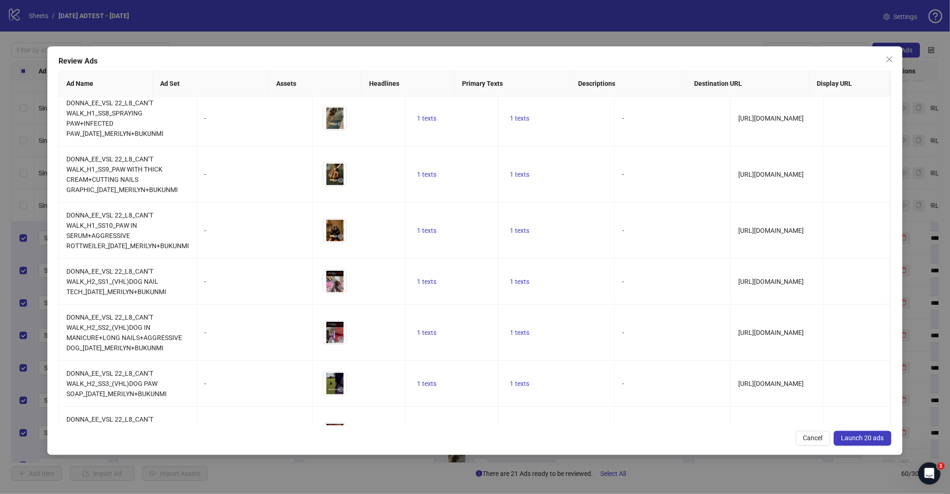
scroll to position [464, 0]
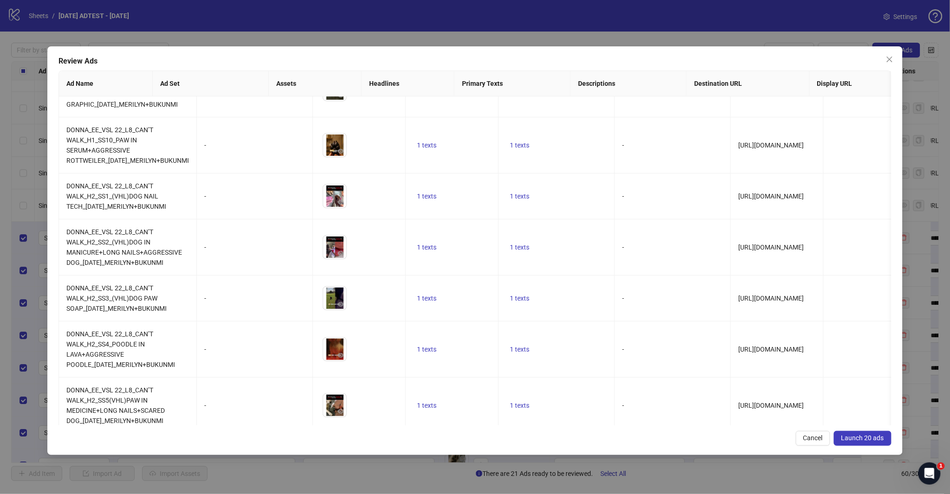
click at [855, 436] on span "Launch 20 ads" at bounding box center [862, 437] width 43 height 7
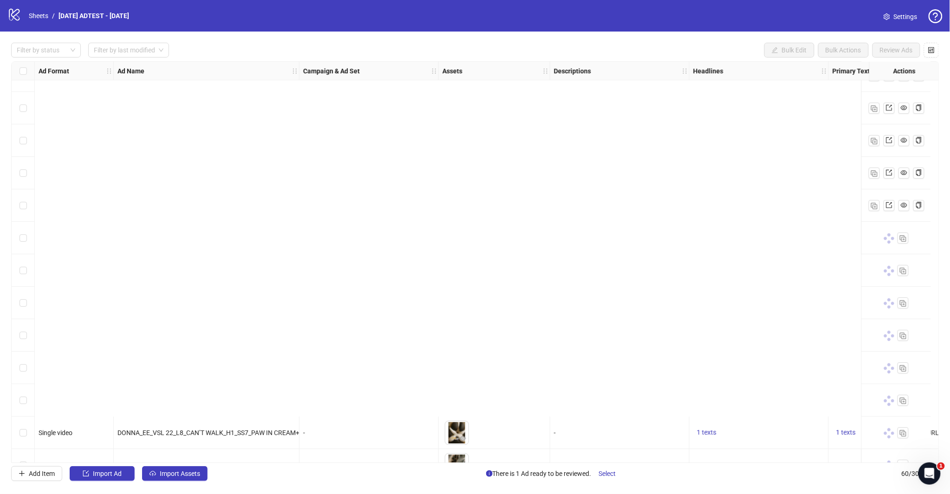
scroll to position [1571, 0]
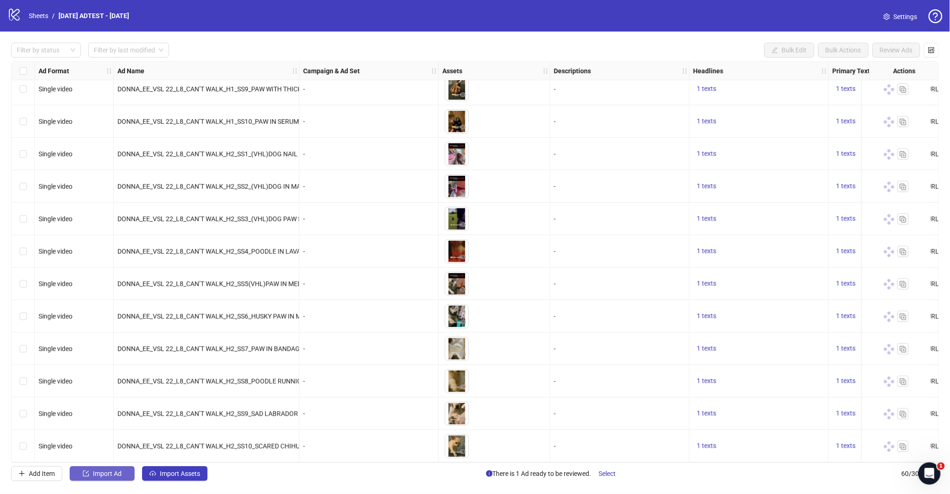
click at [104, 478] on span "Import Ad" at bounding box center [107, 473] width 29 height 7
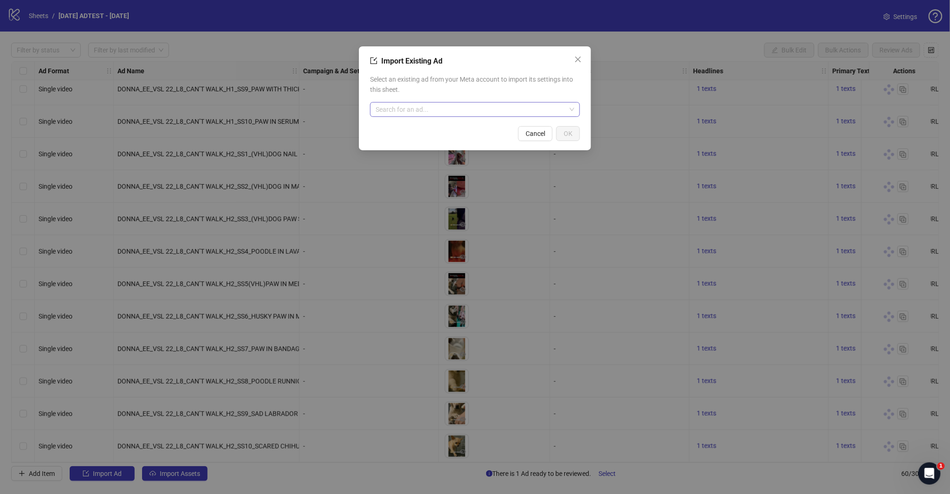
click at [396, 110] on input "search" at bounding box center [470, 110] width 190 height 14
type input "********"
click at [391, 131] on span "AD - Template" at bounding box center [410, 128] width 67 height 10
click at [569, 132] on span "OK" at bounding box center [567, 133] width 9 height 7
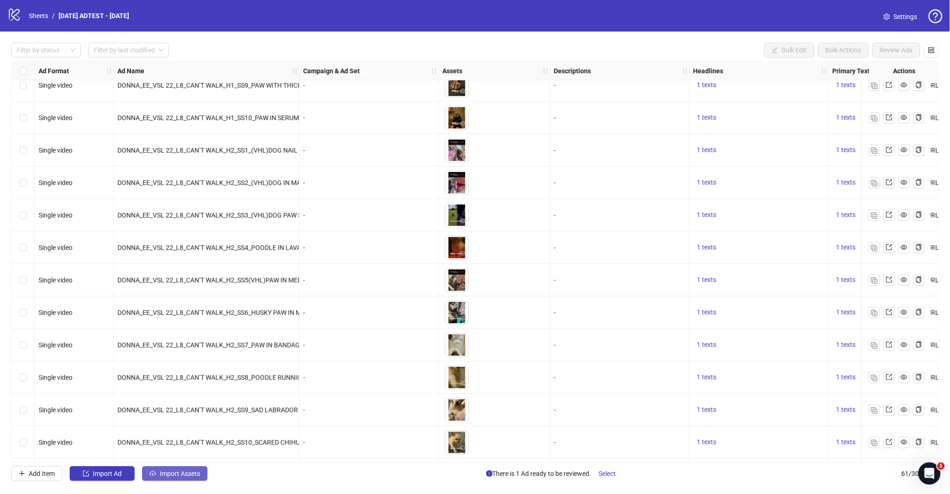
scroll to position [1603, 0]
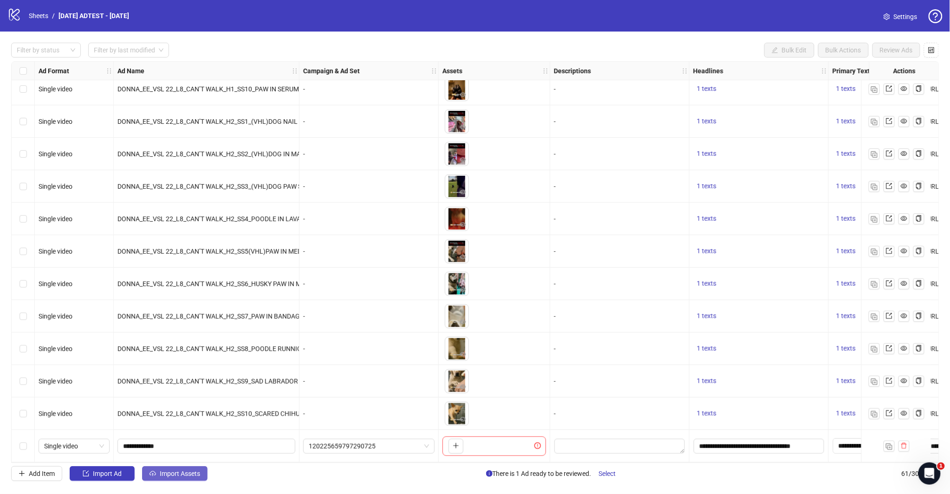
click at [193, 474] on span "Import Assets" at bounding box center [180, 473] width 40 height 7
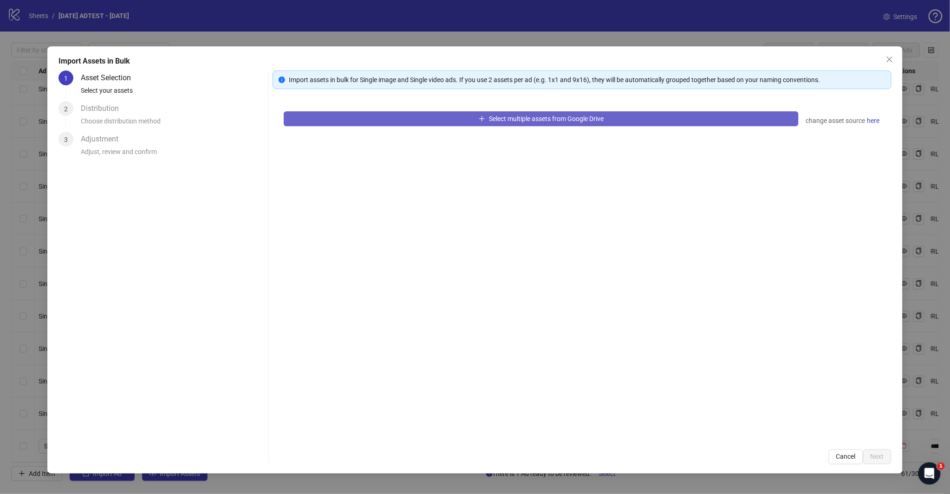
click at [515, 111] on button "Select multiple assets from Google Drive" at bounding box center [541, 118] width 514 height 15
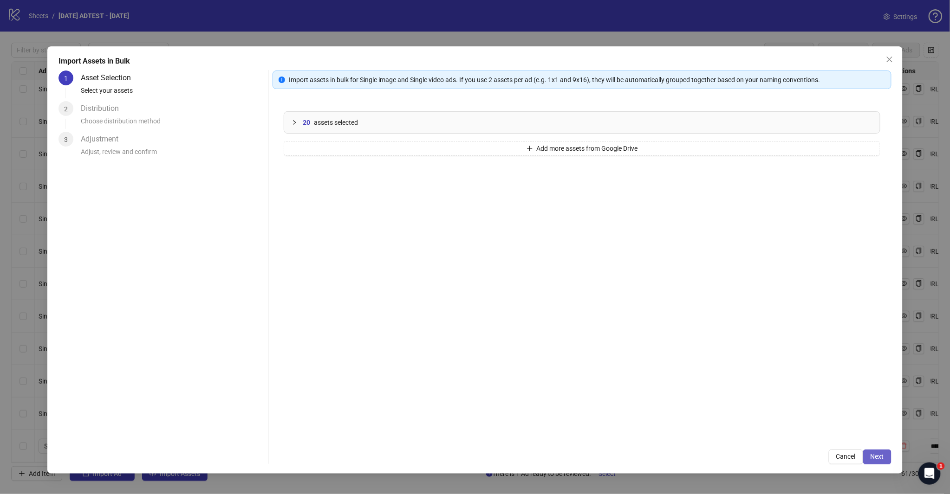
click at [882, 453] on span "Next" at bounding box center [876, 456] width 13 height 7
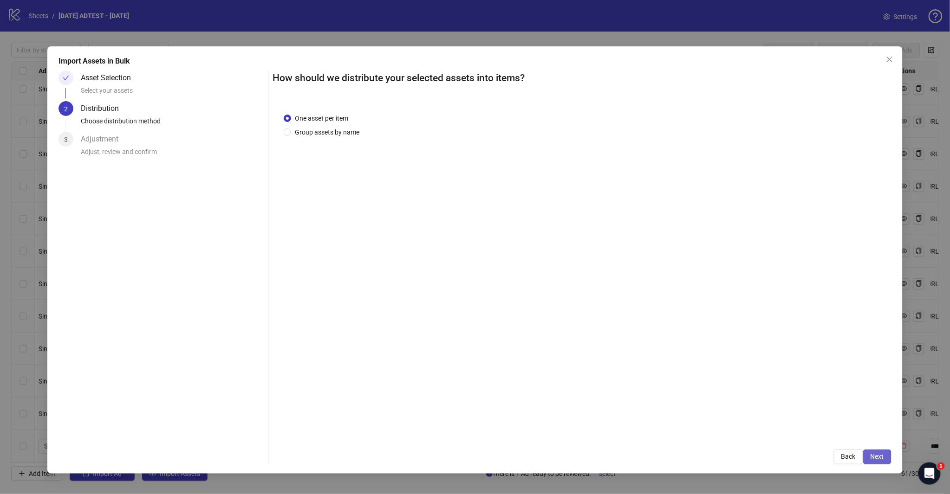
click at [873, 461] on button "Next" at bounding box center [877, 457] width 28 height 15
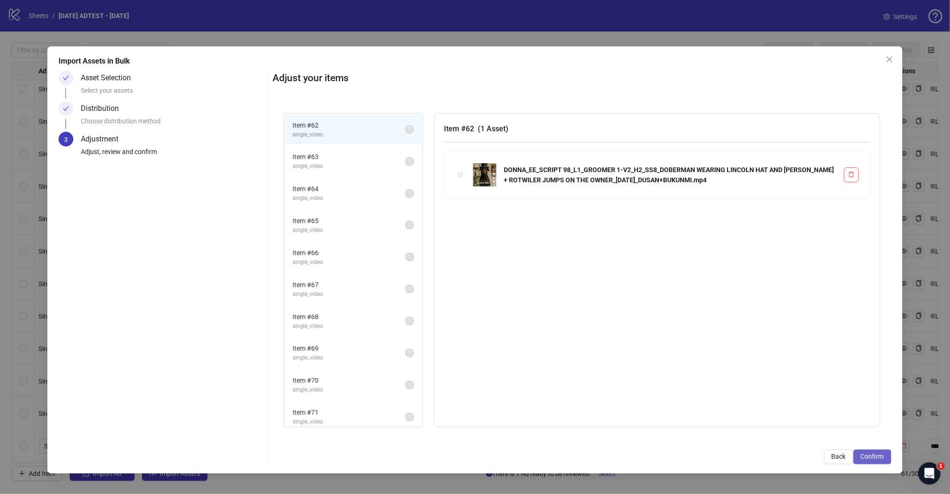
click at [873, 461] on button "Confirm" at bounding box center [872, 457] width 38 height 15
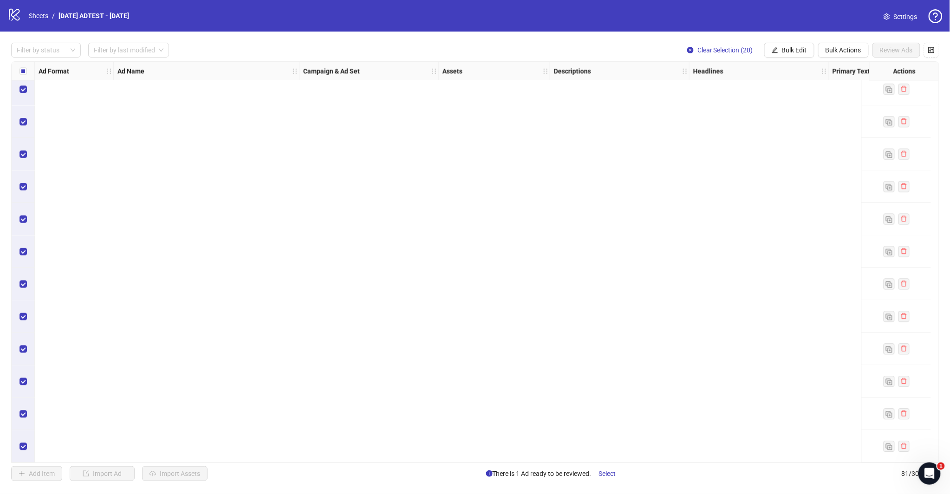
scroll to position [1789, 0]
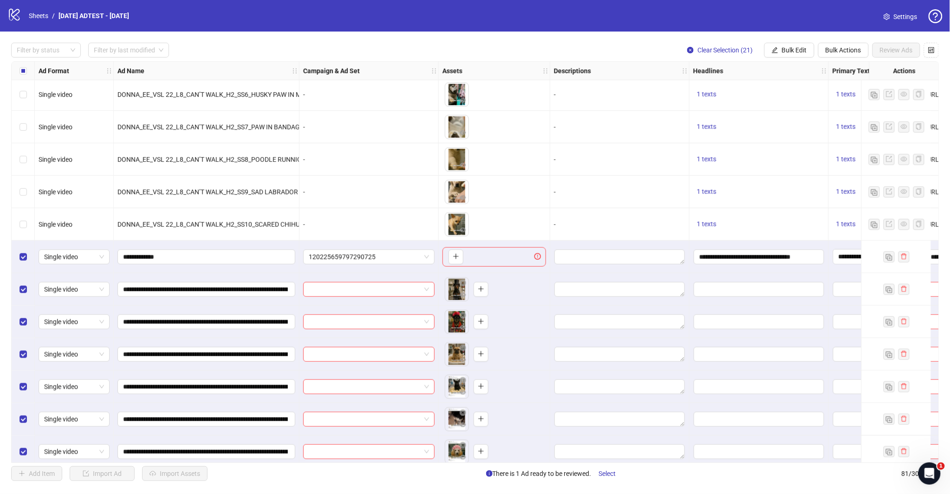
click at [800, 46] on span "Bulk Edit" at bounding box center [794, 49] width 25 height 7
click at [802, 127] on span "Headlines" at bounding box center [797, 128] width 55 height 10
click at [850, 146] on icon "check" at bounding box center [850, 147] width 6 height 6
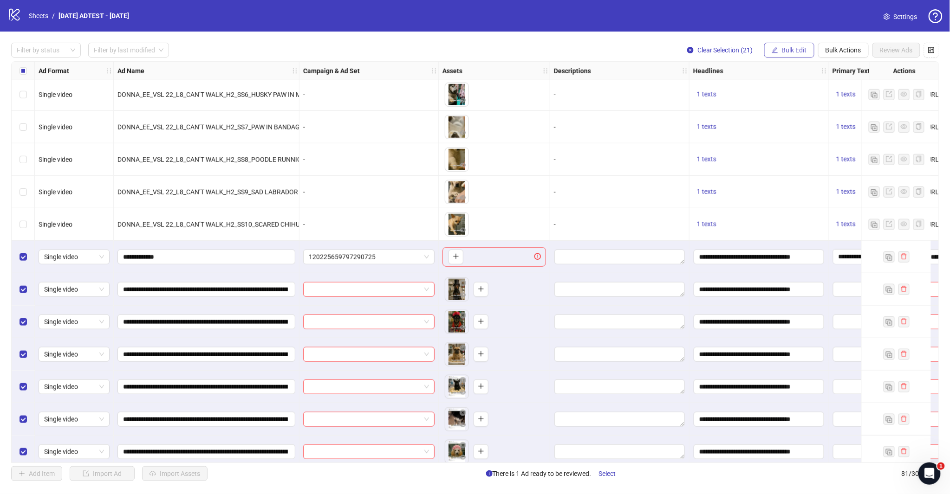
click at [806, 51] on button "Bulk Edit" at bounding box center [789, 50] width 50 height 15
click at [800, 141] on span "Primary Texts" at bounding box center [797, 143] width 55 height 10
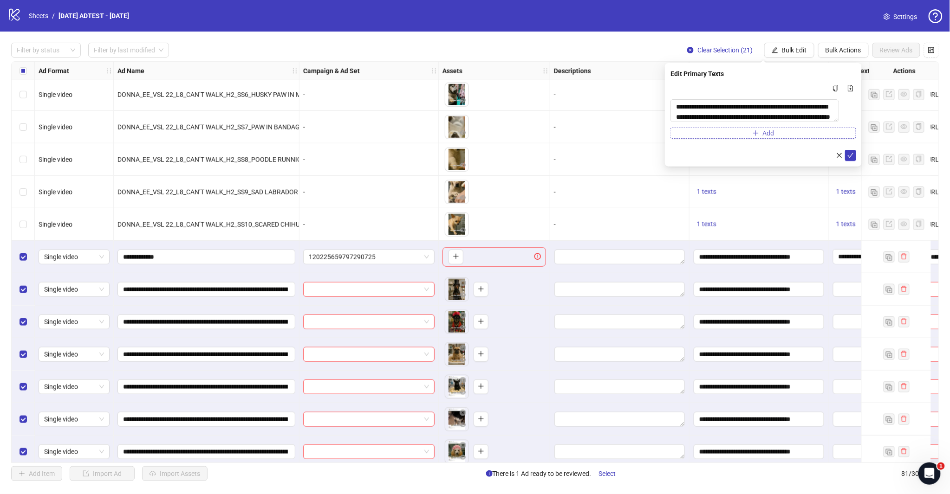
click at [850, 159] on icon "check" at bounding box center [850, 155] width 6 height 6
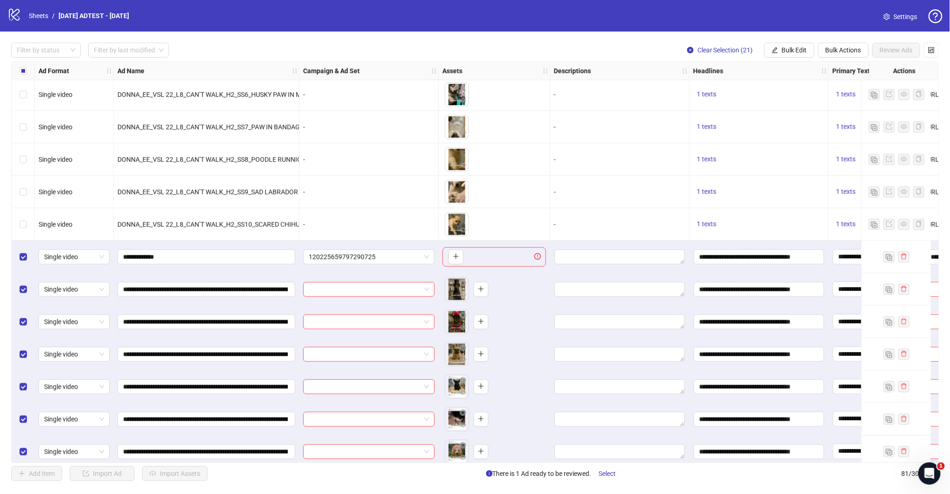
click at [783, 53] on span "Bulk Edit" at bounding box center [794, 49] width 25 height 7
click at [817, 159] on span "Destination URL" at bounding box center [797, 158] width 55 height 10
click at [851, 114] on icon "check" at bounding box center [850, 114] width 6 height 6
click at [796, 47] on span "Bulk Edit" at bounding box center [794, 49] width 25 height 7
click at [798, 161] on span "Destination URL" at bounding box center [797, 158] width 55 height 10
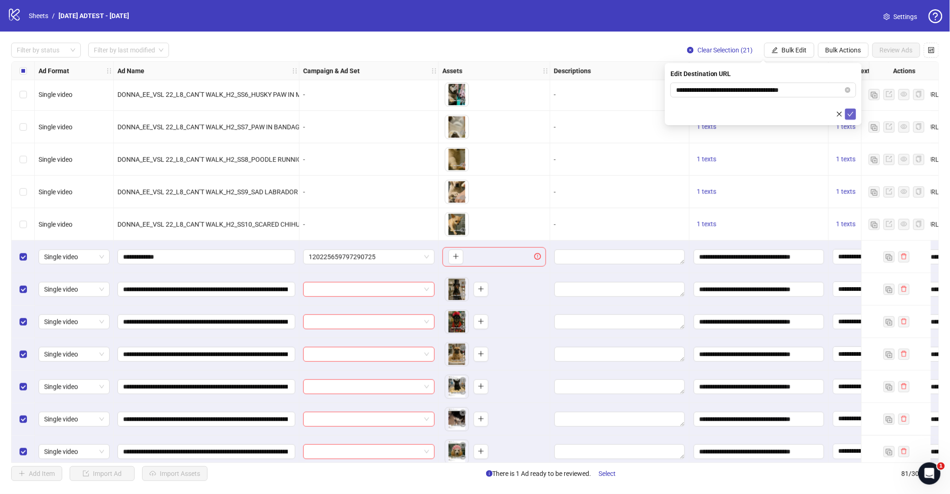
click at [853, 110] on button "submit" at bounding box center [850, 114] width 11 height 11
click at [782, 52] on span "Bulk Edit" at bounding box center [794, 49] width 25 height 7
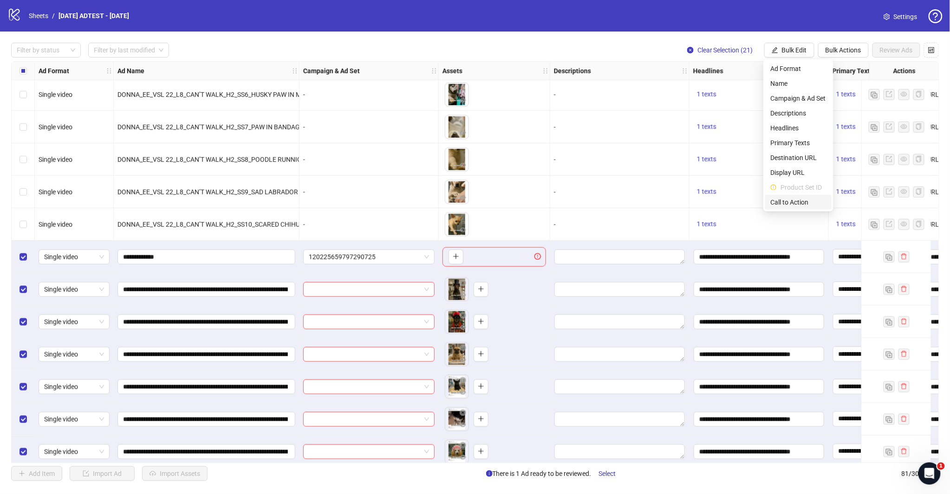
click at [783, 204] on span "Call to Action" at bounding box center [797, 202] width 55 height 10
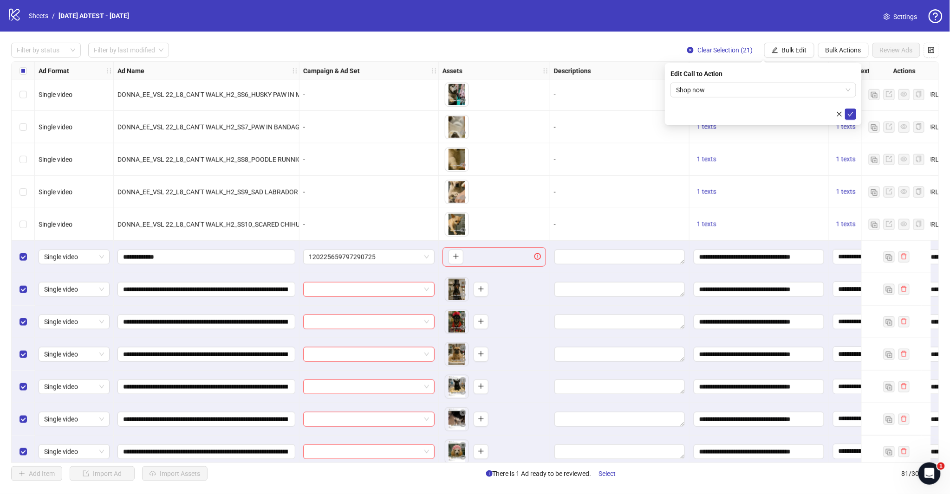
click at [845, 114] on button "submit" at bounding box center [850, 114] width 11 height 11
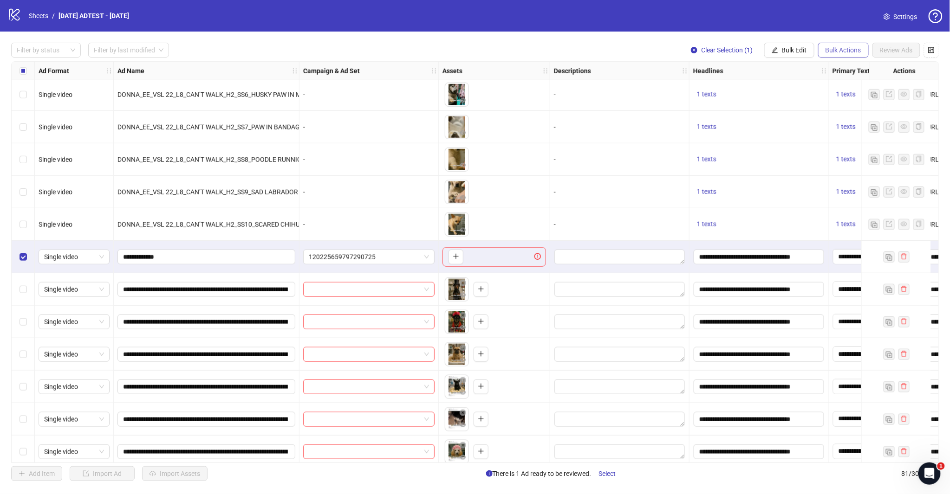
click at [824, 48] on button "Bulk Actions" at bounding box center [843, 50] width 51 height 15
click at [833, 70] on span "Delete" at bounding box center [857, 69] width 64 height 10
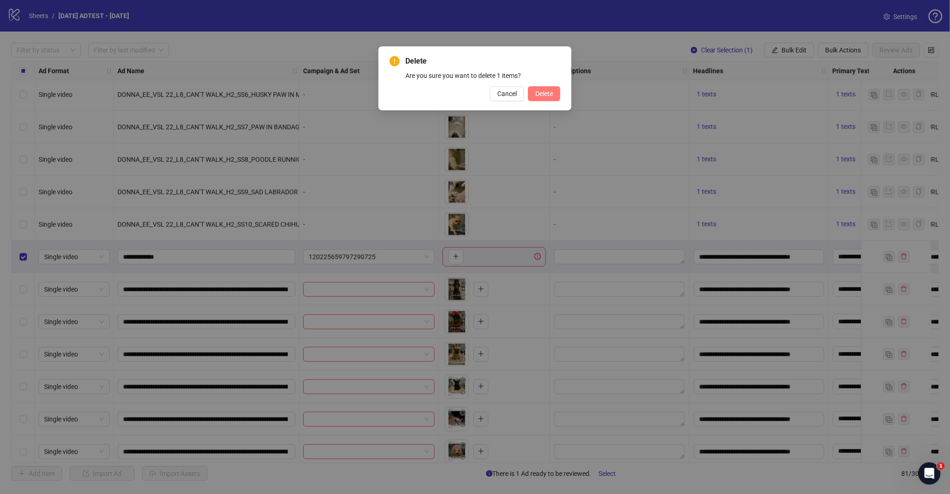
click at [535, 89] on button "Delete" at bounding box center [544, 93] width 32 height 15
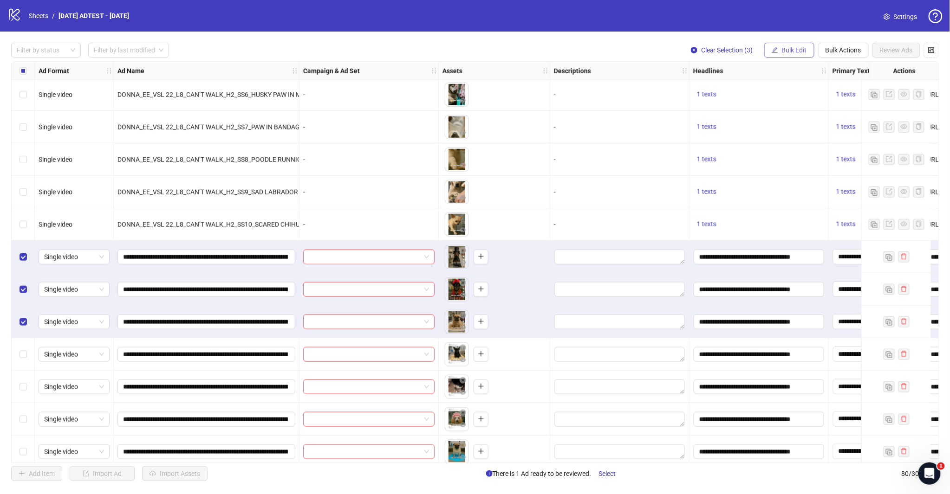
click at [796, 52] on span "Bulk Edit" at bounding box center [794, 49] width 25 height 7
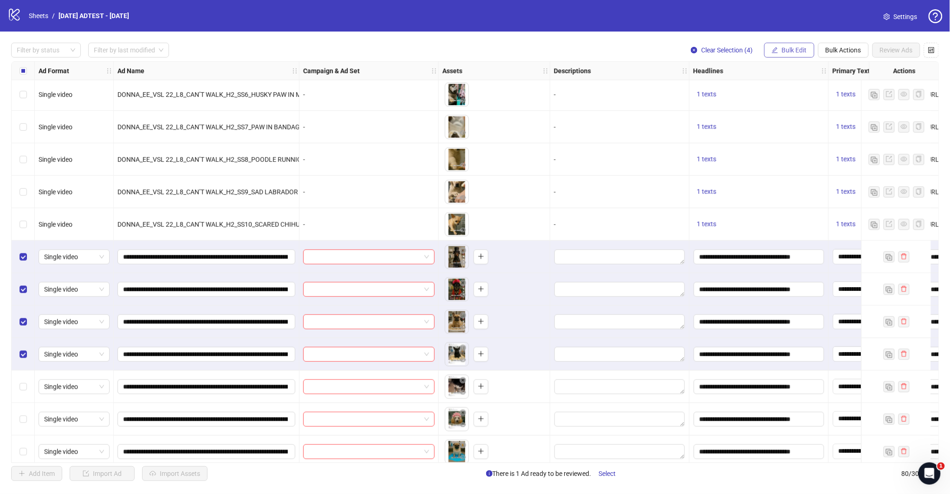
click at [791, 46] on span "Bulk Edit" at bounding box center [794, 49] width 25 height 7
click at [789, 94] on span "Campaign & Ad Set" at bounding box center [797, 98] width 55 height 10
click at [796, 94] on input "search" at bounding box center [759, 90] width 166 height 14
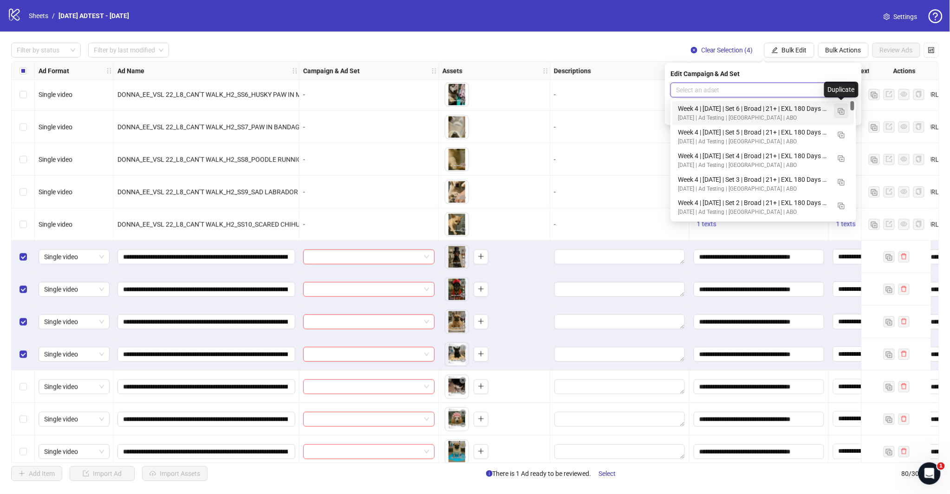
click at [840, 109] on img "button" at bounding box center [841, 111] width 6 height 6
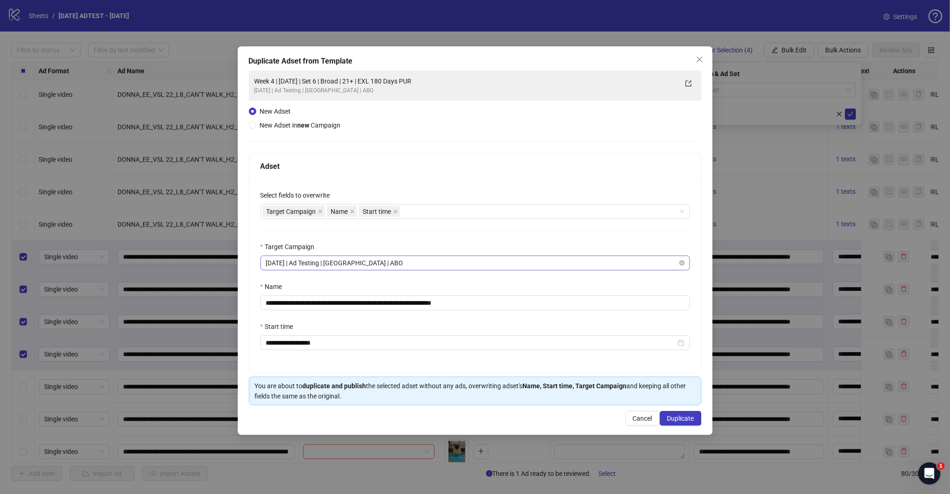
click at [351, 265] on span "[DATE] | Ad Testing | [GEOGRAPHIC_DATA] | ABO" at bounding box center [475, 263] width 418 height 14
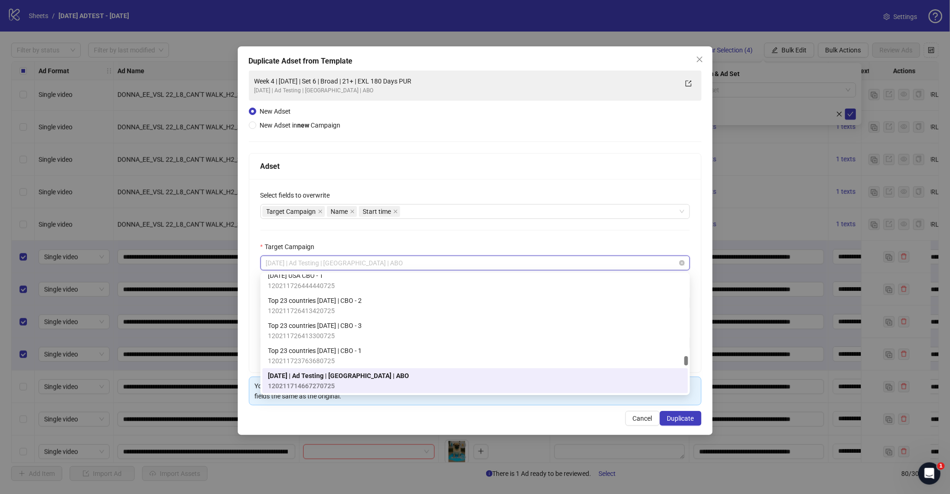
paste input "**********"
type input "**********"
click at [416, 240] on div "**********" at bounding box center [475, 276] width 452 height 194
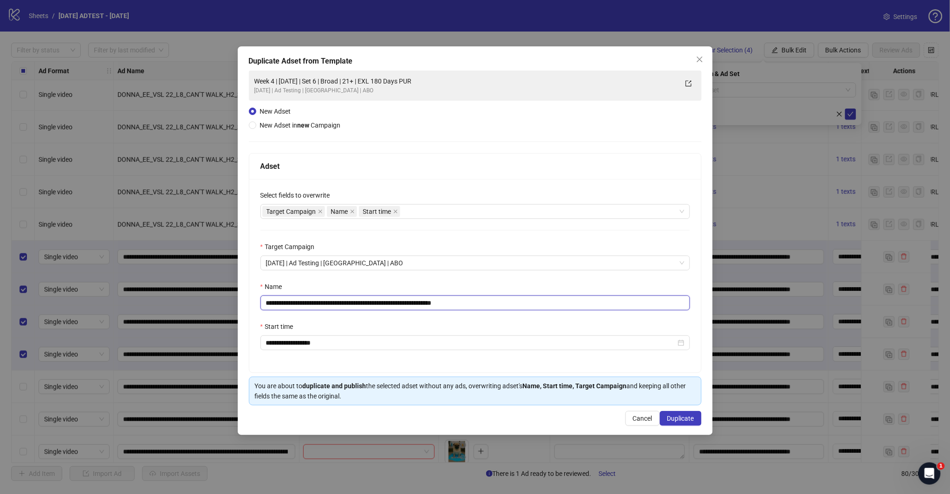
click at [314, 302] on input "**********" at bounding box center [474, 303] width 429 height 15
paste input "**********"
click at [349, 330] on div "Start time" at bounding box center [474, 329] width 429 height 14
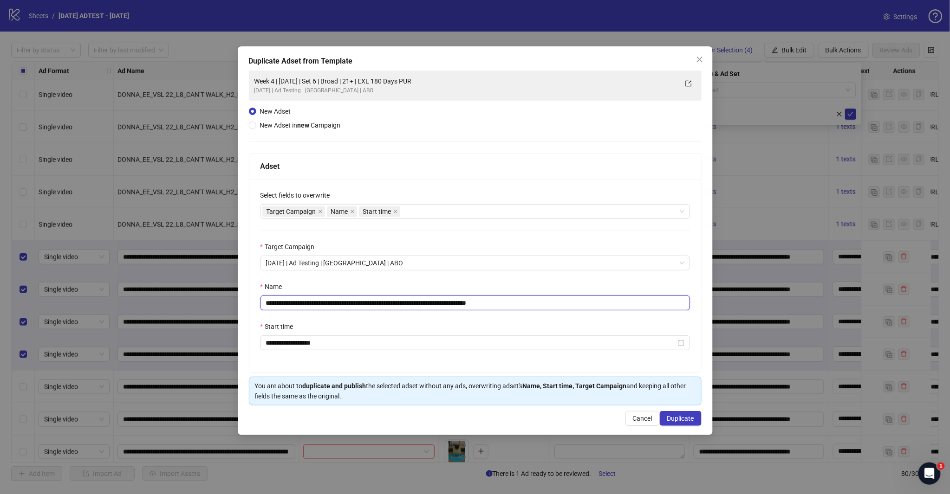
click at [366, 303] on input "**********" at bounding box center [474, 303] width 429 height 15
type input "**********"
click at [296, 347] on input "**********" at bounding box center [471, 343] width 410 height 10
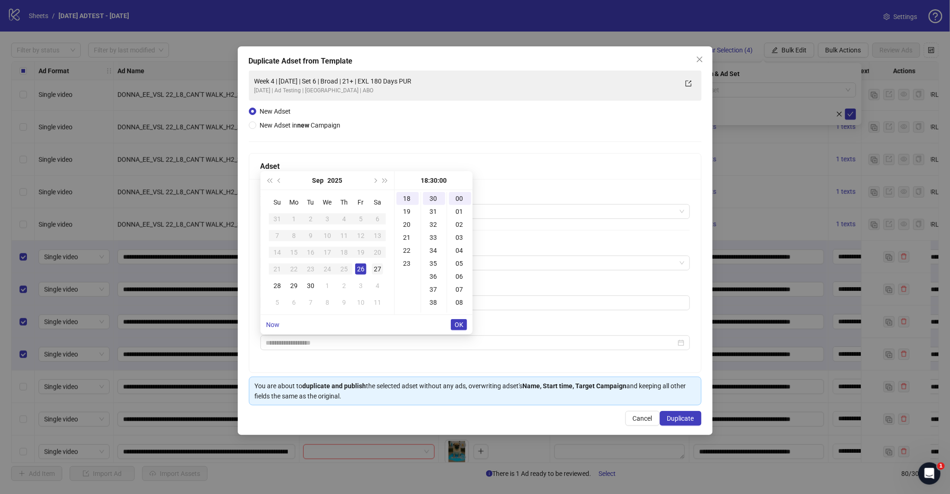
click at [378, 269] on div "27" at bounding box center [377, 269] width 11 height 11
click at [457, 323] on span "OK" at bounding box center [458, 324] width 9 height 7
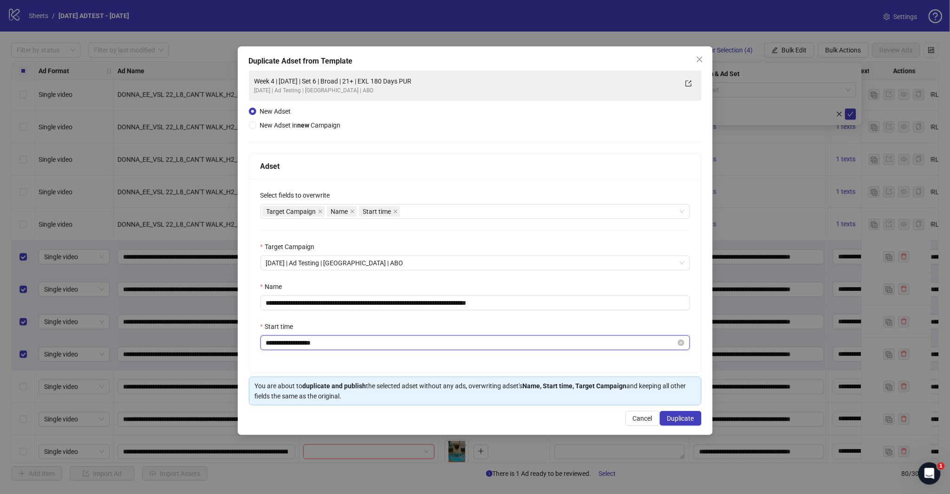
click at [308, 344] on input "**********" at bounding box center [471, 343] width 410 height 10
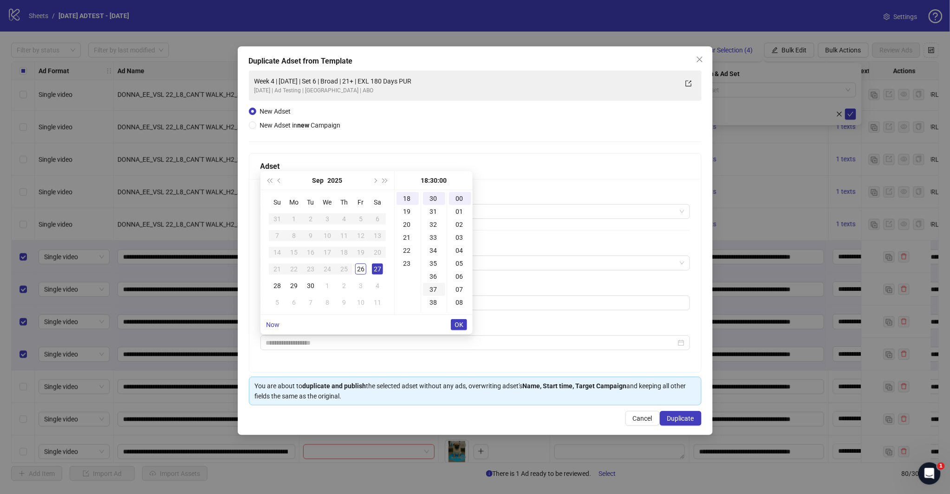
click at [407, 220] on div "20" at bounding box center [407, 224] width 22 height 13
type input "**********"
click at [456, 321] on span "OK" at bounding box center [458, 324] width 9 height 7
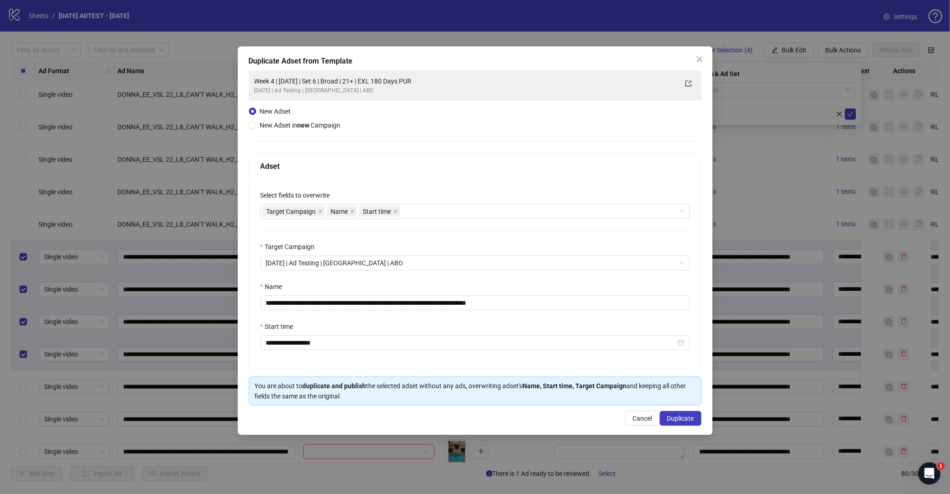
click at [367, 285] on div "Name" at bounding box center [474, 289] width 429 height 14
click at [423, 216] on div "Target Campaign Name Start time" at bounding box center [470, 211] width 416 height 13
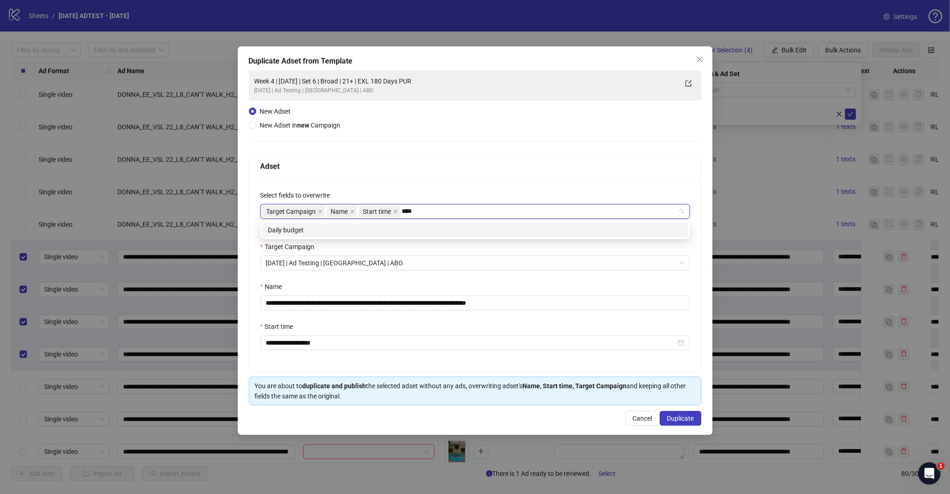
type input "*****"
click at [410, 230] on div "Daily budget" at bounding box center [475, 230] width 414 height 10
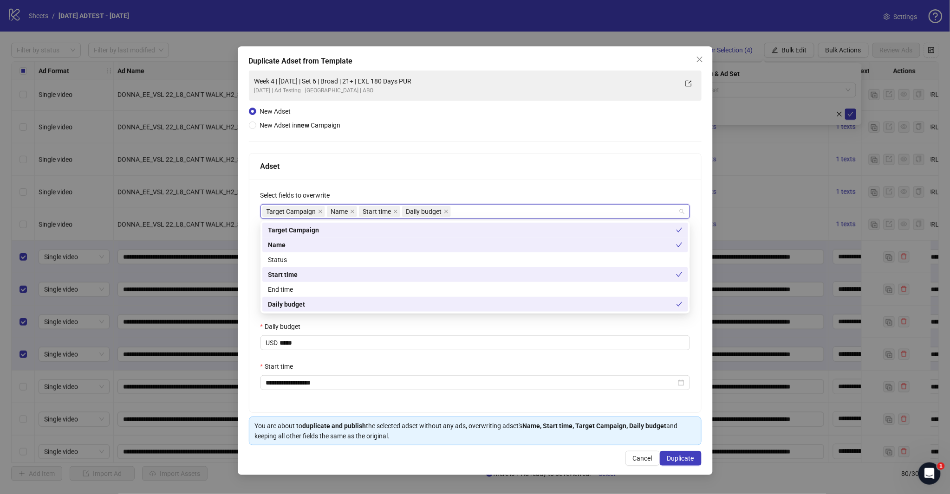
click at [433, 177] on div "Adset" at bounding box center [475, 167] width 452 height 26
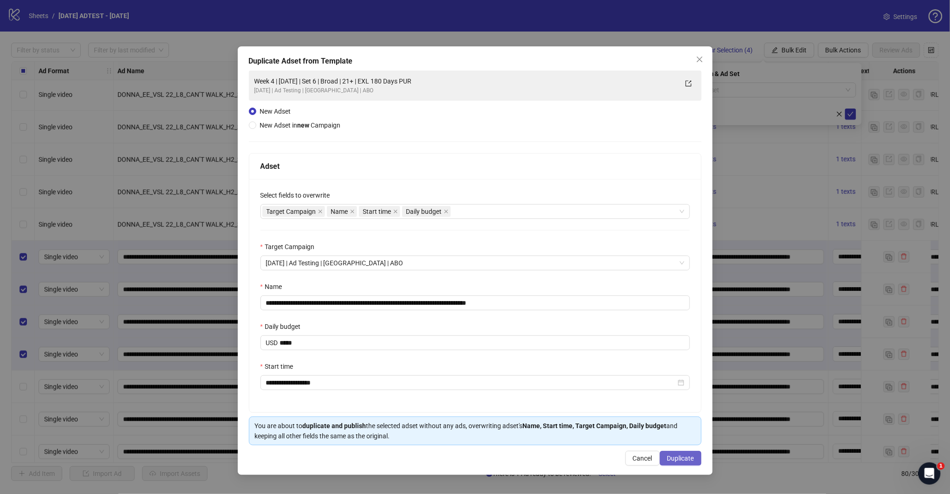
click at [667, 458] on span "Duplicate" at bounding box center [680, 458] width 27 height 7
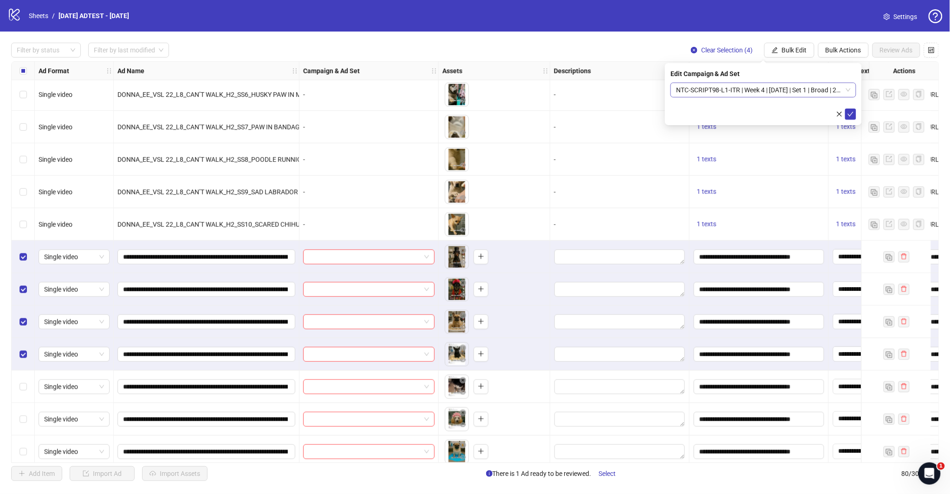
click at [851, 90] on div "NTC-SCRIPT98-L1-ITR | Week 4 | [DATE] | Set 1 | Broad | 21+ | EXL 180 Days PUR" at bounding box center [763, 90] width 186 height 15
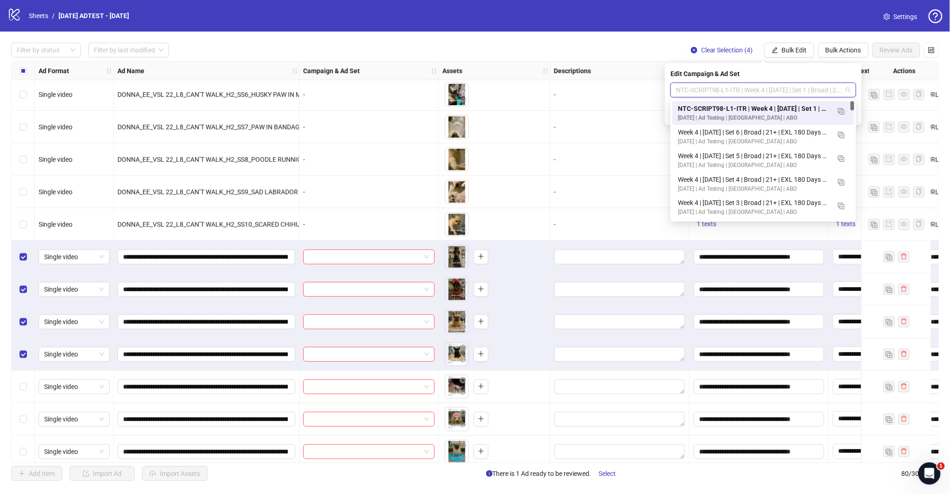
scroll to position [0, 0]
click at [841, 114] on img "button" at bounding box center [841, 111] width 6 height 6
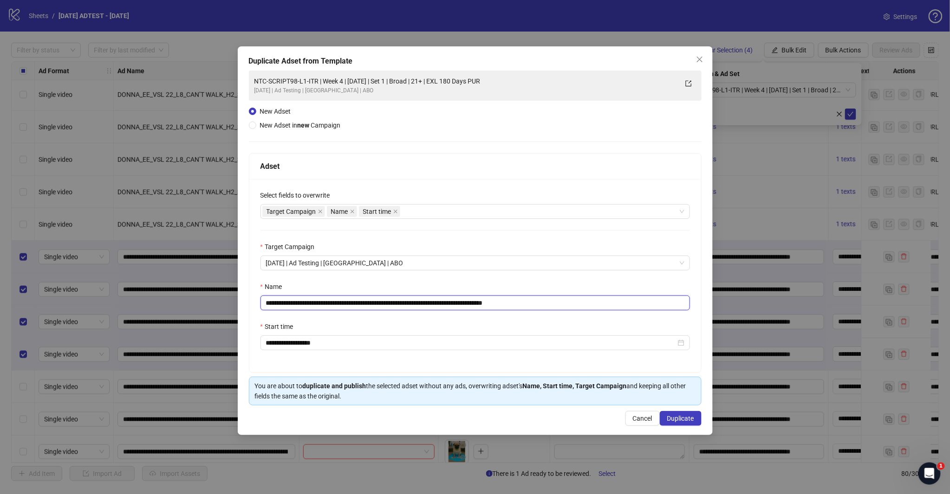
drag, startPoint x: 522, startPoint y: 305, endPoint x: 562, endPoint y: 310, distance: 40.7
click at [569, 307] on input "**********" at bounding box center [474, 303] width 429 height 15
click at [427, 304] on input "**********" at bounding box center [474, 303] width 429 height 15
click at [432, 212] on div "Target Campaign Name Start time" at bounding box center [470, 211] width 416 height 13
type input "**********"
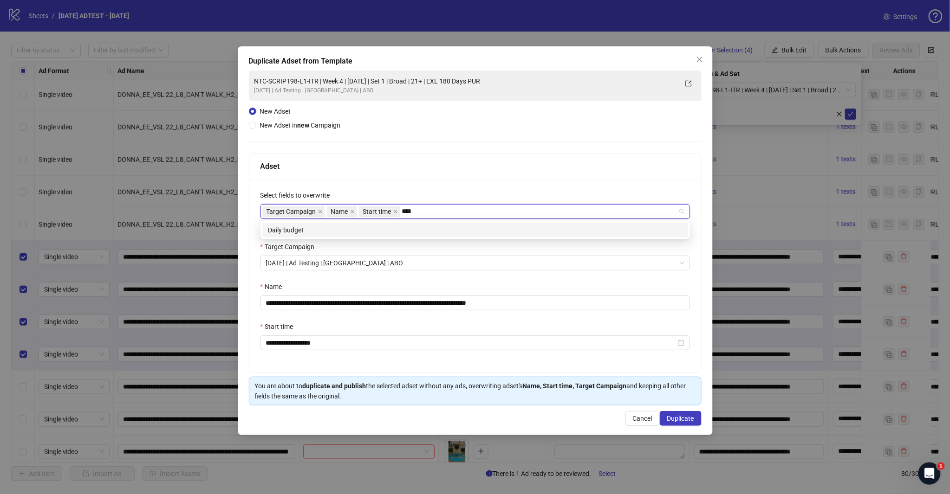
type input "*****"
click at [412, 231] on div "Daily budget" at bounding box center [475, 230] width 414 height 10
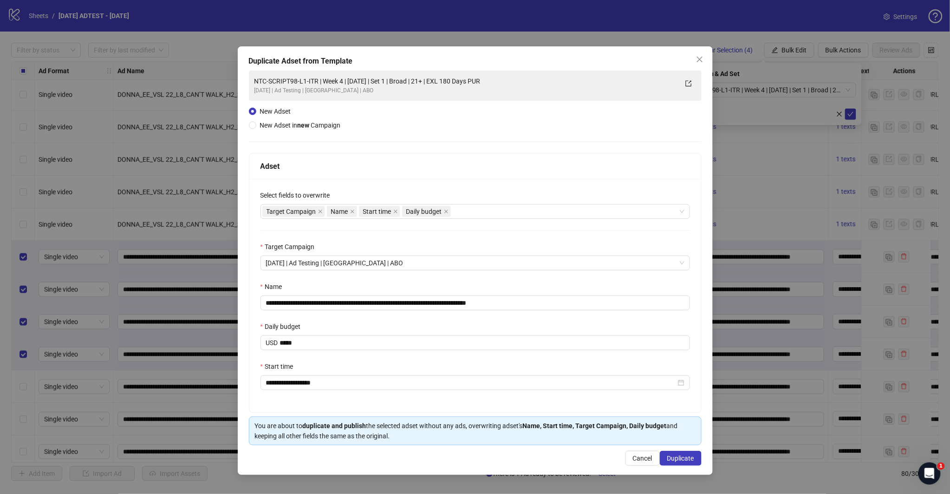
click at [450, 161] on div "Adset" at bounding box center [474, 167] width 429 height 12
click at [350, 367] on div "Start time" at bounding box center [474, 369] width 429 height 14
click at [672, 457] on span "Duplicate" at bounding box center [680, 458] width 27 height 7
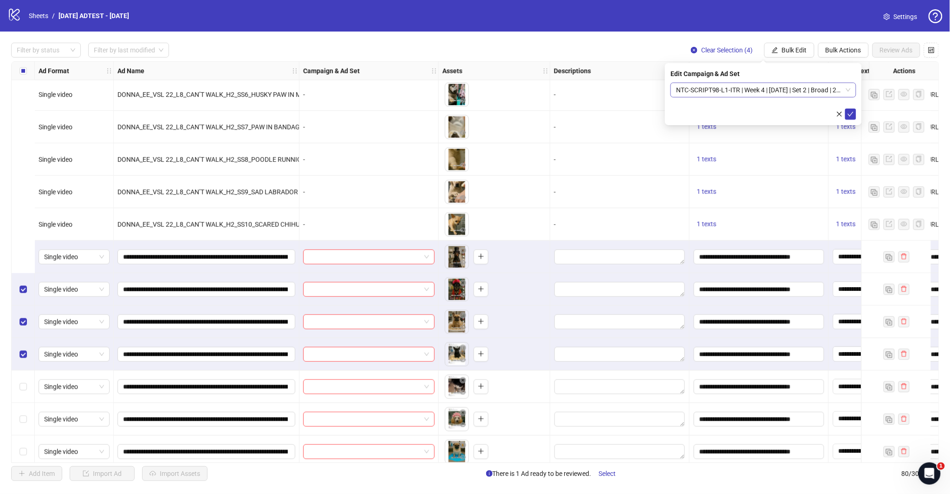
click at [847, 91] on span "NTC-SCRIPT98-L1-ITR | Week 4 | [DATE] | Set 2 | Broad | 21+ | EXL 180 Days PUR" at bounding box center [763, 90] width 175 height 14
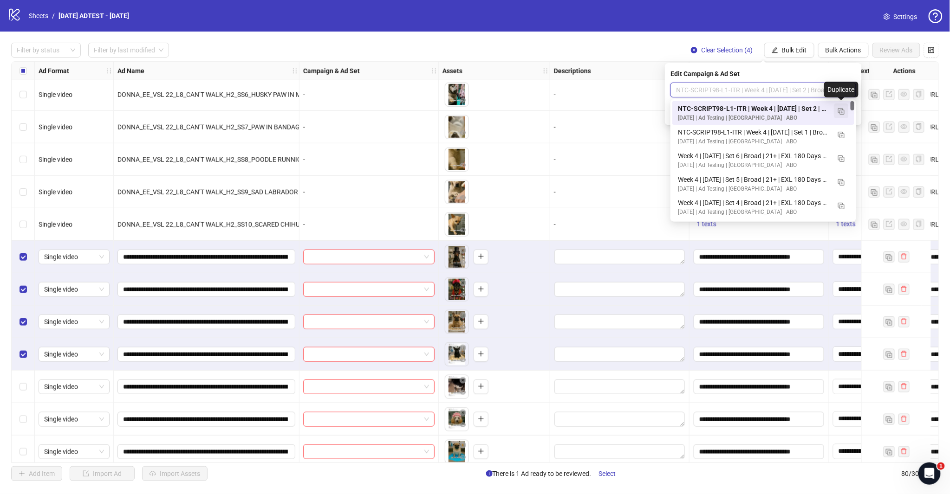
click at [842, 111] on img "button" at bounding box center [841, 111] width 6 height 6
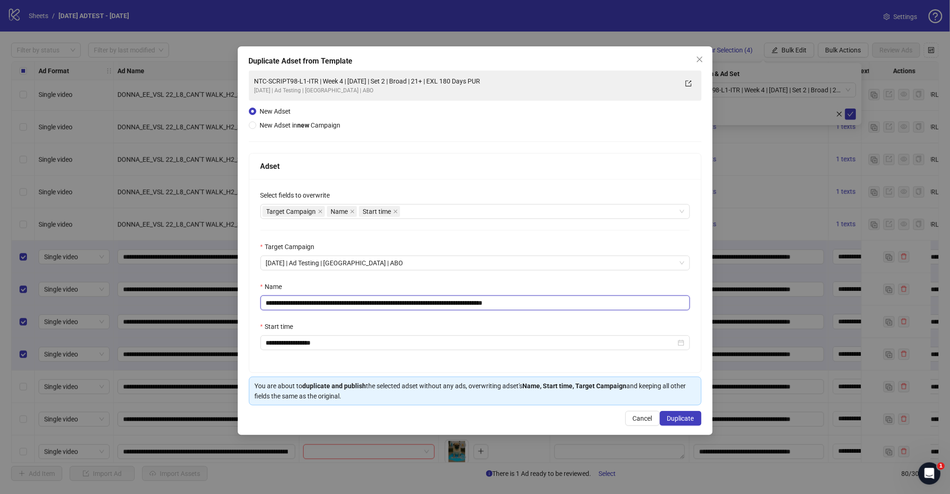
drag, startPoint x: 523, startPoint y: 302, endPoint x: 567, endPoint y: 307, distance: 43.9
click at [560, 308] on input "**********" at bounding box center [474, 303] width 429 height 15
click at [425, 303] on input "**********" at bounding box center [474, 303] width 429 height 15
click at [432, 216] on div "Target Campaign Name Start time" at bounding box center [470, 211] width 416 height 13
type input "**********"
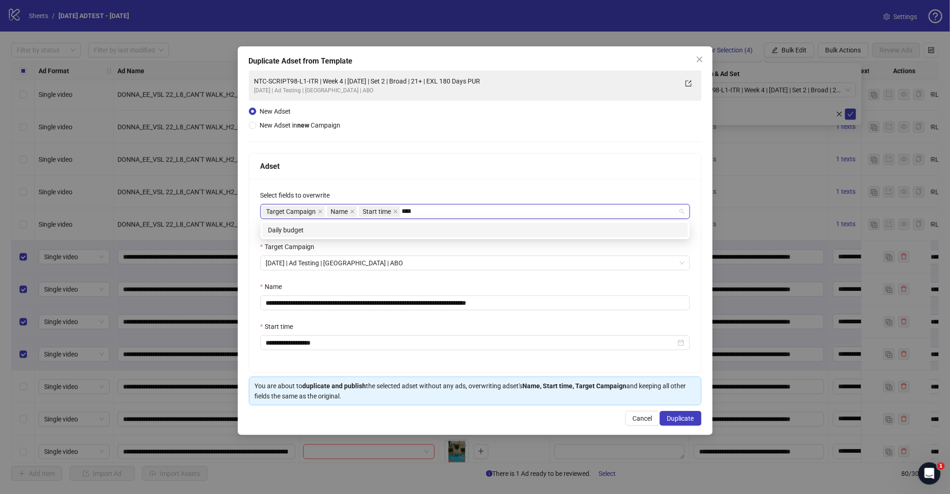
type input "*****"
click at [430, 233] on div "Daily budget" at bounding box center [475, 230] width 414 height 10
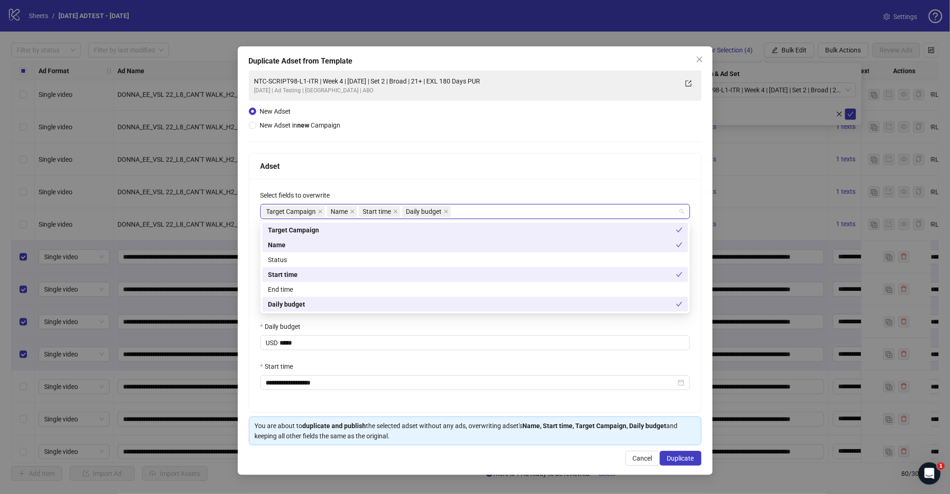
click at [439, 166] on div "Adset" at bounding box center [474, 167] width 429 height 12
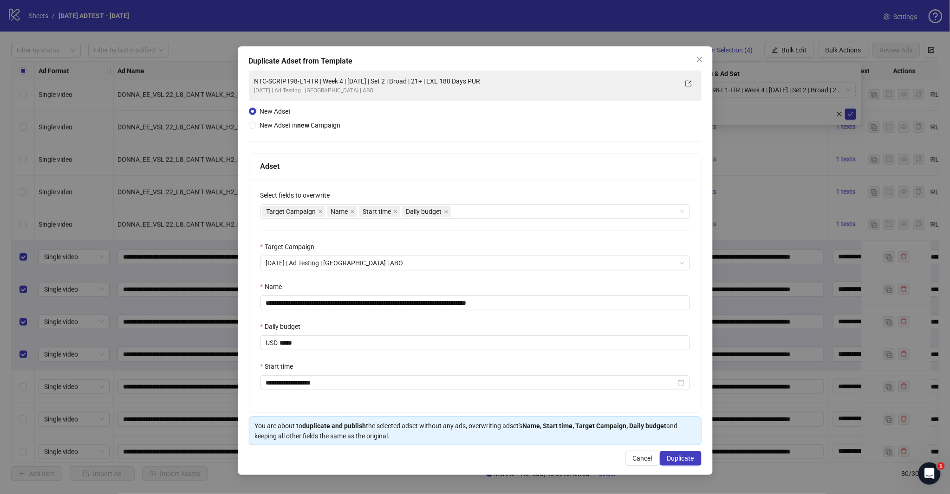
click at [551, 407] on div "**********" at bounding box center [475, 295] width 452 height 233
click at [671, 456] on span "Duplicate" at bounding box center [680, 458] width 27 height 7
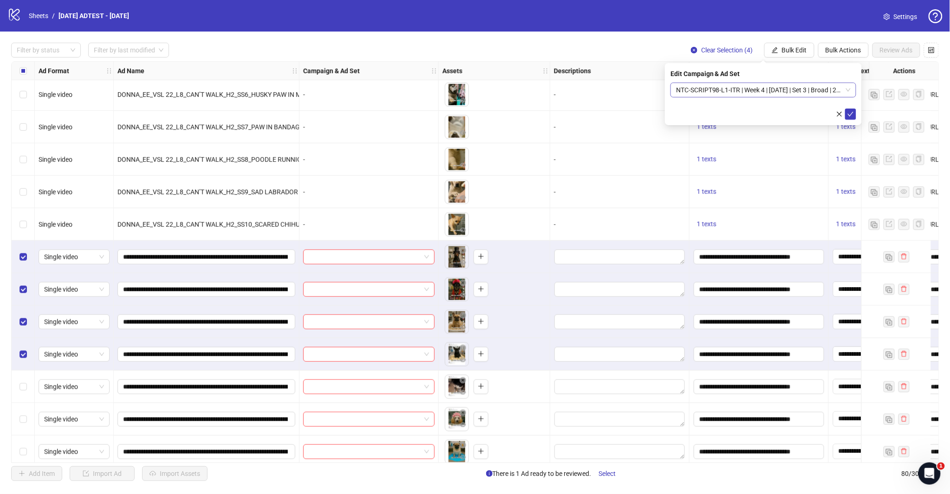
click at [852, 89] on div "NTC-SCRIPT98-L1-ITR | Week 4 | [DATE] | Set 3 | Broad | 21+ | EXL 180 Days PUR" at bounding box center [763, 90] width 186 height 15
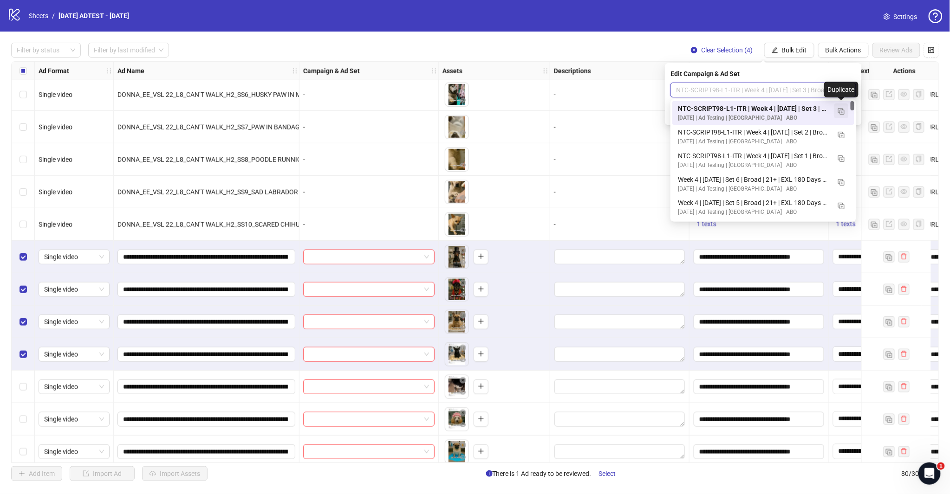
click at [845, 108] on button "button" at bounding box center [841, 110] width 15 height 15
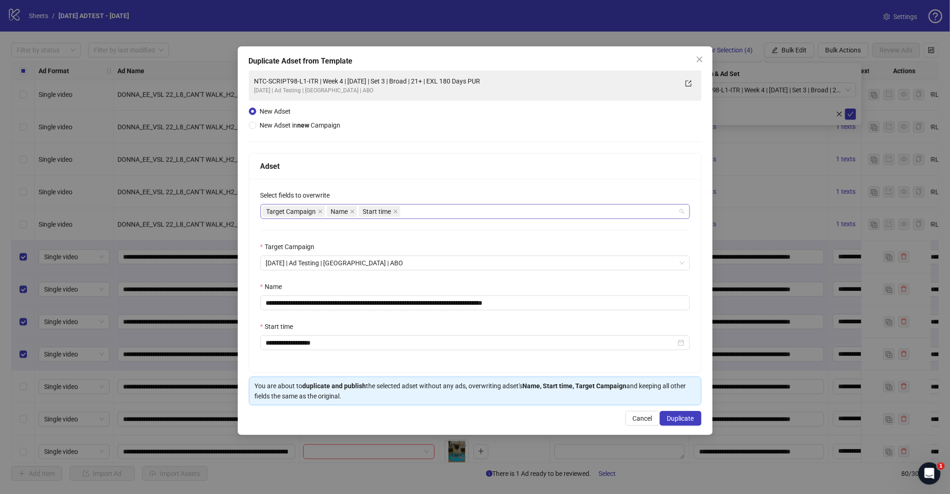
click at [421, 215] on div "Target Campaign Name Start time" at bounding box center [470, 211] width 416 height 13
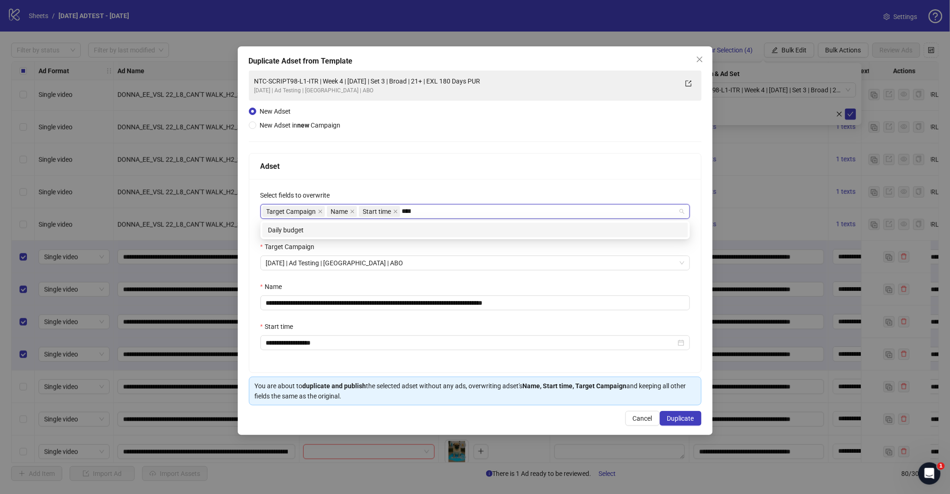
type input "*****"
click at [426, 226] on div "Daily budget" at bounding box center [475, 230] width 414 height 10
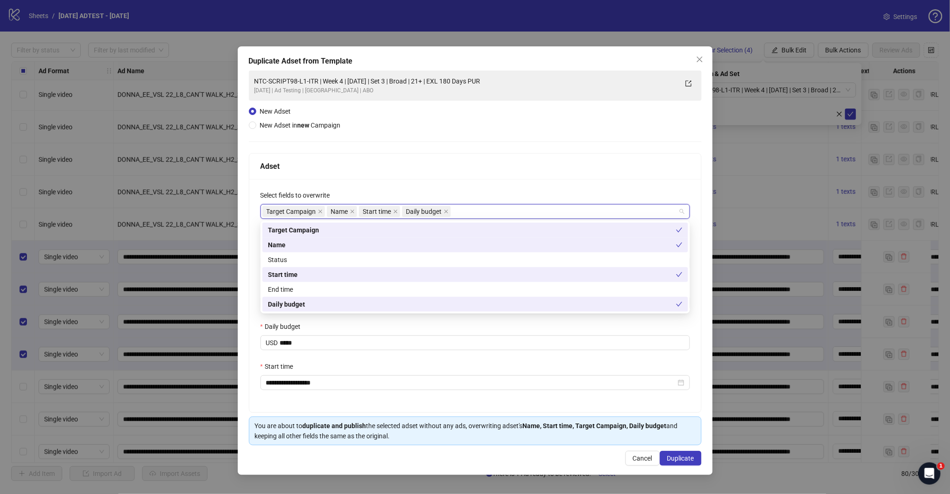
click at [445, 165] on div "Adset" at bounding box center [474, 167] width 429 height 12
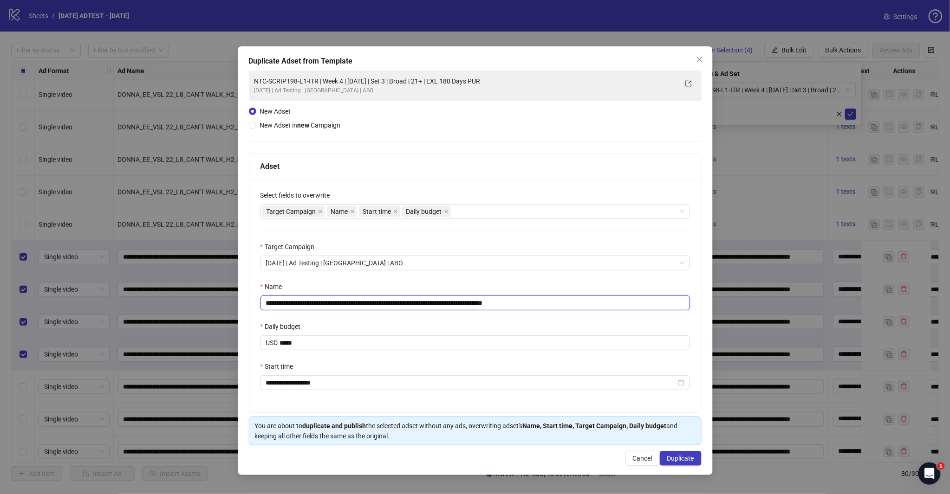
drag, startPoint x: 523, startPoint y: 303, endPoint x: 577, endPoint y: 305, distance: 53.9
click at [576, 305] on input "**********" at bounding box center [474, 303] width 429 height 15
click at [426, 301] on input "**********" at bounding box center [474, 303] width 429 height 15
type input "**********"
click at [473, 242] on div "Target Campaign" at bounding box center [474, 249] width 429 height 14
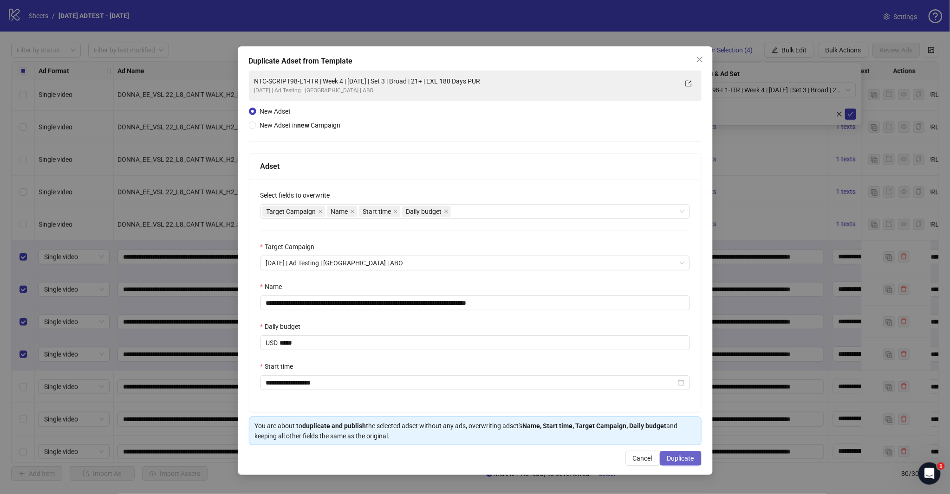
click at [672, 459] on span "Duplicate" at bounding box center [680, 458] width 27 height 7
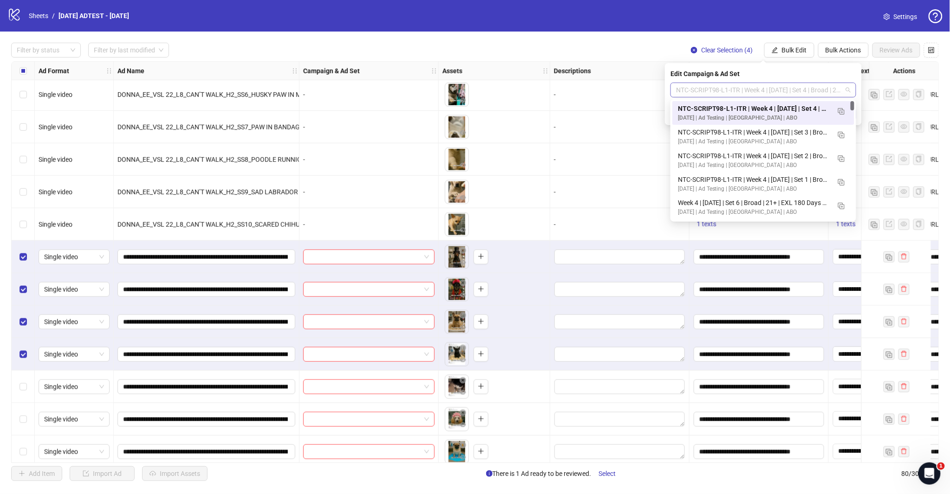
click at [846, 91] on span "NTC-SCRIPT98-L1-ITR | Week 4 | [DATE] | Set 4 | Broad | 21+ | EXL 180 Days PUR" at bounding box center [763, 90] width 175 height 14
click at [841, 111] on img "button" at bounding box center [841, 111] width 6 height 6
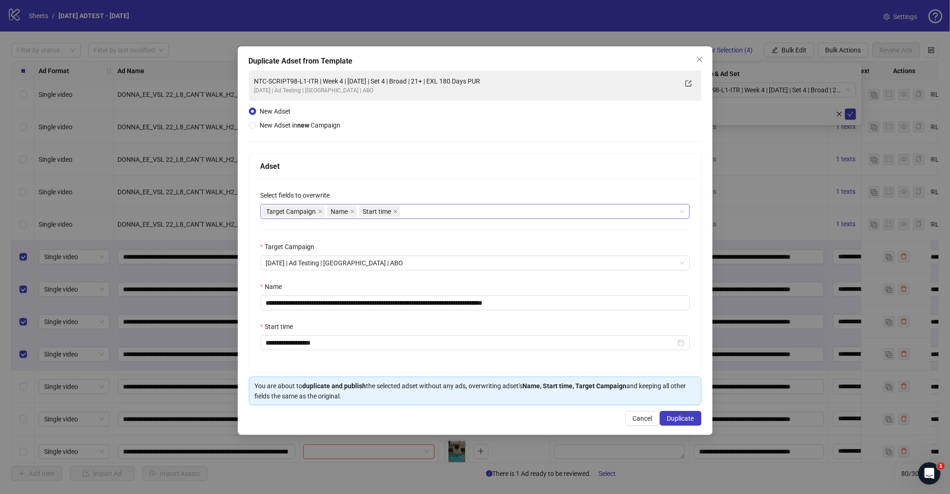
click at [456, 210] on div "Target Campaign Name Start time" at bounding box center [470, 211] width 416 height 13
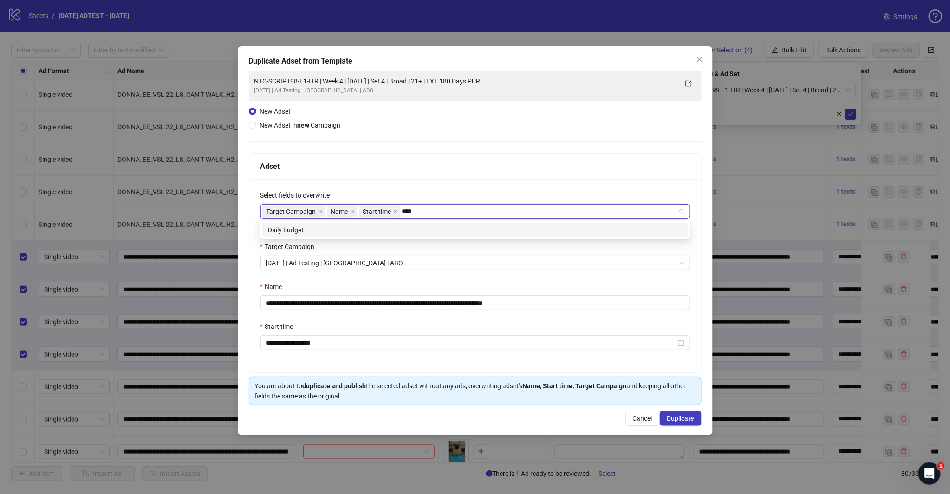
type input "*****"
click at [365, 234] on div "Daily budget" at bounding box center [475, 230] width 414 height 10
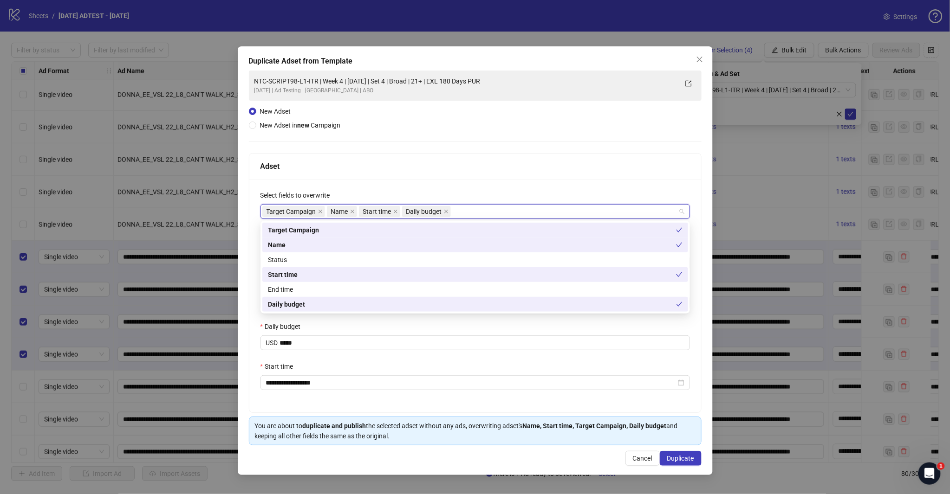
click at [423, 170] on div "Adset" at bounding box center [474, 167] width 429 height 12
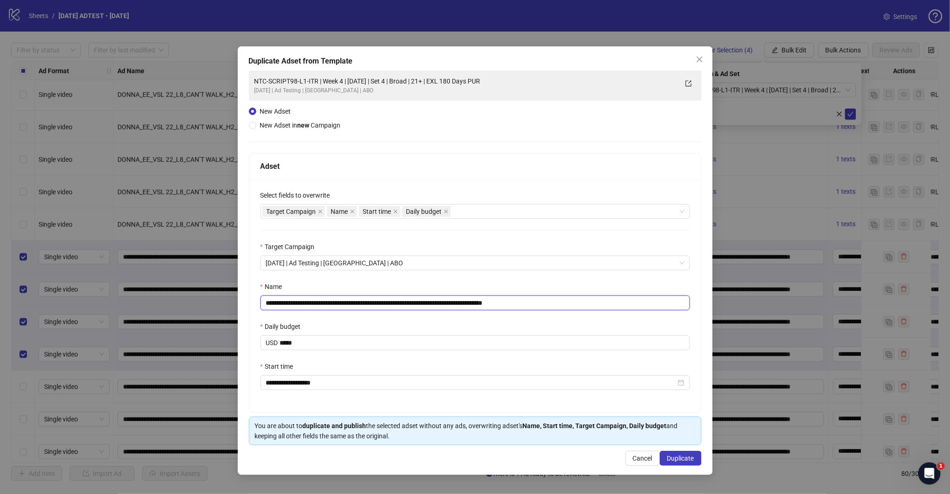
drag, startPoint x: 522, startPoint y: 301, endPoint x: 599, endPoint y: 302, distance: 77.0
click at [598, 302] on input "**********" at bounding box center [474, 303] width 429 height 15
drag, startPoint x: 424, startPoint y: 299, endPoint x: 426, endPoint y: 294, distance: 4.8
click at [425, 299] on input "**********" at bounding box center [474, 303] width 429 height 15
type input "**********"
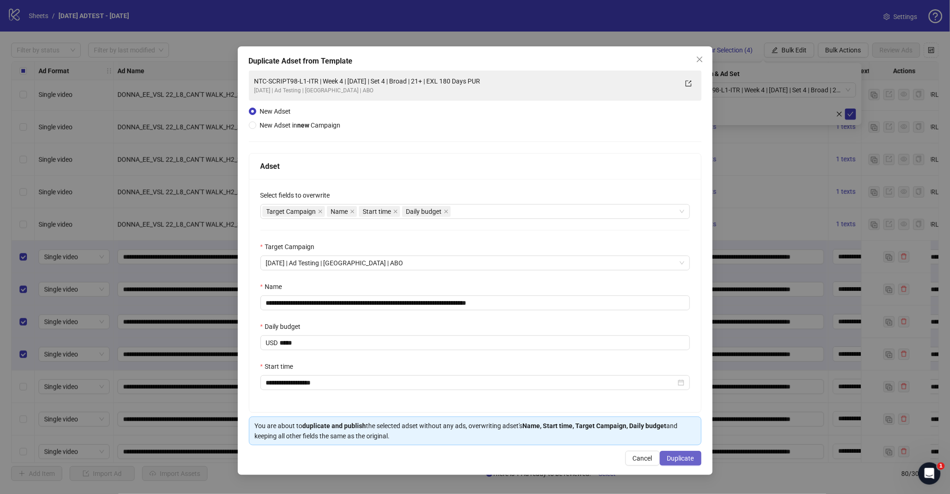
click at [673, 461] on span "Duplicate" at bounding box center [680, 458] width 27 height 7
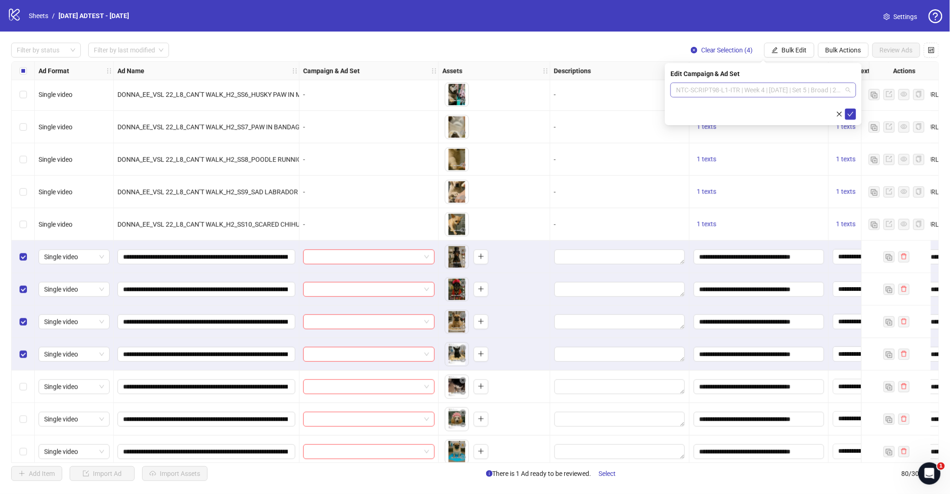
click at [773, 92] on span "NTC-SCRIPT98-L1-ITR | Week 4 | [DATE] | Set 5 | Broad | 21+ | EXL 180 Days PUR" at bounding box center [763, 90] width 175 height 14
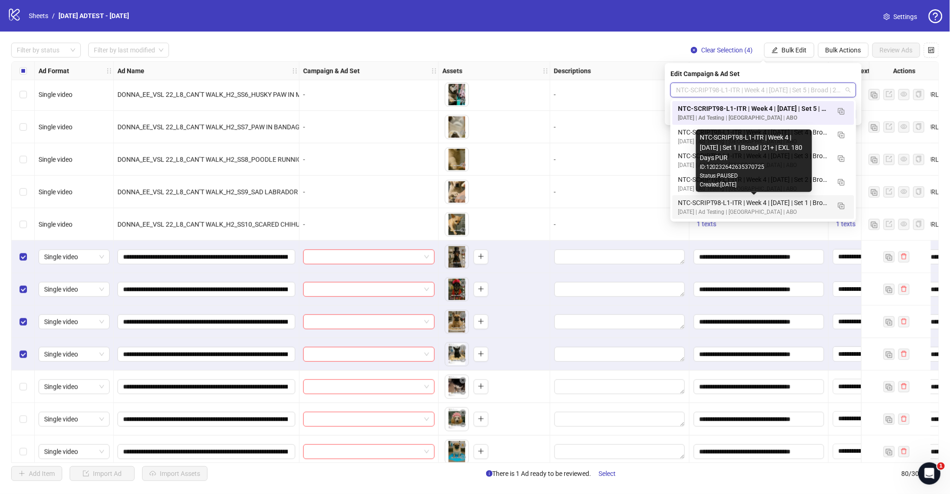
click at [786, 203] on div "NTC-SCRIPT98-L1-ITR | Week 4 | [DATE] | Set 1 | Broad | 21+ | EXL 180 Days PUR" at bounding box center [754, 203] width 152 height 10
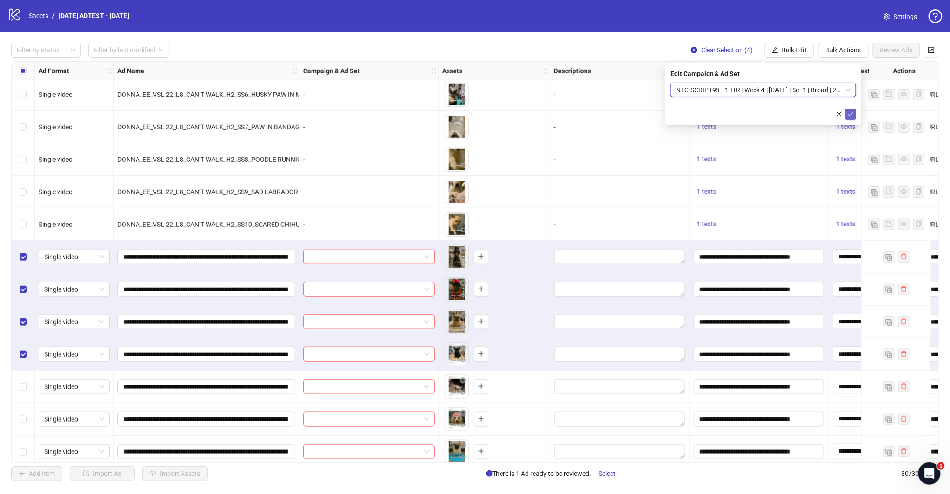
click at [852, 114] on icon "check" at bounding box center [850, 114] width 6 height 6
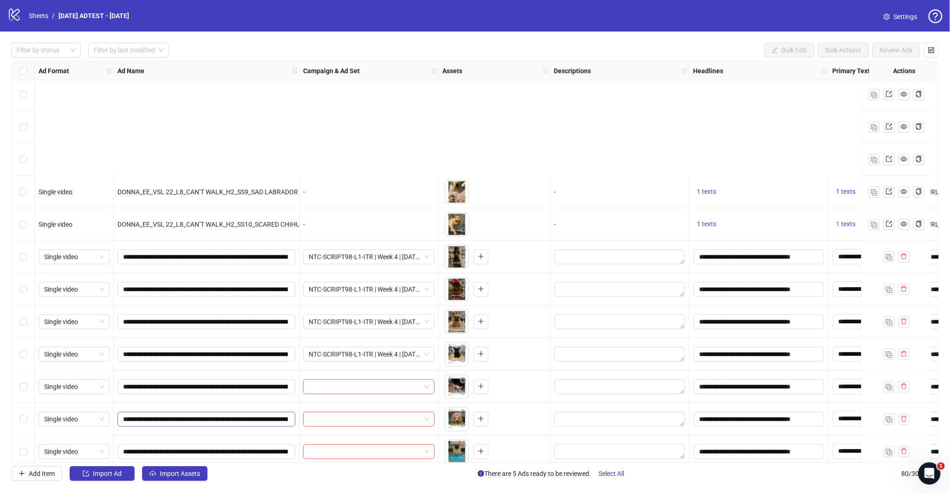
scroll to position [1943, 0]
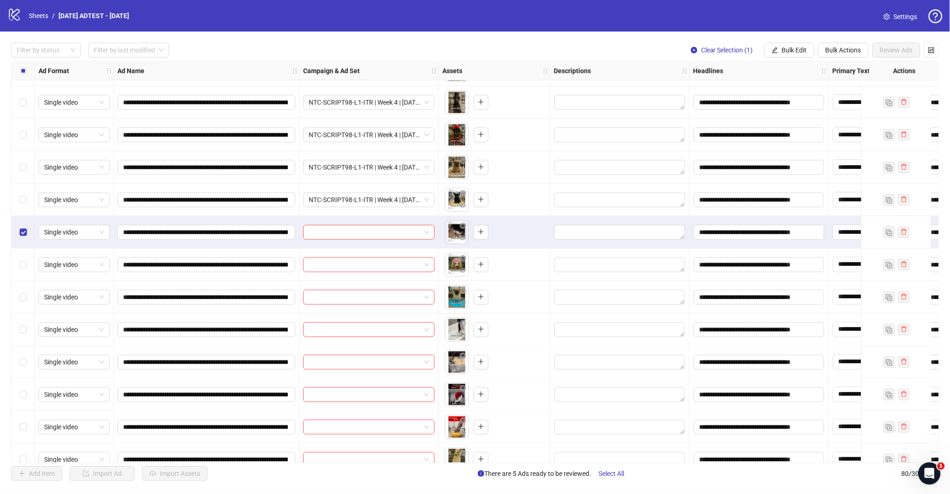
click at [23, 273] on div "Select row 66" at bounding box center [23, 265] width 23 height 32
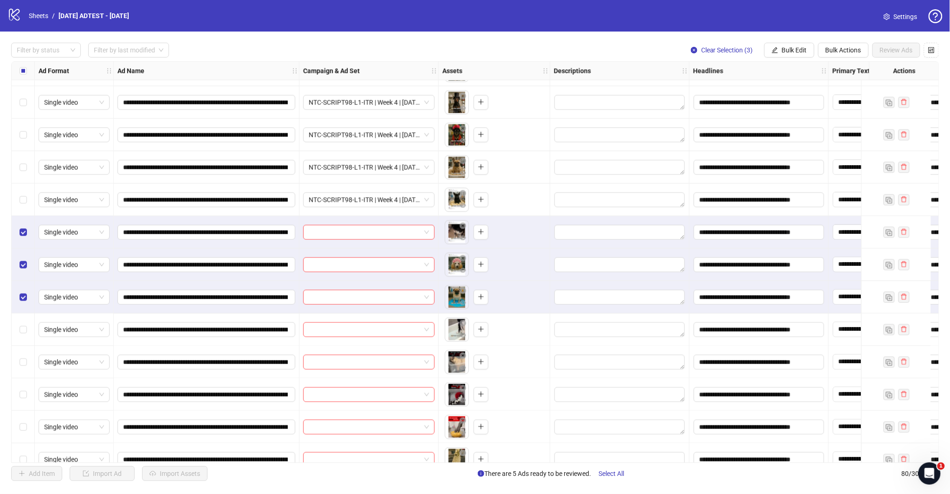
click at [24, 323] on div "Select row 68" at bounding box center [23, 330] width 23 height 32
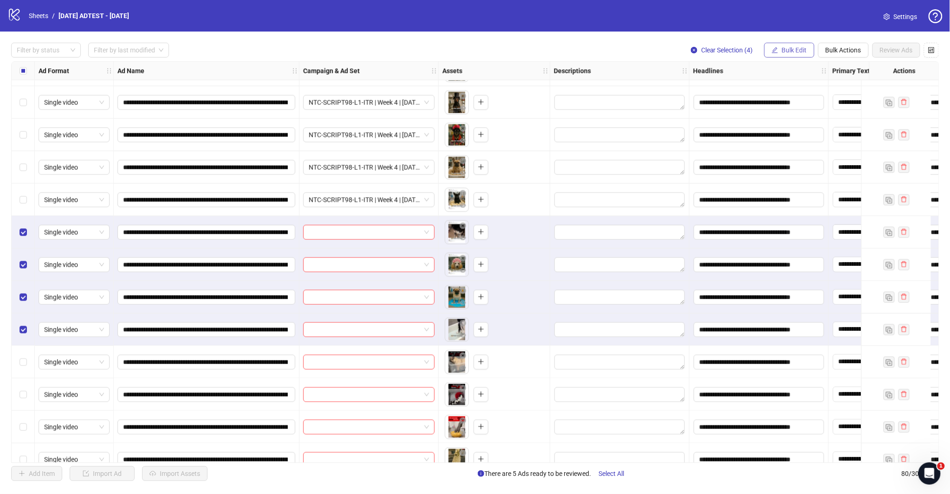
click at [791, 50] on span "Bulk Edit" at bounding box center [794, 49] width 25 height 7
click at [795, 95] on span "Campaign & Ad Set" at bounding box center [797, 98] width 55 height 10
click at [847, 92] on span at bounding box center [763, 90] width 175 height 14
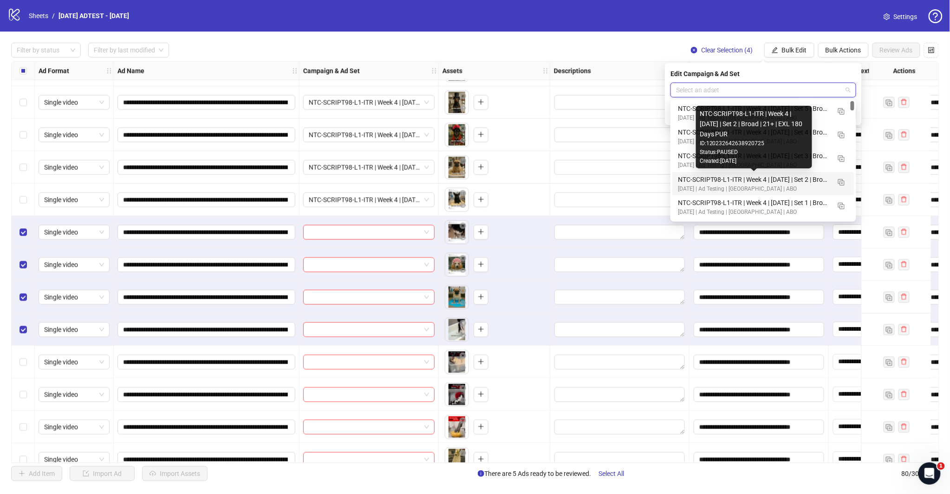
click at [732, 183] on div "NTC-SCRIPT98-L1-ITR | Week 4 | [DATE] | Set 2 | Broad | 21+ | EXL 180 Days PUR" at bounding box center [754, 180] width 152 height 10
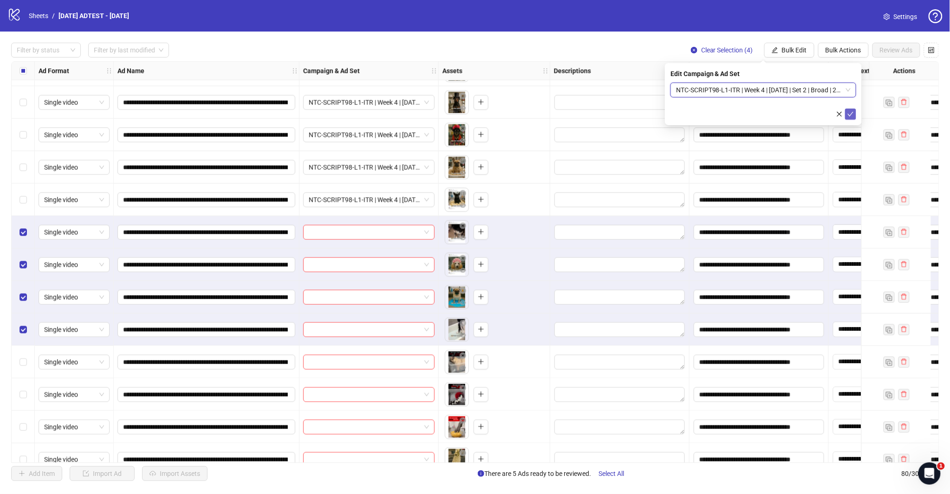
click at [853, 112] on icon "check" at bounding box center [850, 114] width 6 height 5
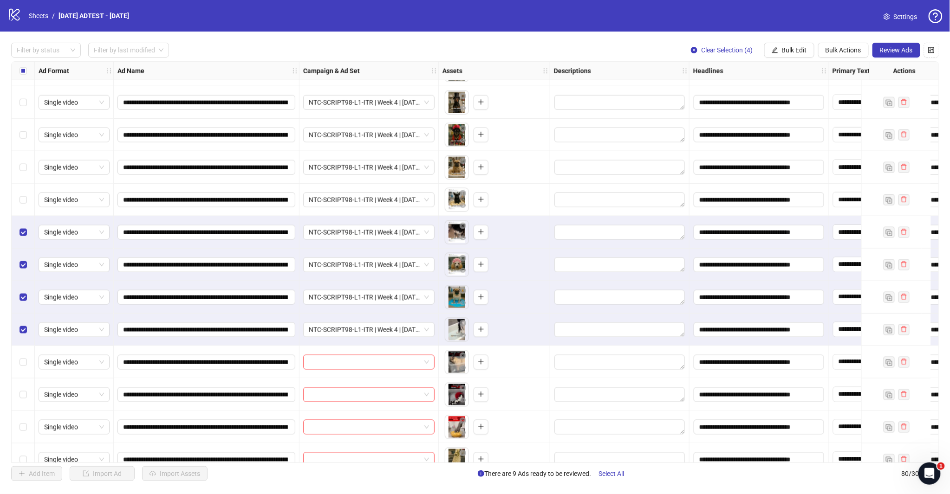
click at [16, 231] on div "Select row 65" at bounding box center [23, 232] width 23 height 32
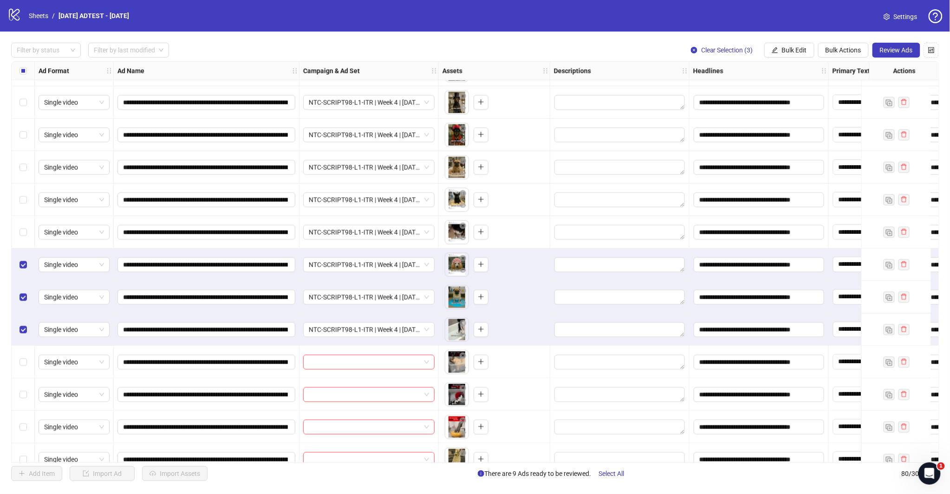
click at [21, 288] on div "Select row 67" at bounding box center [23, 297] width 23 height 32
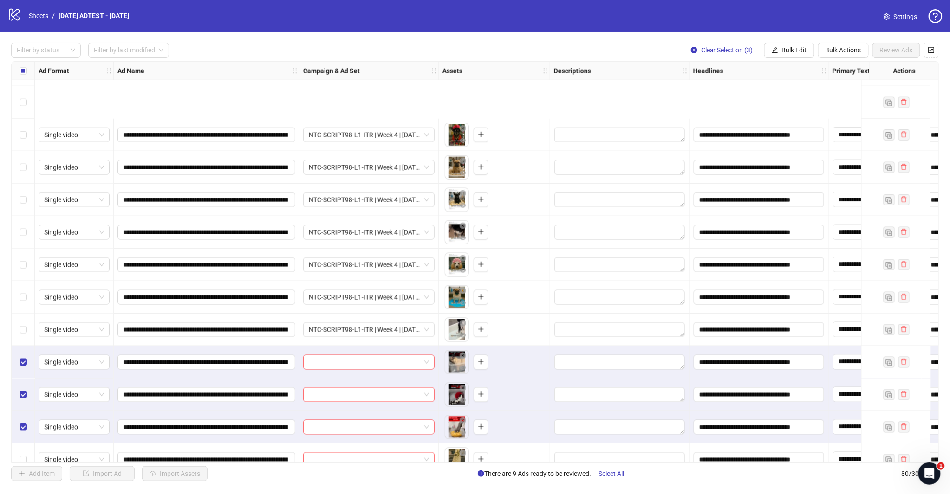
scroll to position [2047, 0]
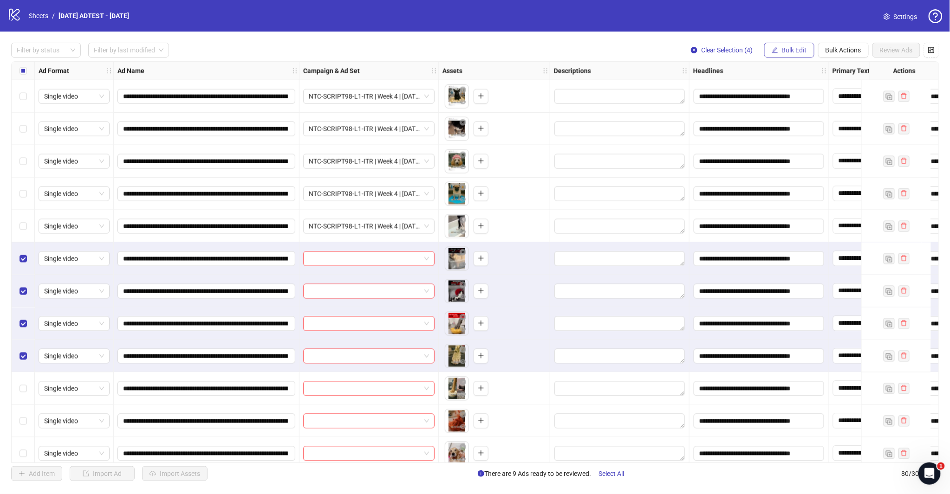
click at [786, 49] on span "Bulk Edit" at bounding box center [794, 49] width 25 height 7
click at [799, 101] on span "Campaign & Ad Set" at bounding box center [797, 98] width 55 height 10
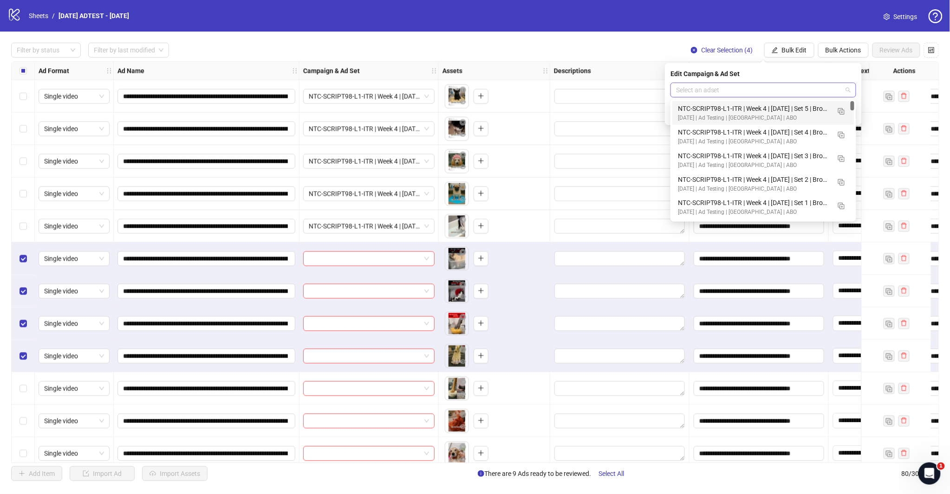
click at [845, 88] on span at bounding box center [763, 90] width 175 height 14
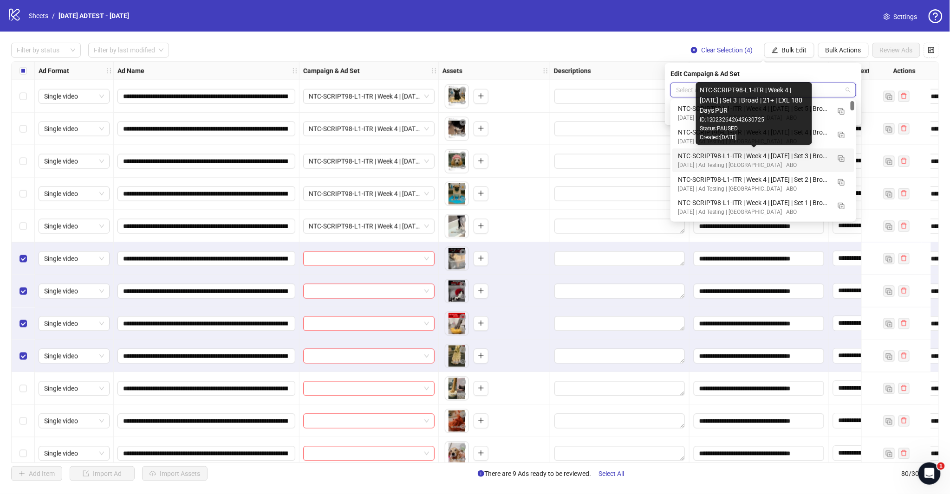
click at [757, 159] on div "NTC-SCRIPT98-L1-ITR | Week 4 | [DATE] | Set 3 | Broad | 21+ | EXL 180 Days PUR" at bounding box center [754, 156] width 152 height 10
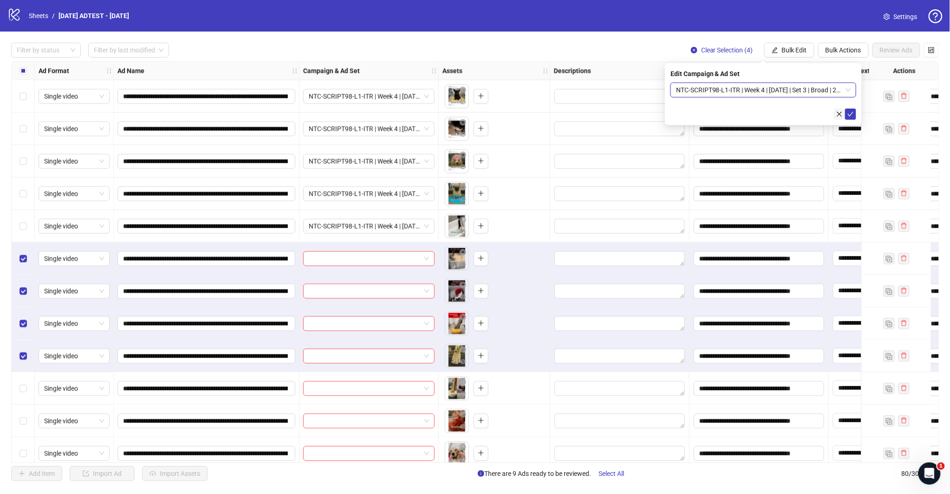
click at [850, 114] on icon "check" at bounding box center [850, 114] width 6 height 5
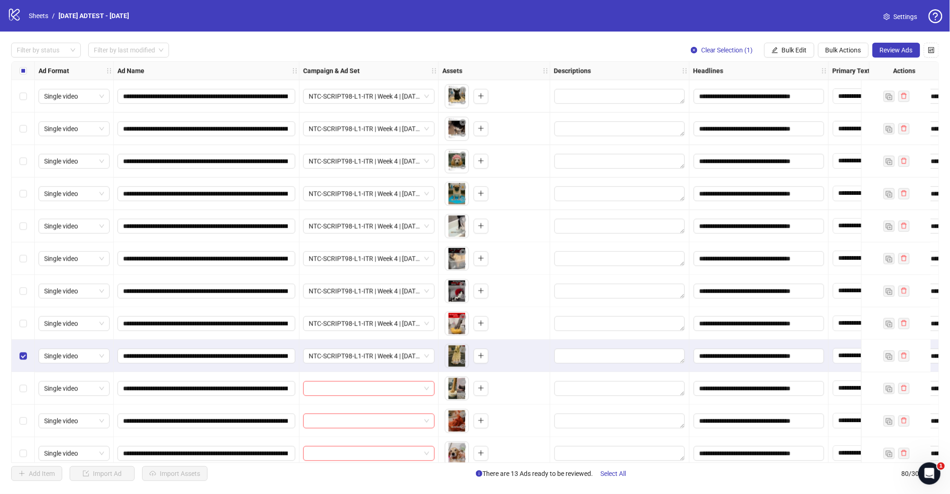
click at [19, 355] on div "Select row 72" at bounding box center [23, 356] width 23 height 32
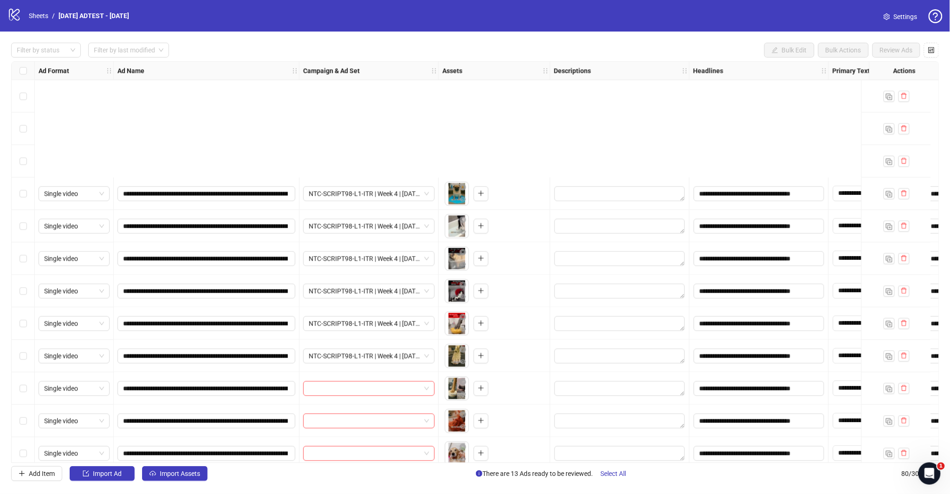
scroll to position [2220, 0]
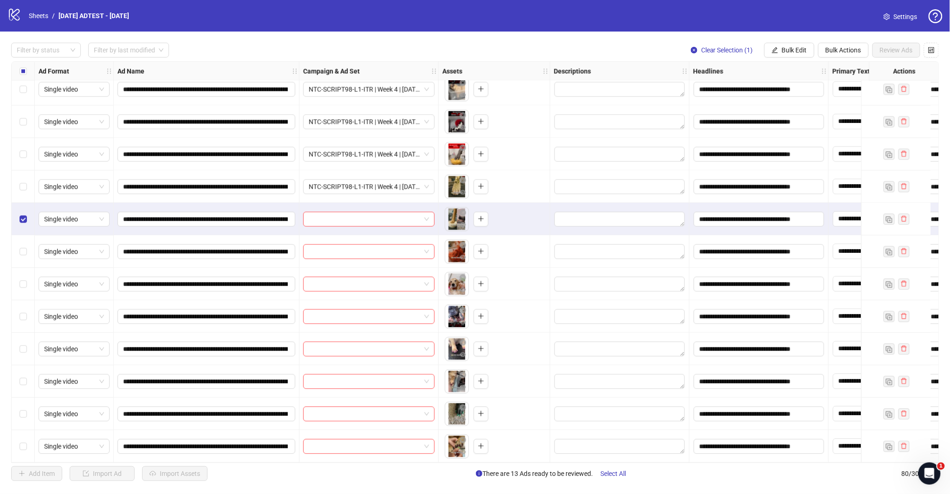
click at [29, 252] on div "Select row 74" at bounding box center [23, 251] width 23 height 32
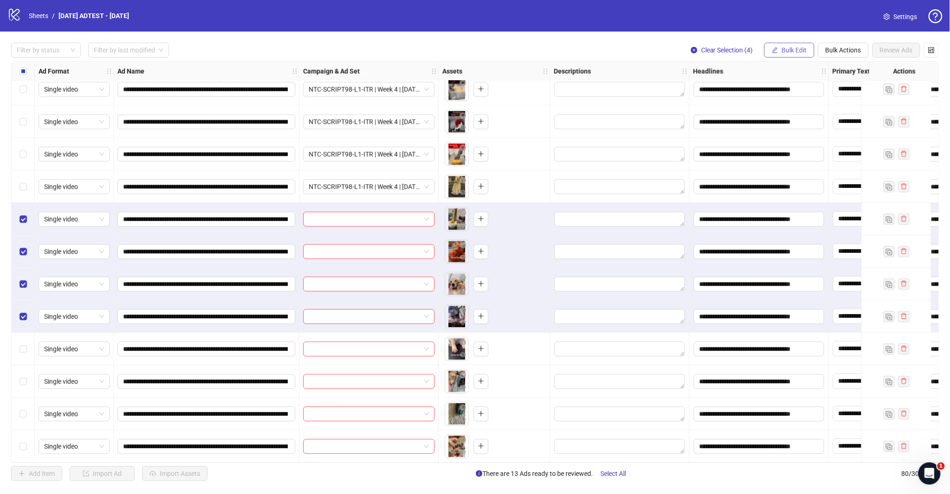
click at [772, 47] on icon "edit" at bounding box center [774, 50] width 6 height 6
click at [801, 97] on span "Campaign & Ad Set" at bounding box center [797, 98] width 55 height 10
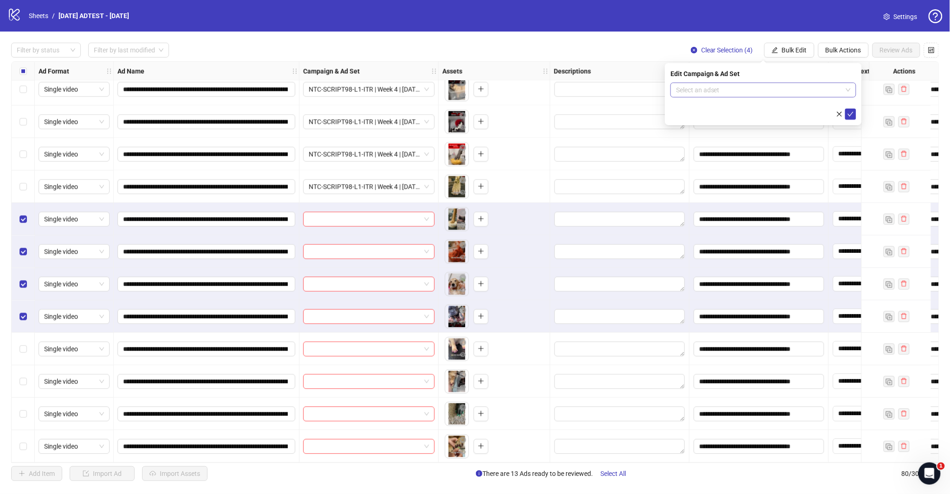
click at [818, 87] on input "search" at bounding box center [759, 90] width 166 height 14
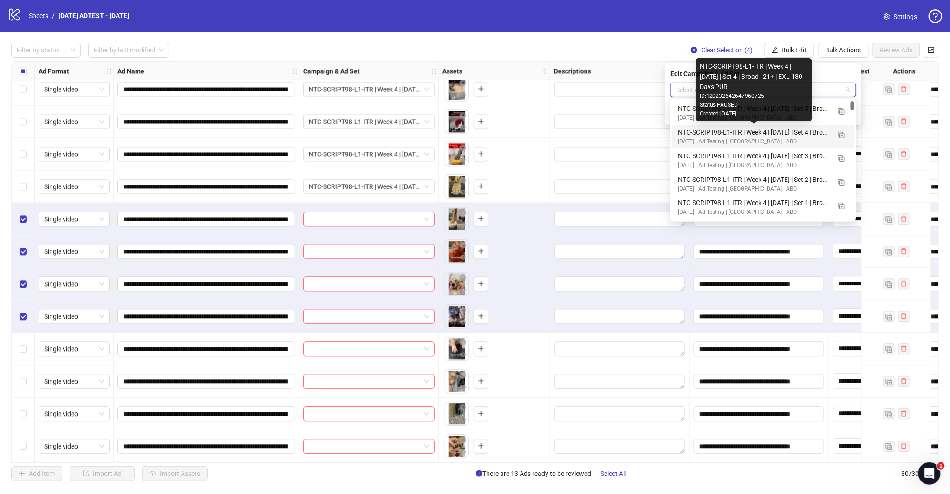
click at [686, 133] on div "NTC-SCRIPT98-L1-ITR | Week 4 | [DATE] | Set 4 | Broad | 21+ | EXL 180 Days PUR" at bounding box center [754, 132] width 152 height 10
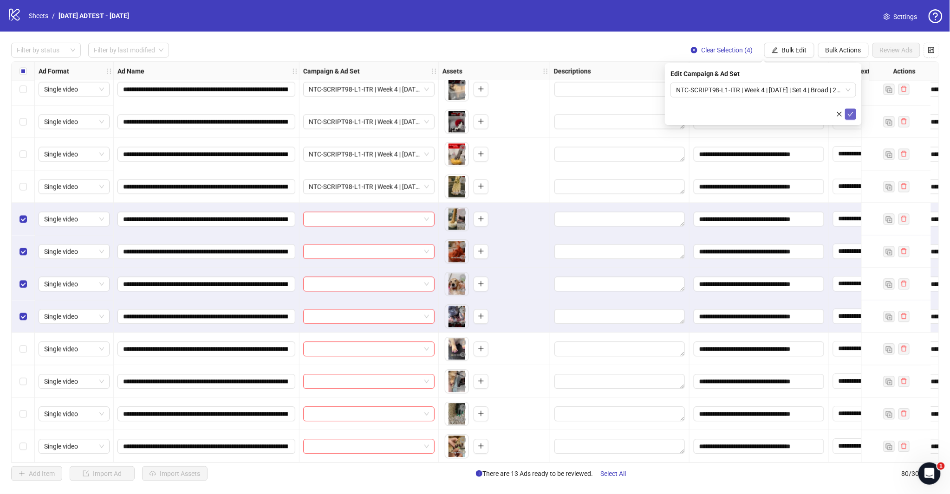
click at [851, 114] on icon "check" at bounding box center [850, 114] width 6 height 6
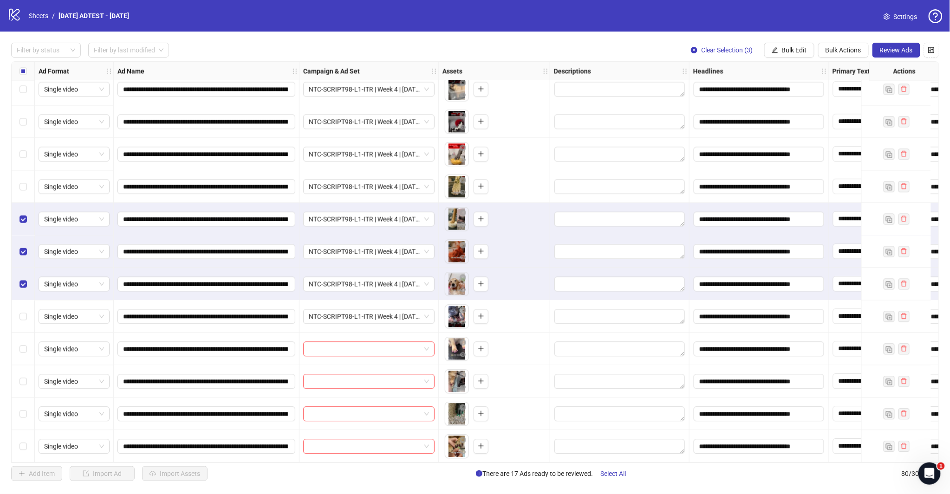
click at [19, 279] on div "Select row 75" at bounding box center [23, 284] width 23 height 32
click at [20, 242] on div "Select row 74" at bounding box center [23, 251] width 23 height 32
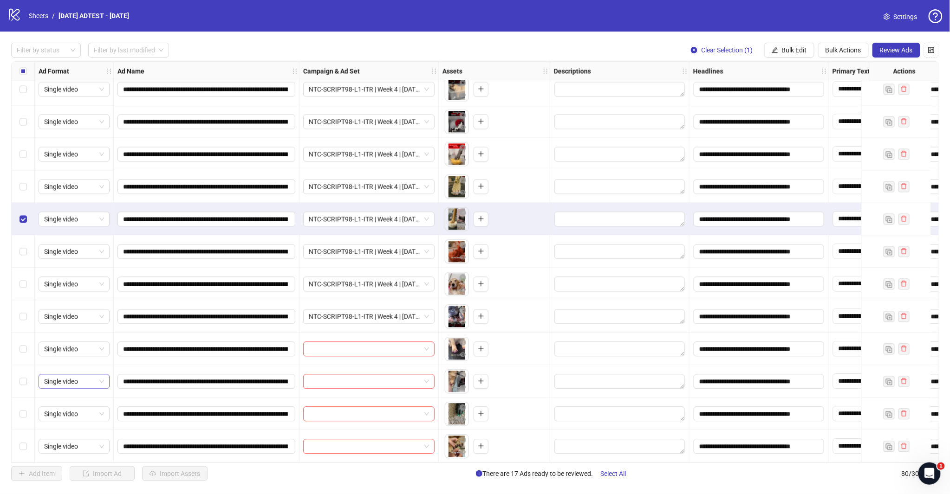
click at [24, 209] on div "Select row 73" at bounding box center [23, 219] width 23 height 32
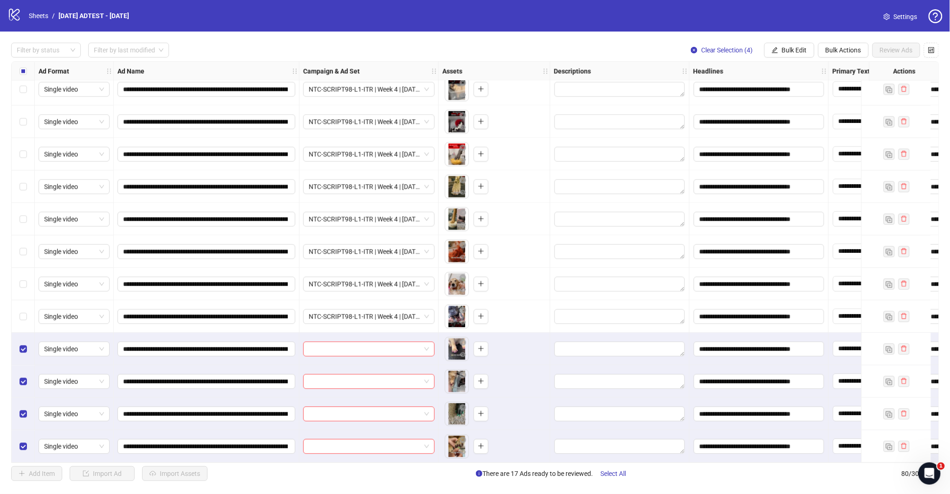
click at [780, 52] on button "Bulk Edit" at bounding box center [789, 50] width 50 height 15
click at [800, 96] on span "Campaign & Ad Set" at bounding box center [797, 98] width 55 height 10
click at [841, 91] on input "search" at bounding box center [759, 90] width 166 height 14
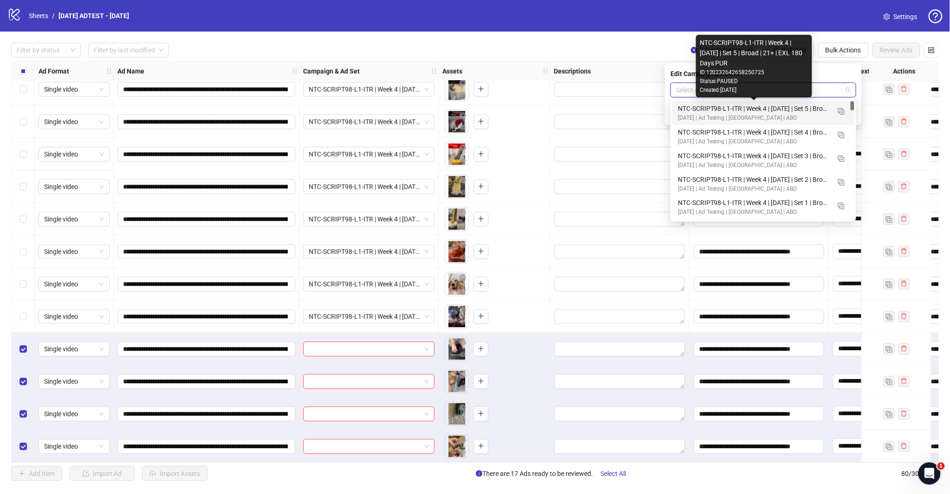
drag, startPoint x: 788, startPoint y: 111, endPoint x: 781, endPoint y: 117, distance: 9.6
click at [788, 111] on div "NTC-SCRIPT98-L1-ITR | Week 4 | [DATE] | Set 5 | Broad | 21+ | EXL 180 Days PUR" at bounding box center [754, 108] width 152 height 10
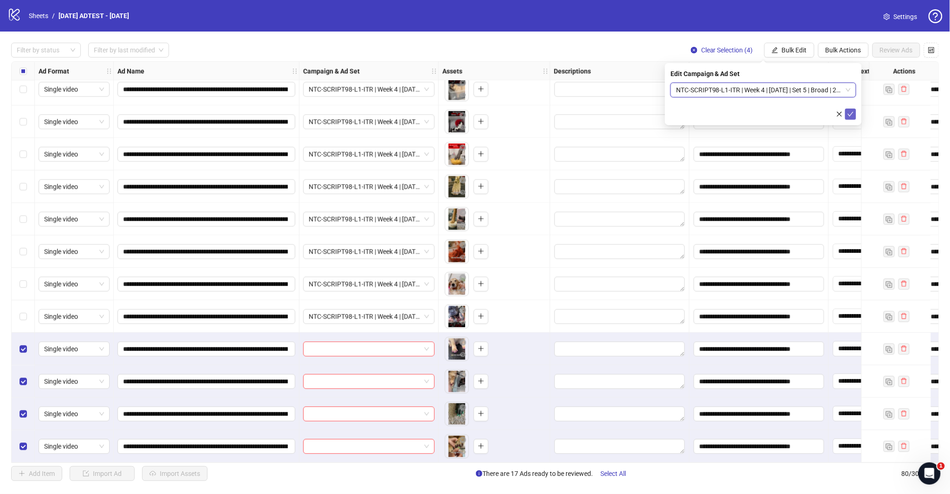
click at [847, 109] on button "submit" at bounding box center [850, 114] width 11 height 11
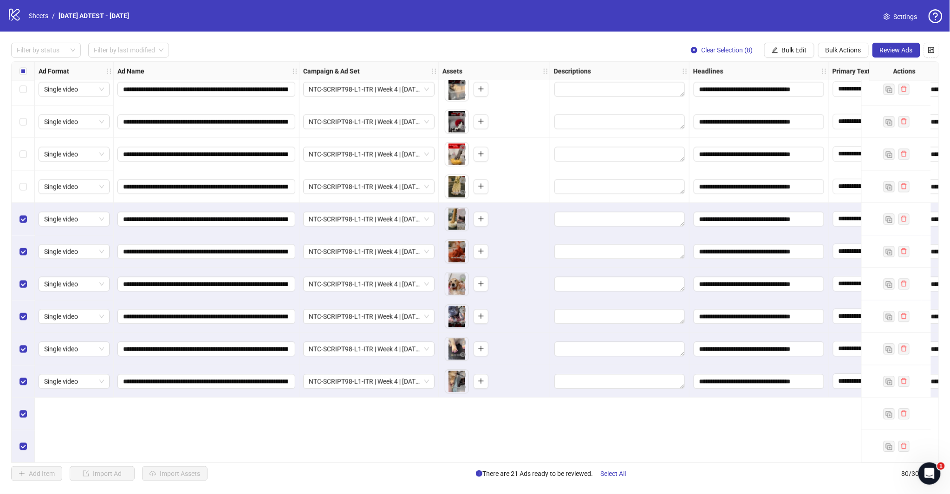
scroll to position [2117, 0]
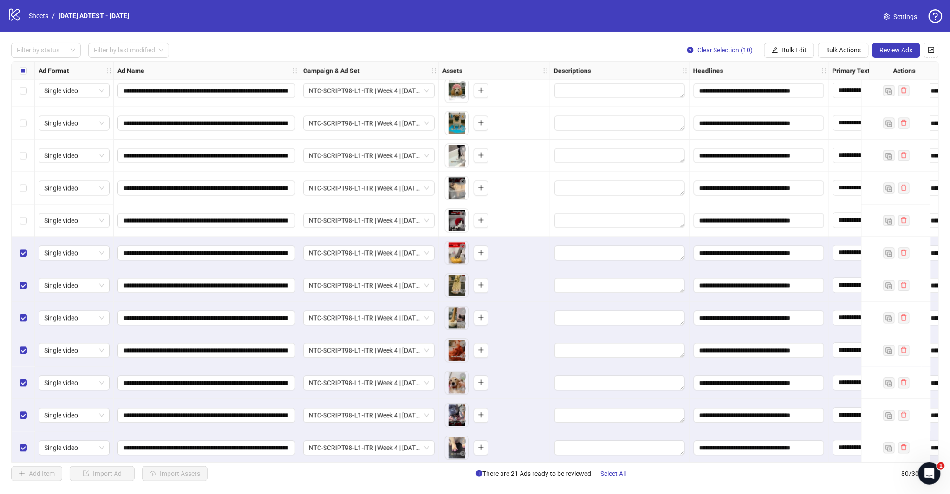
click at [22, 214] on div "Select row 70" at bounding box center [23, 221] width 23 height 32
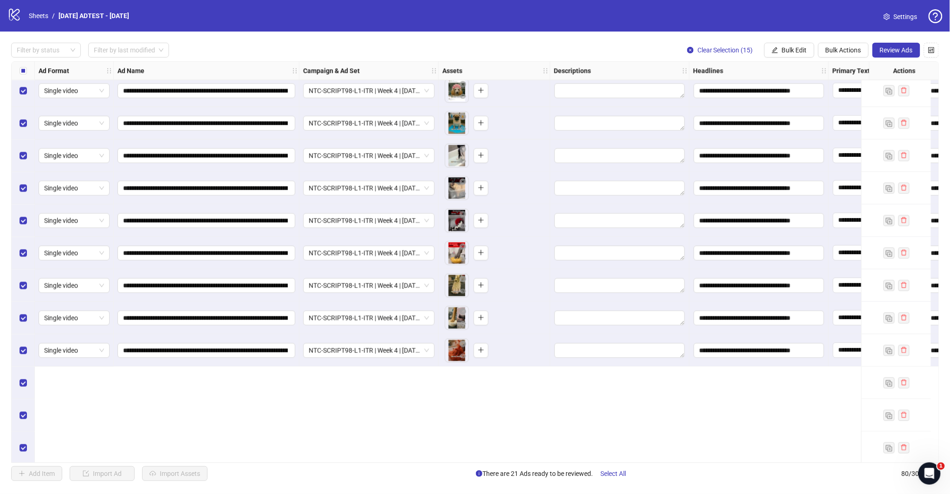
scroll to position [1962, 0]
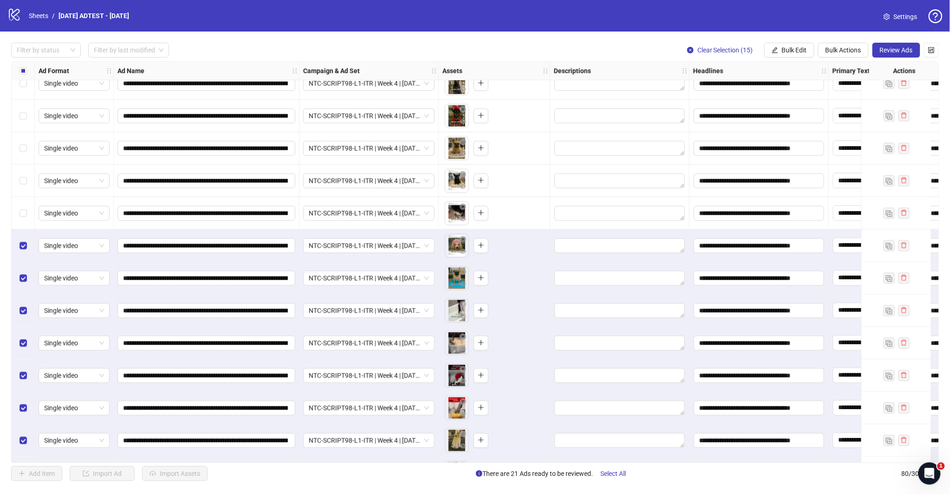
click at [17, 220] on div "Select row 65" at bounding box center [23, 213] width 23 height 32
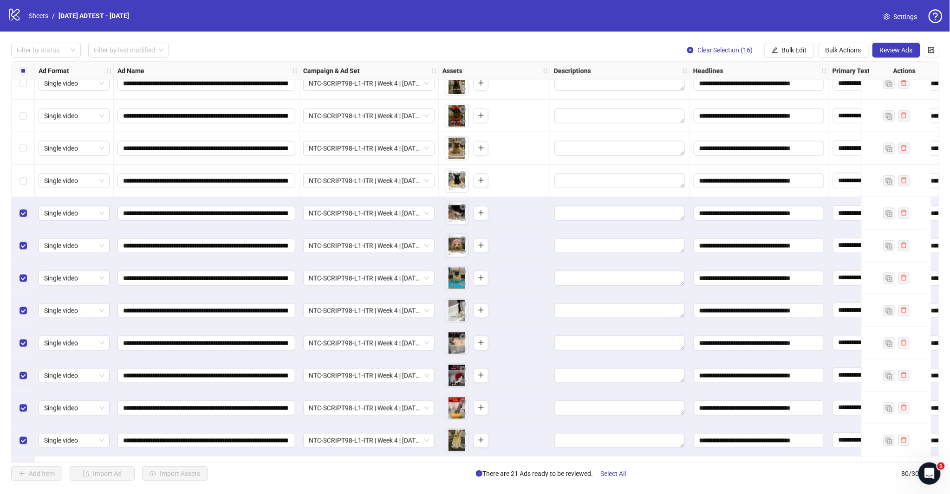
scroll to position [1911, 0]
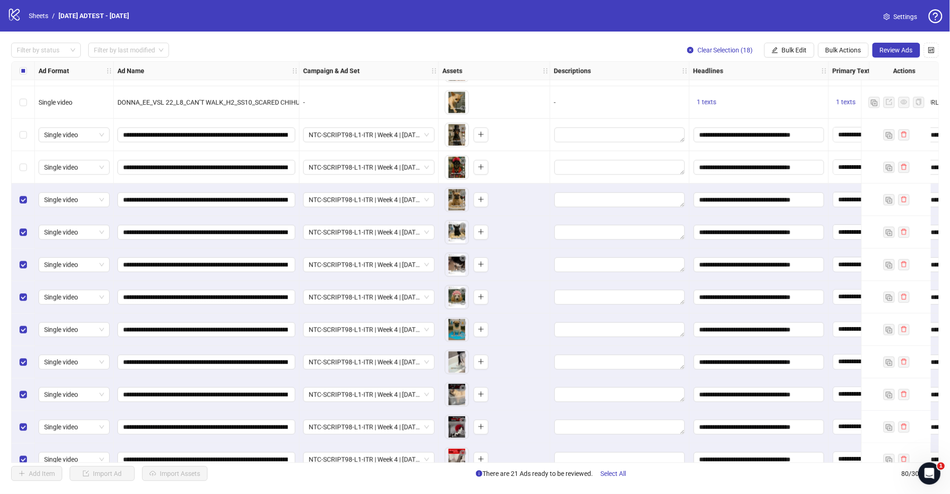
click at [19, 175] on div "Select row 62" at bounding box center [23, 167] width 23 height 32
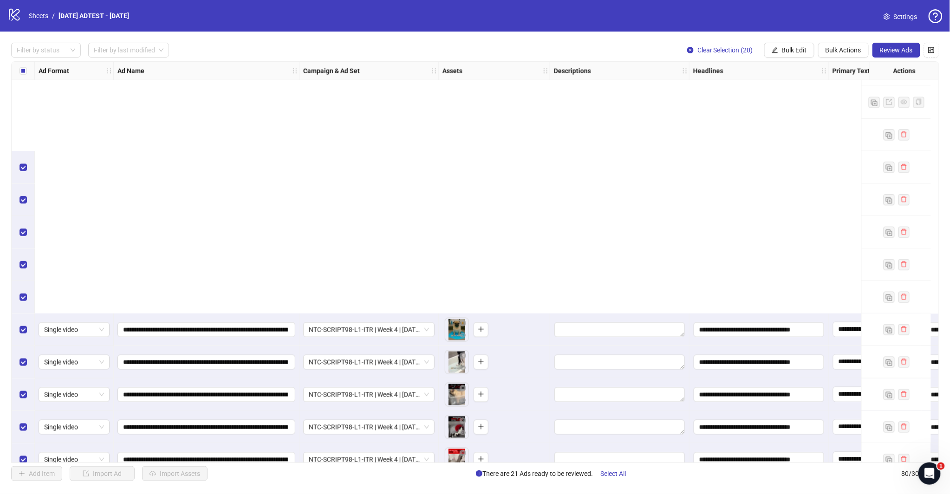
scroll to position [2220, 0]
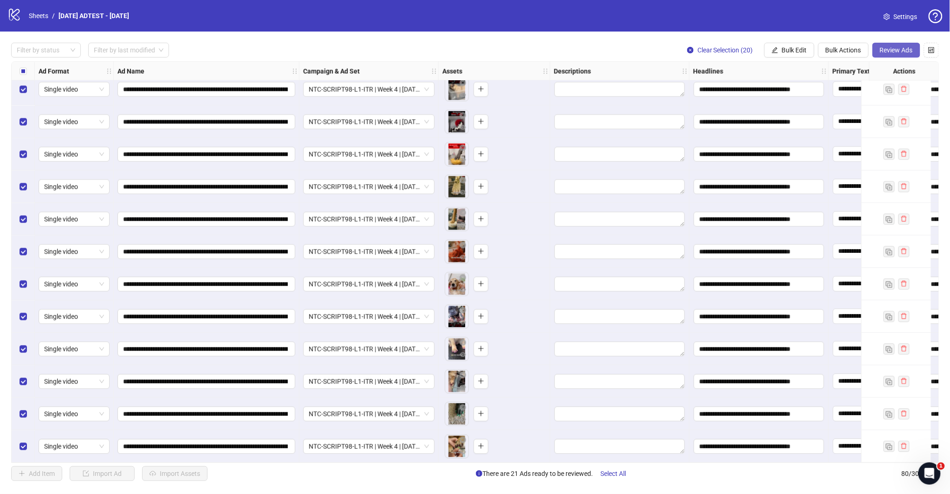
click at [898, 50] on span "Review Ads" at bounding box center [896, 49] width 33 height 7
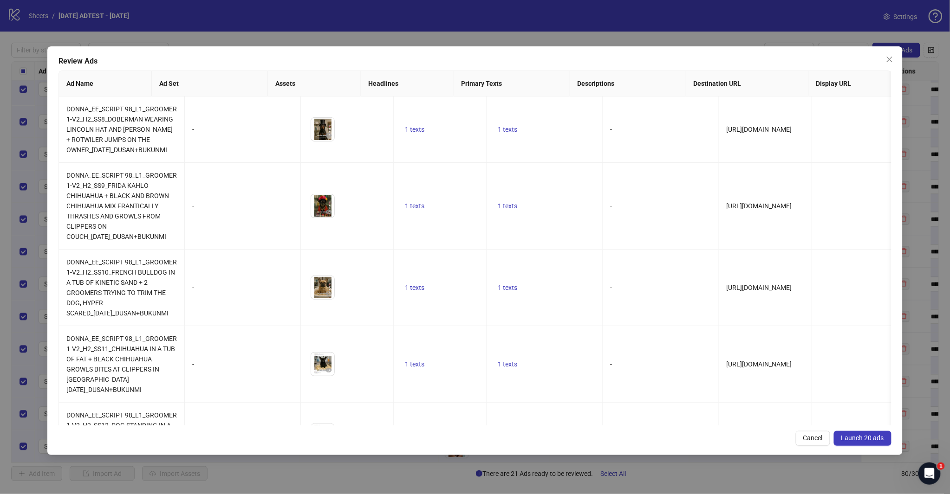
click at [849, 440] on span "Launch 20 ads" at bounding box center [862, 437] width 43 height 7
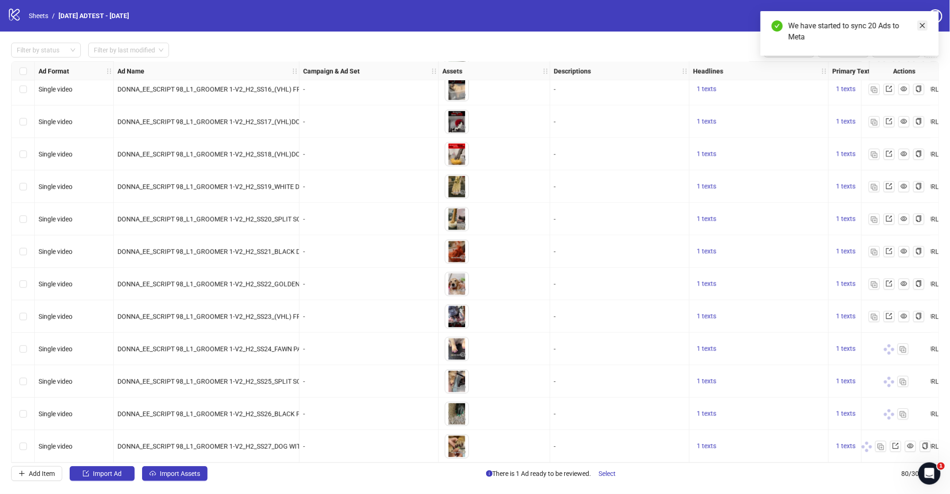
click at [924, 26] on icon "close" at bounding box center [922, 25] width 5 height 5
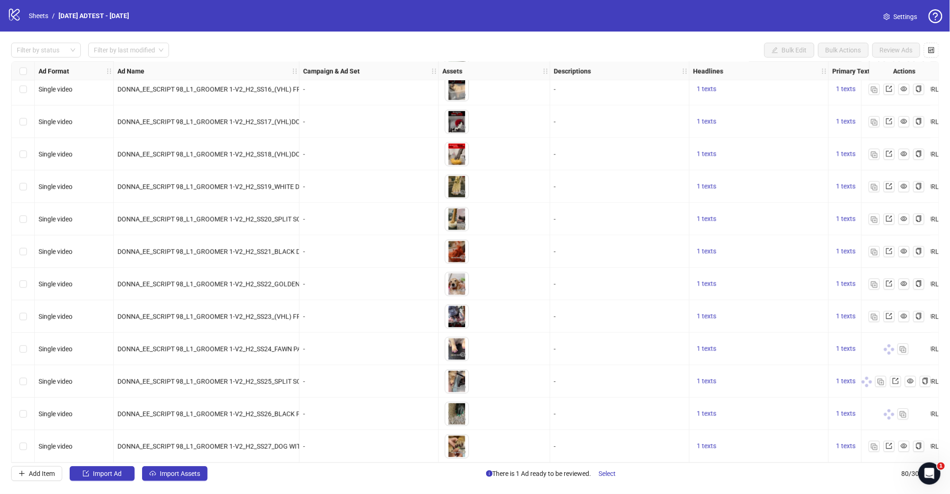
click at [629, 42] on div "Filter by status Filter by last modified Bulk Edit Bulk Actions Review Ads Ad F…" at bounding box center [475, 262] width 950 height 461
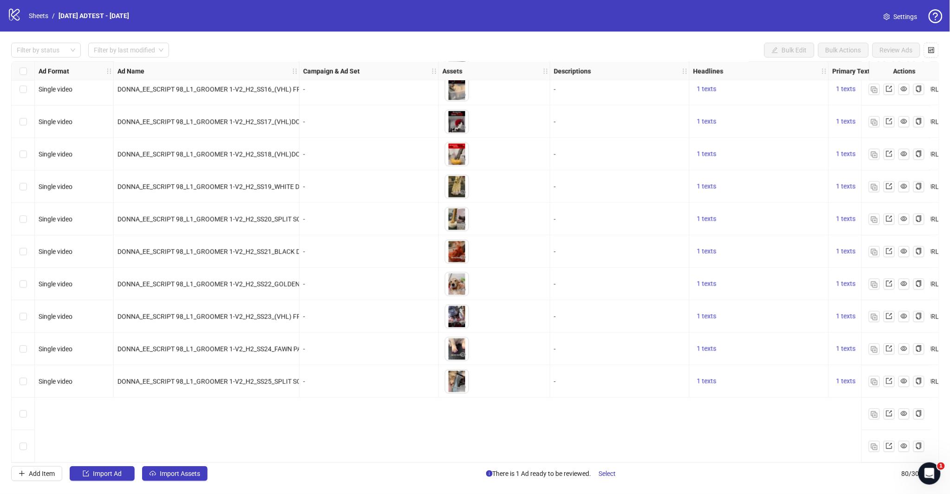
scroll to position [2117, 0]
